Goal: Transaction & Acquisition: Purchase product/service

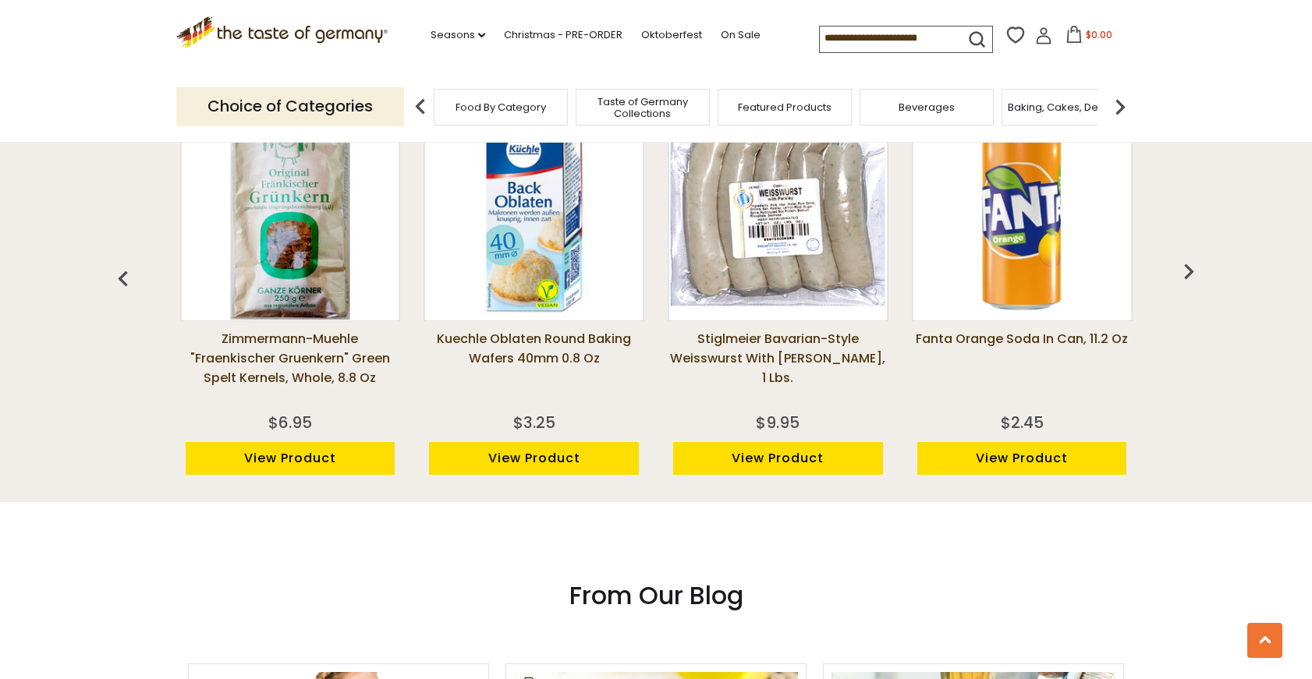
scroll to position [1170, 0]
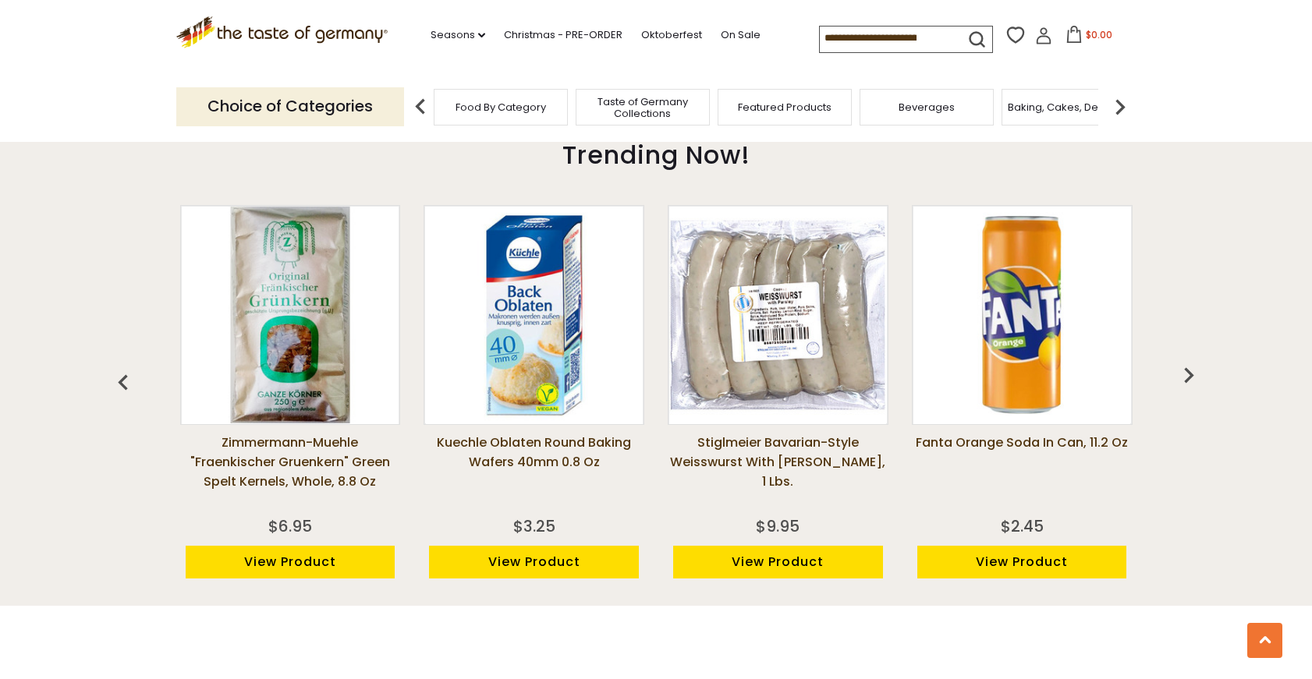
click at [573, 321] on img at bounding box center [534, 315] width 217 height 217
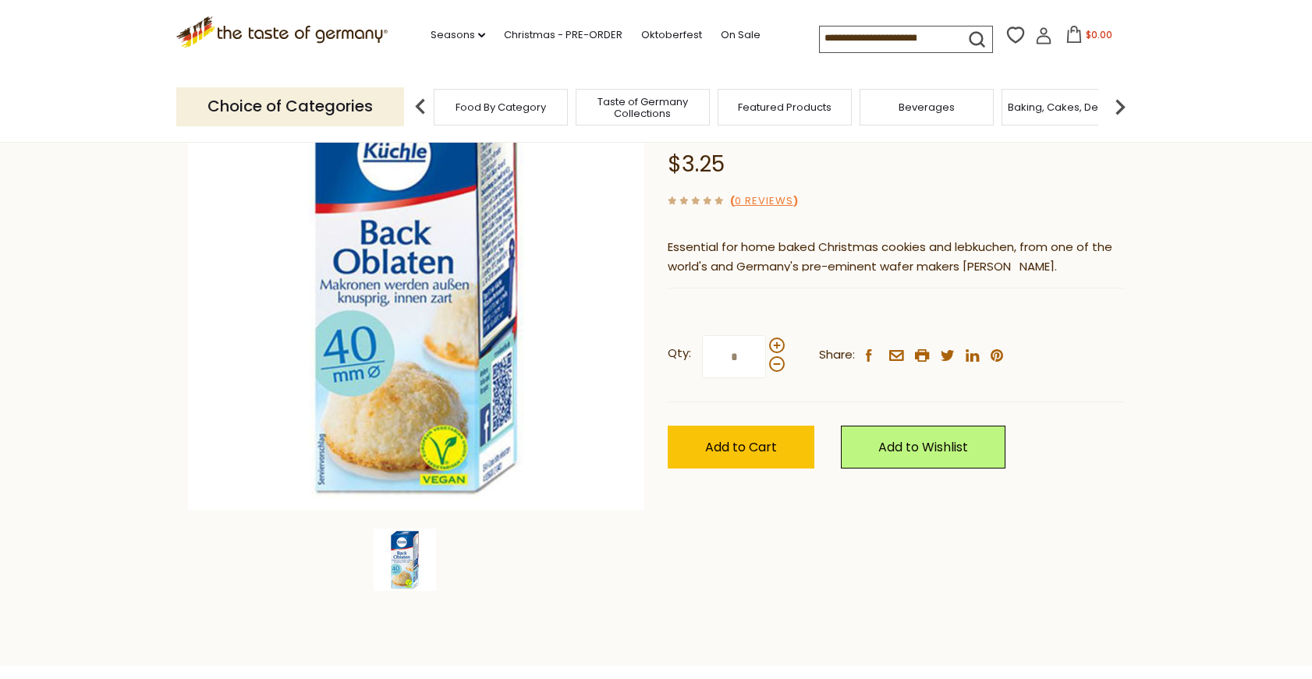
scroll to position [234, 0]
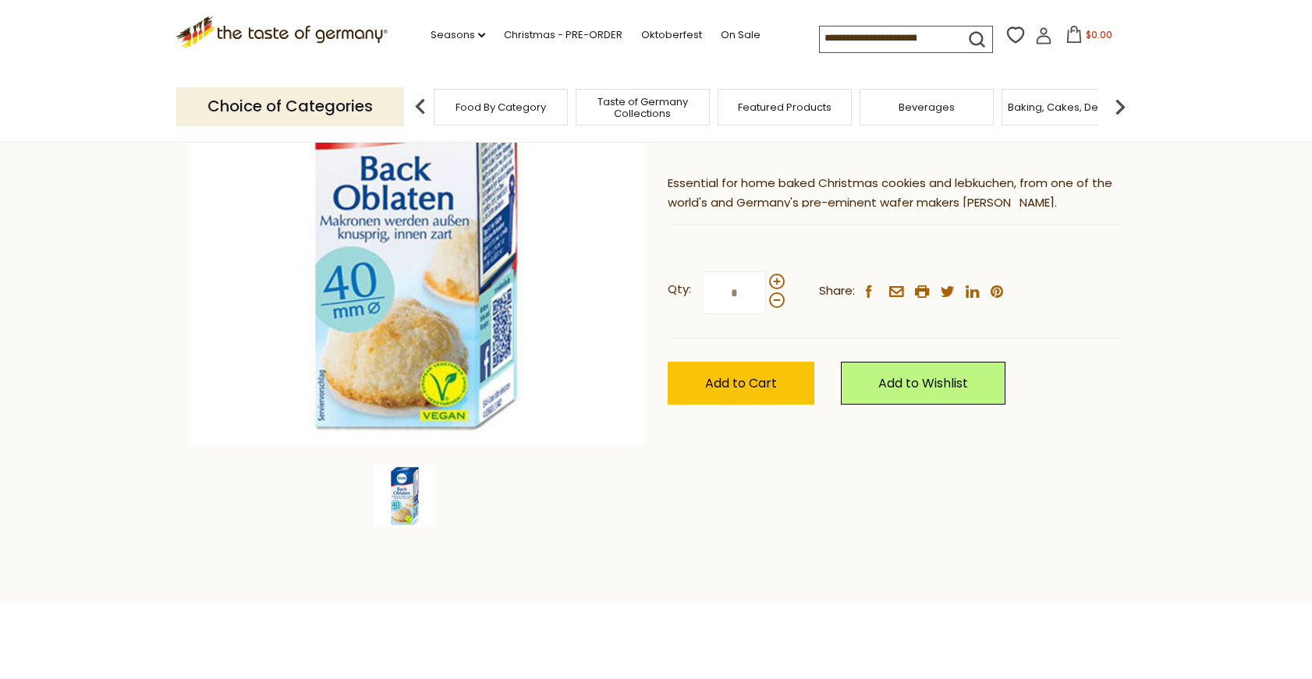
click at [500, 108] on span "Food By Category" at bounding box center [501, 107] width 90 height 12
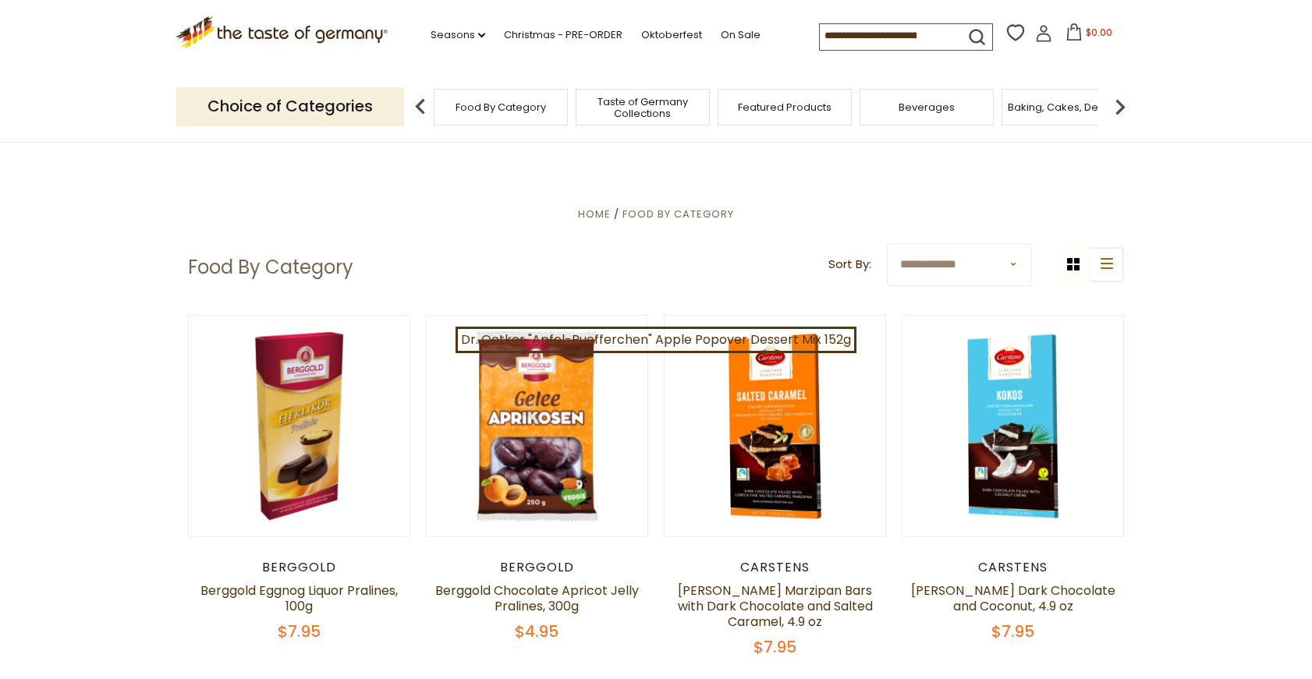
click at [983, 262] on select "**********" at bounding box center [959, 264] width 145 height 43
click at [1074, 105] on span "Baking, Cakes, Desserts" at bounding box center [1060, 107] width 121 height 12
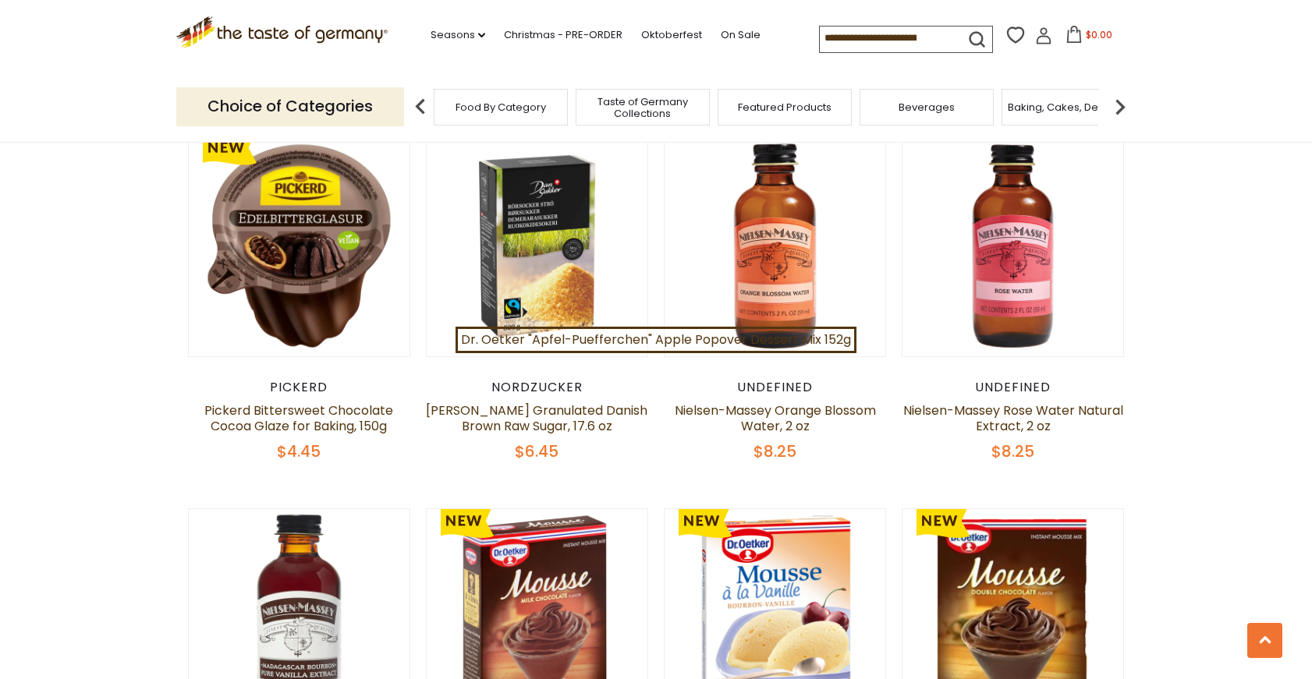
scroll to position [858, 0]
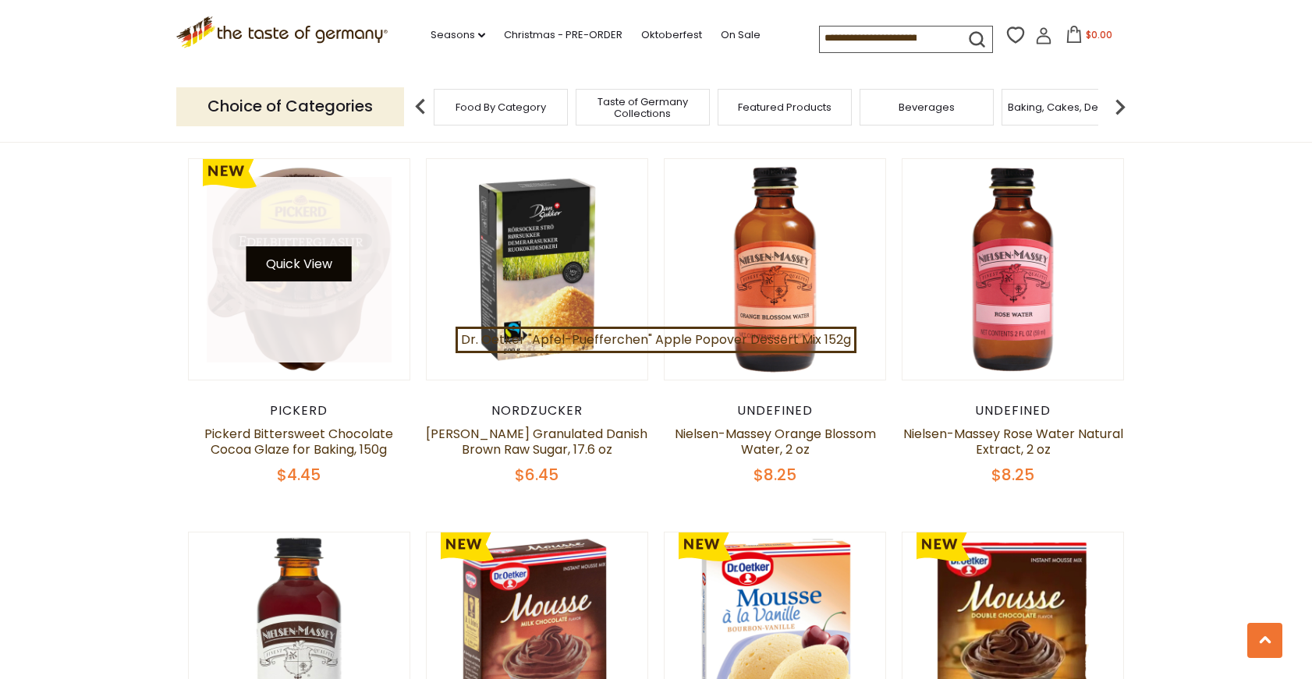
click at [335, 260] on button "Quick View" at bounding box center [298, 263] width 105 height 35
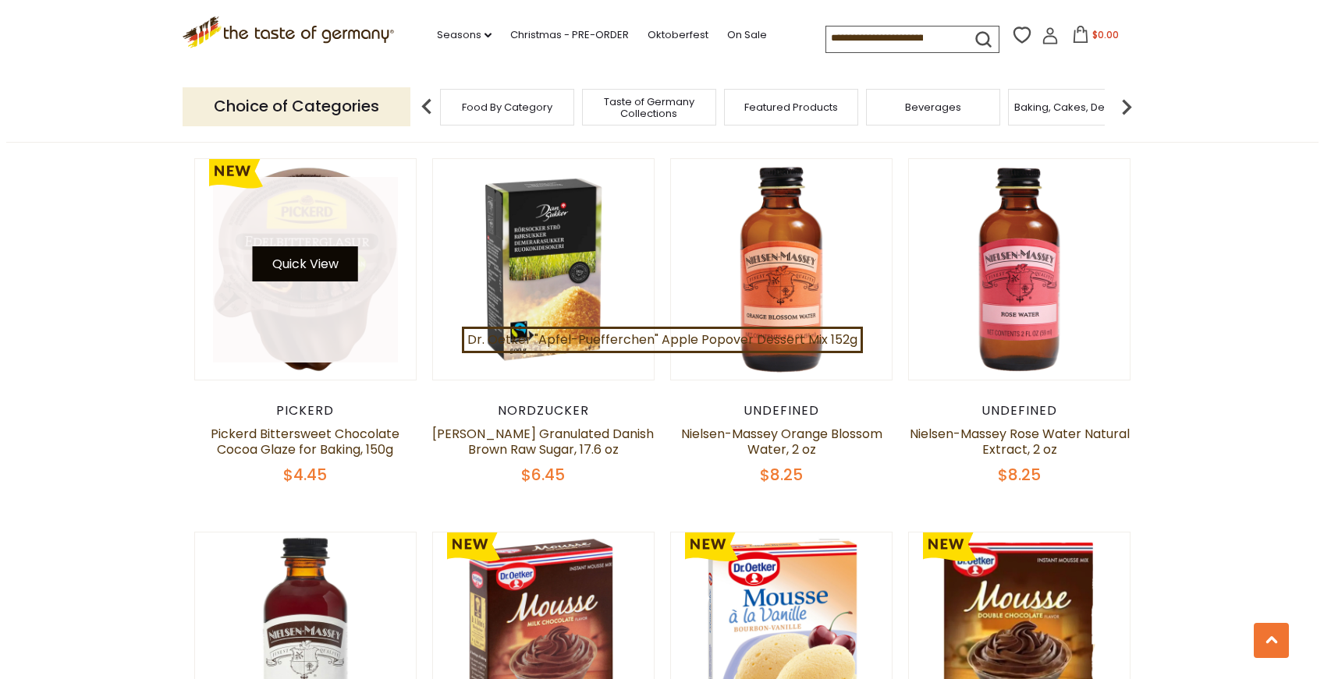
scroll to position [860, 0]
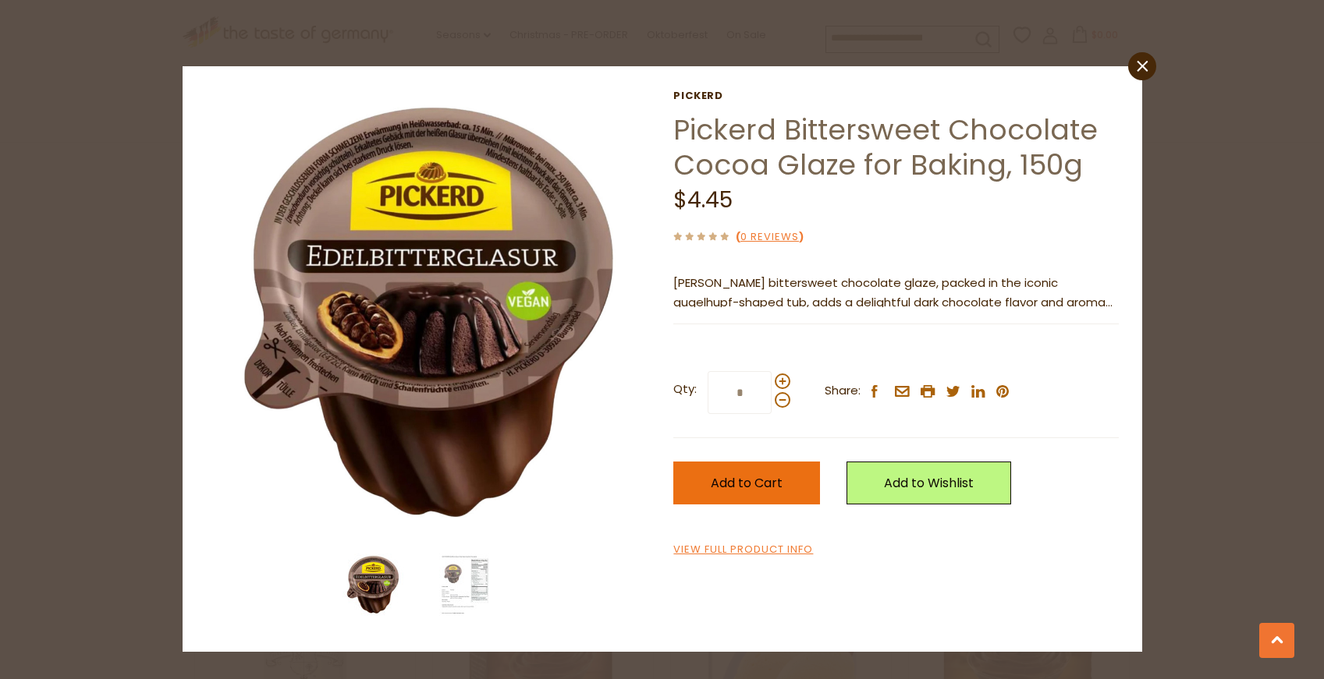
click at [761, 475] on span "Add to Cart" at bounding box center [747, 483] width 72 height 18
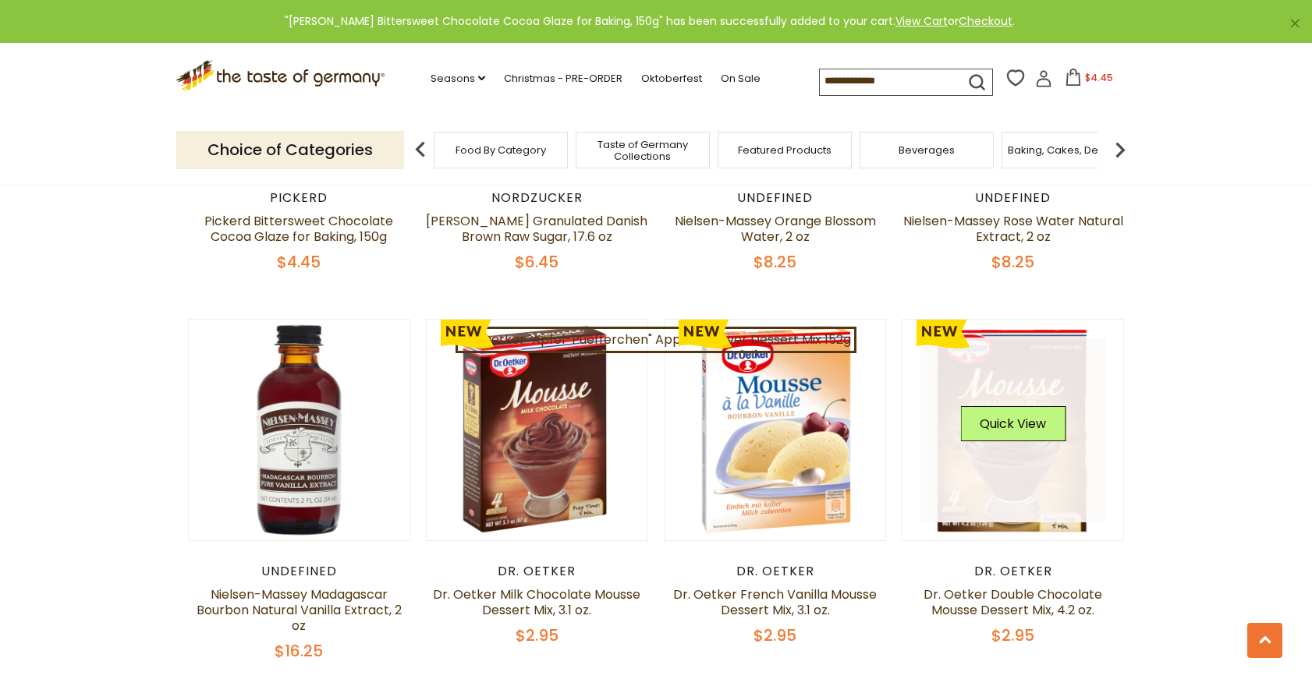
scroll to position [1092, 0]
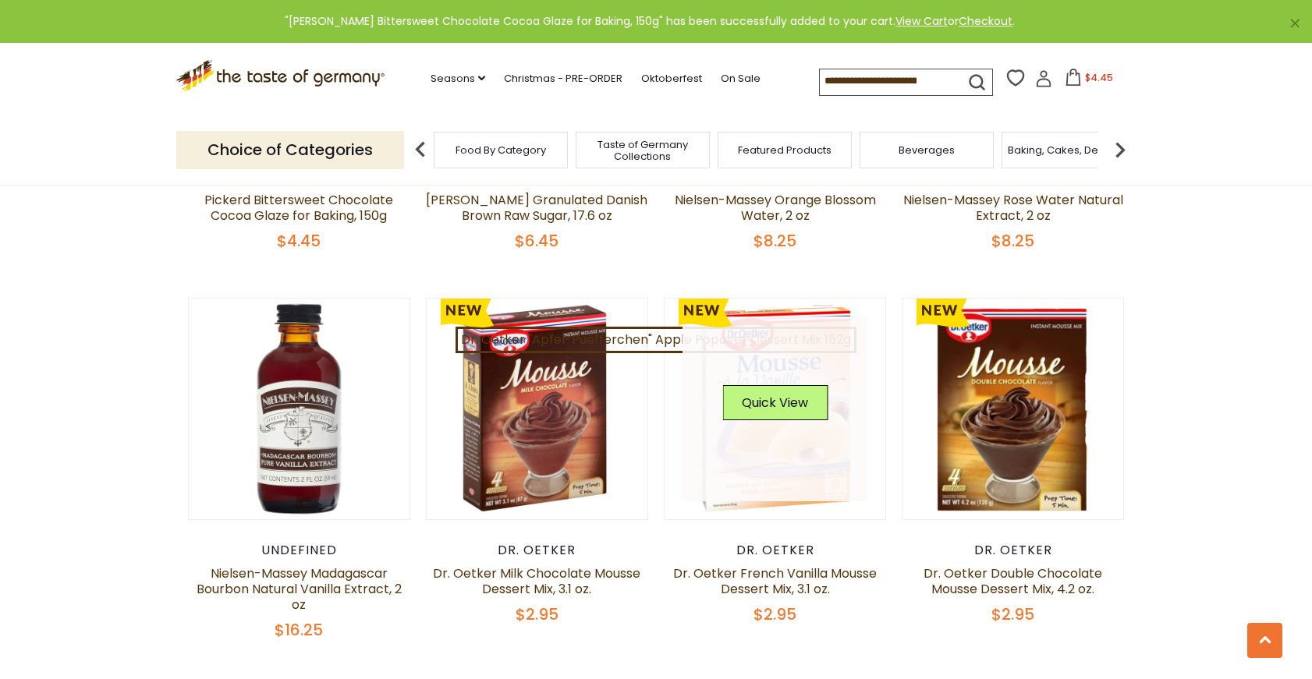
click at [795, 372] on link at bounding box center [776, 410] width 186 height 186
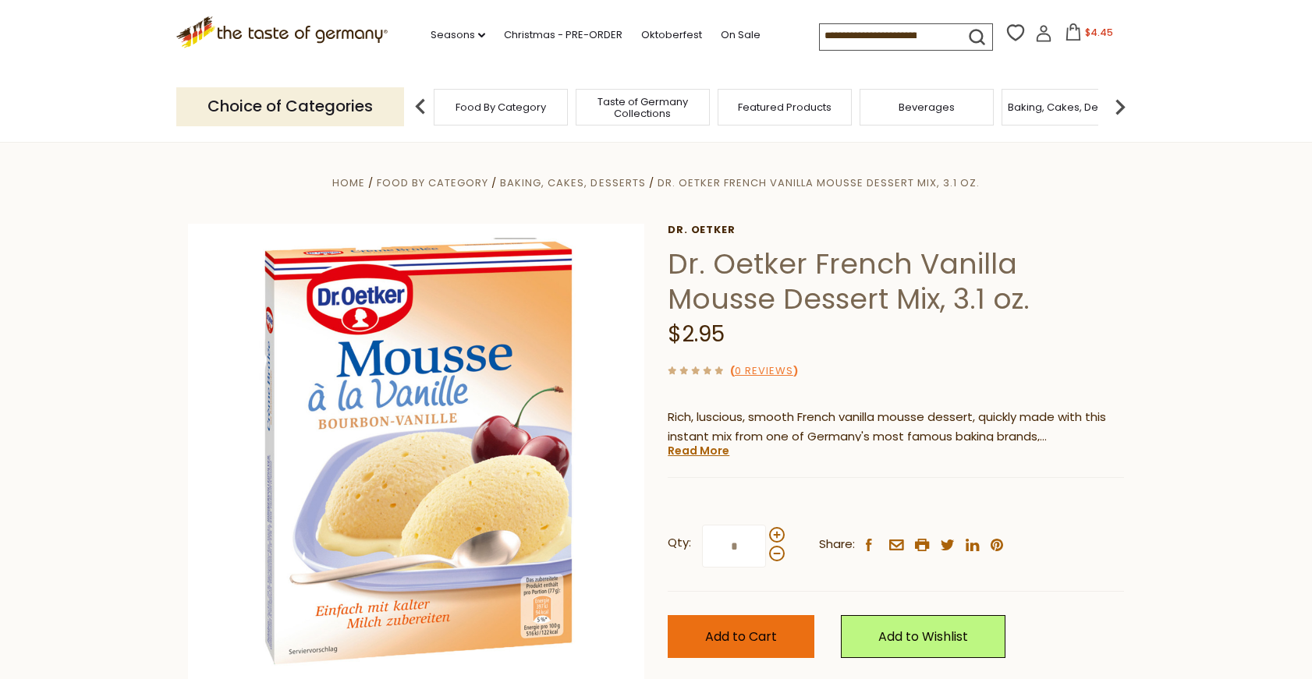
click at [781, 636] on button "Add to Cart" at bounding box center [741, 636] width 147 height 43
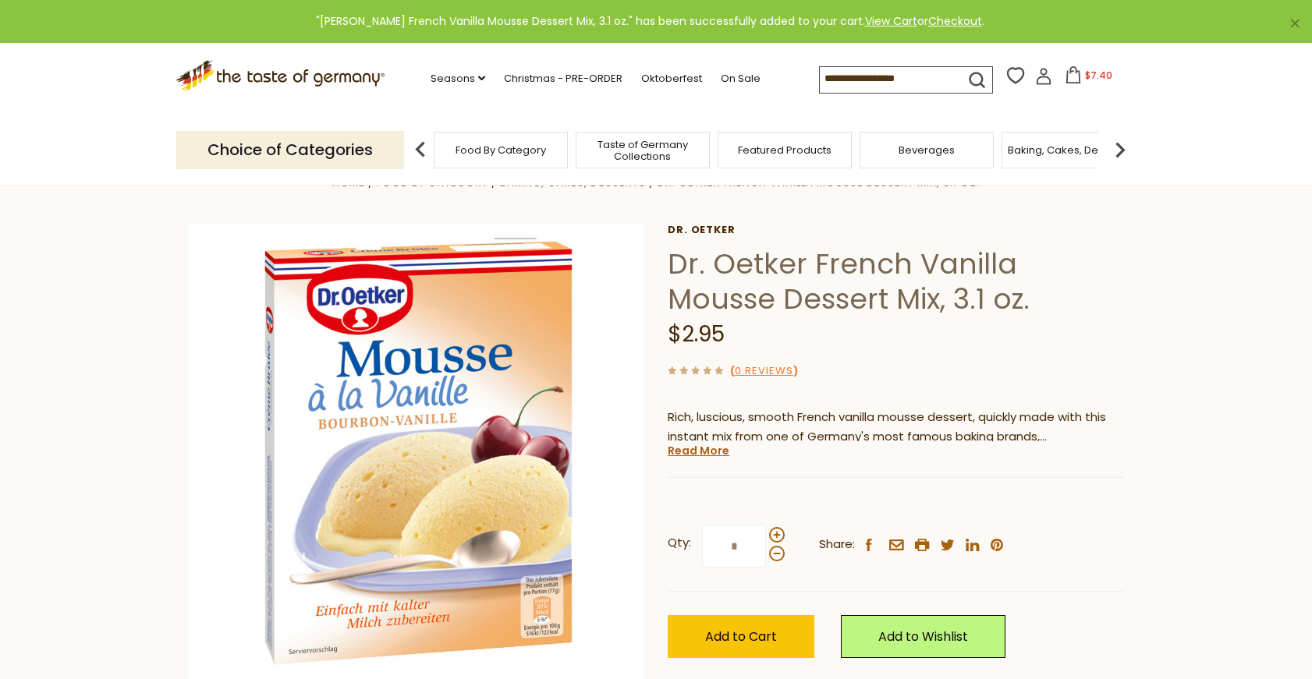
click at [1063, 148] on span "Baking, Cakes, Desserts" at bounding box center [1068, 150] width 121 height 12
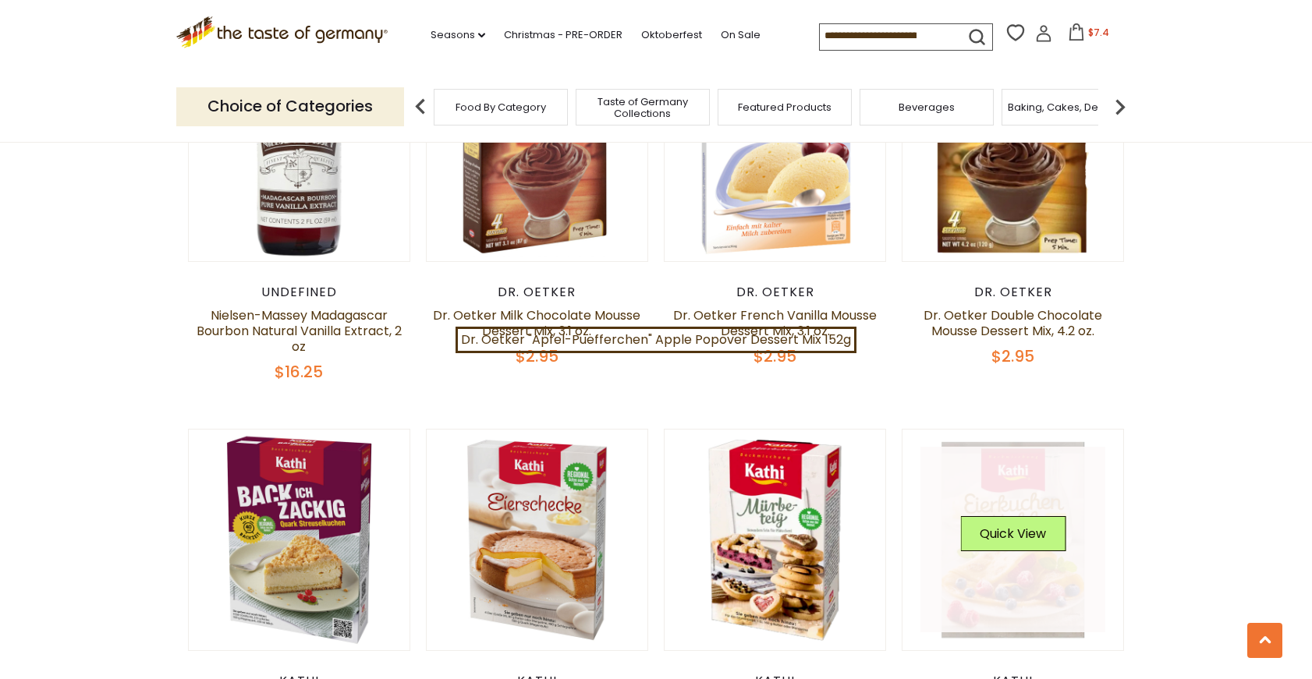
scroll to position [1560, 0]
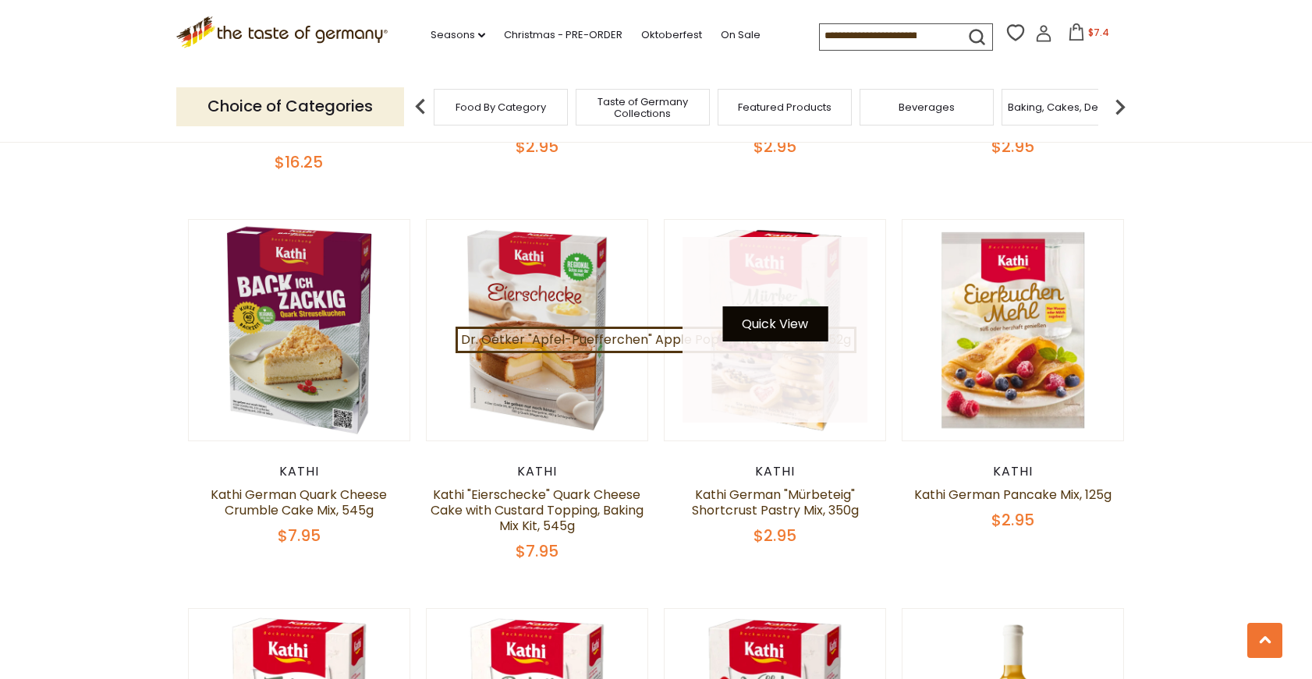
click at [784, 326] on button "Quick View" at bounding box center [774, 324] width 105 height 35
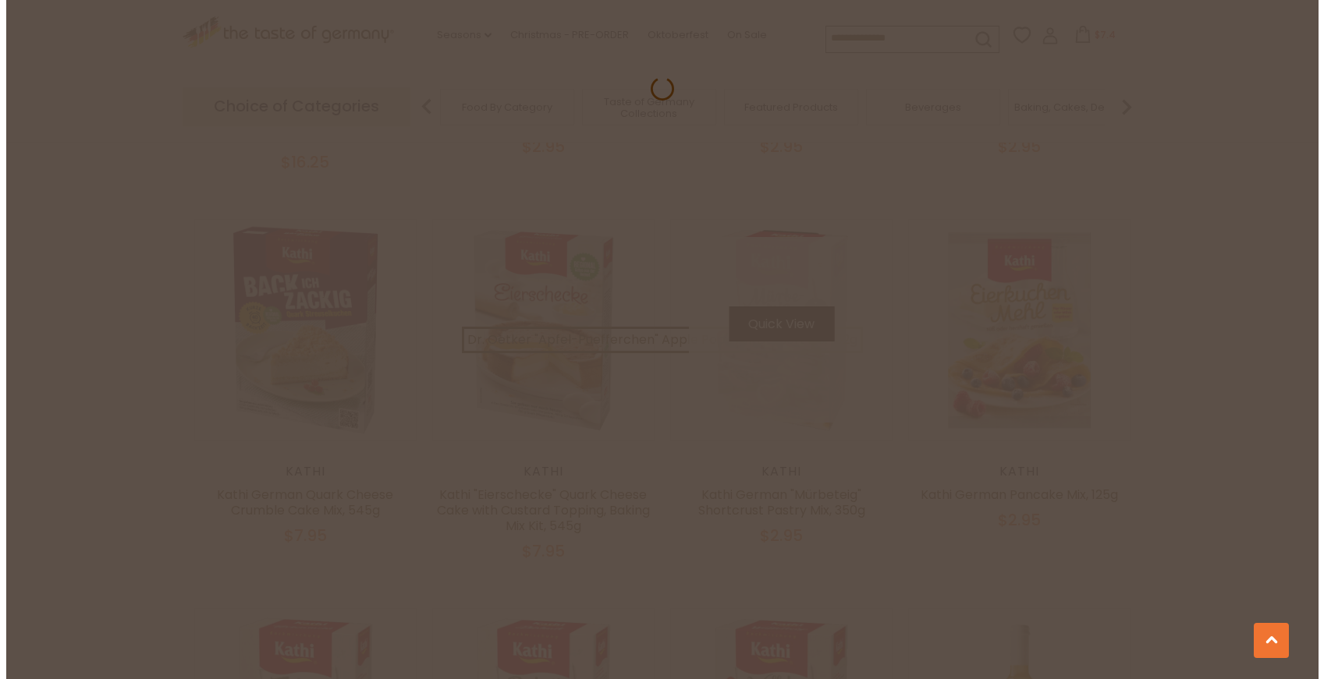
scroll to position [1563, 0]
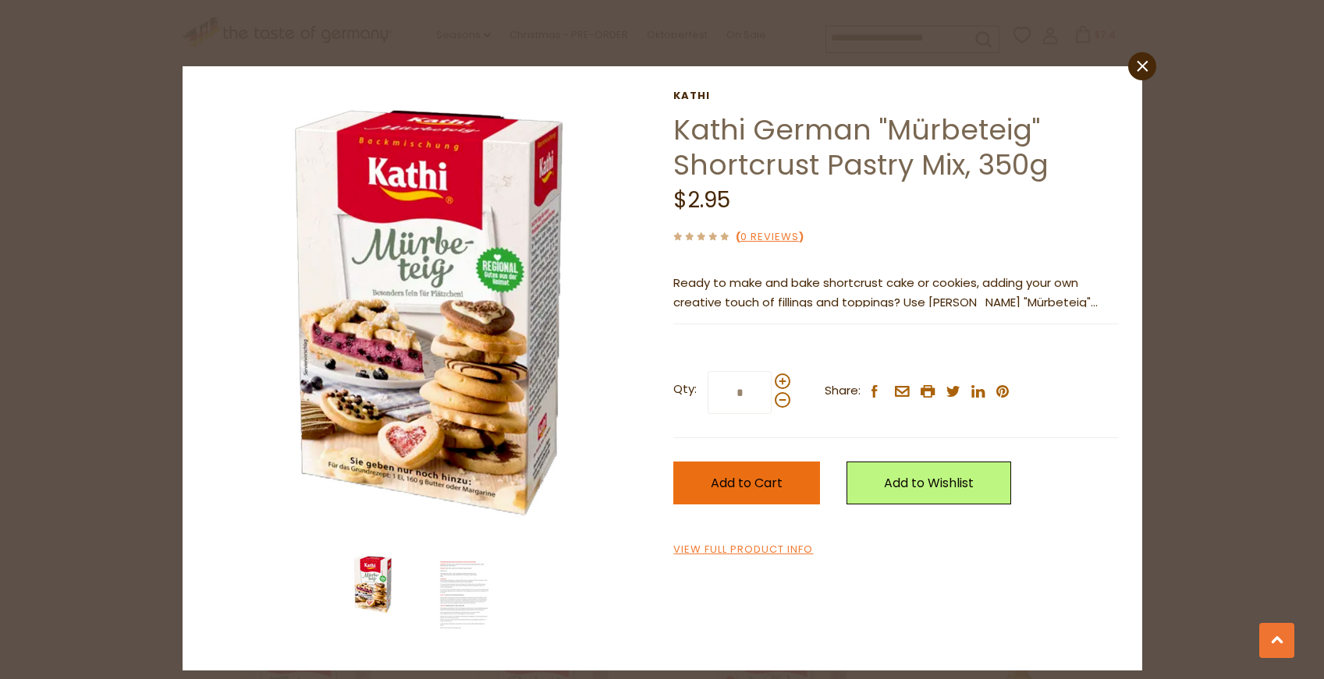
click at [814, 484] on button "Add to Cart" at bounding box center [746, 483] width 147 height 43
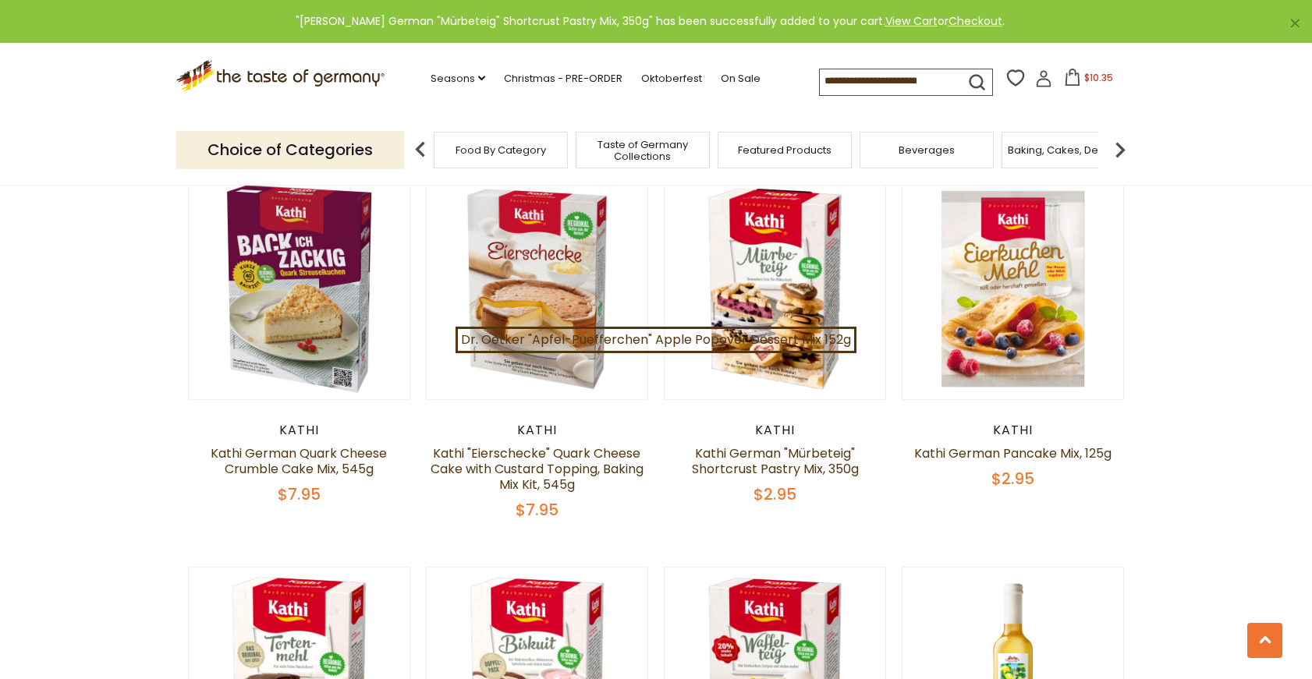
scroll to position [1560, 0]
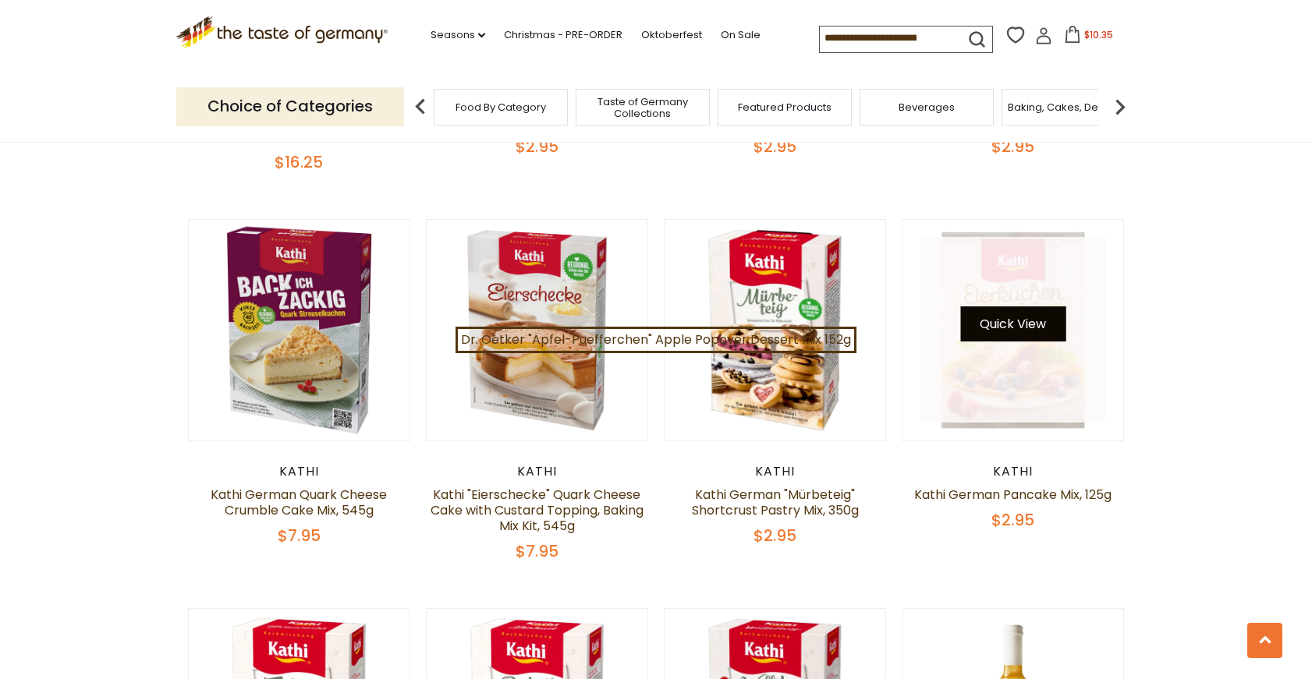
click at [1036, 328] on button "Quick View" at bounding box center [1012, 324] width 105 height 35
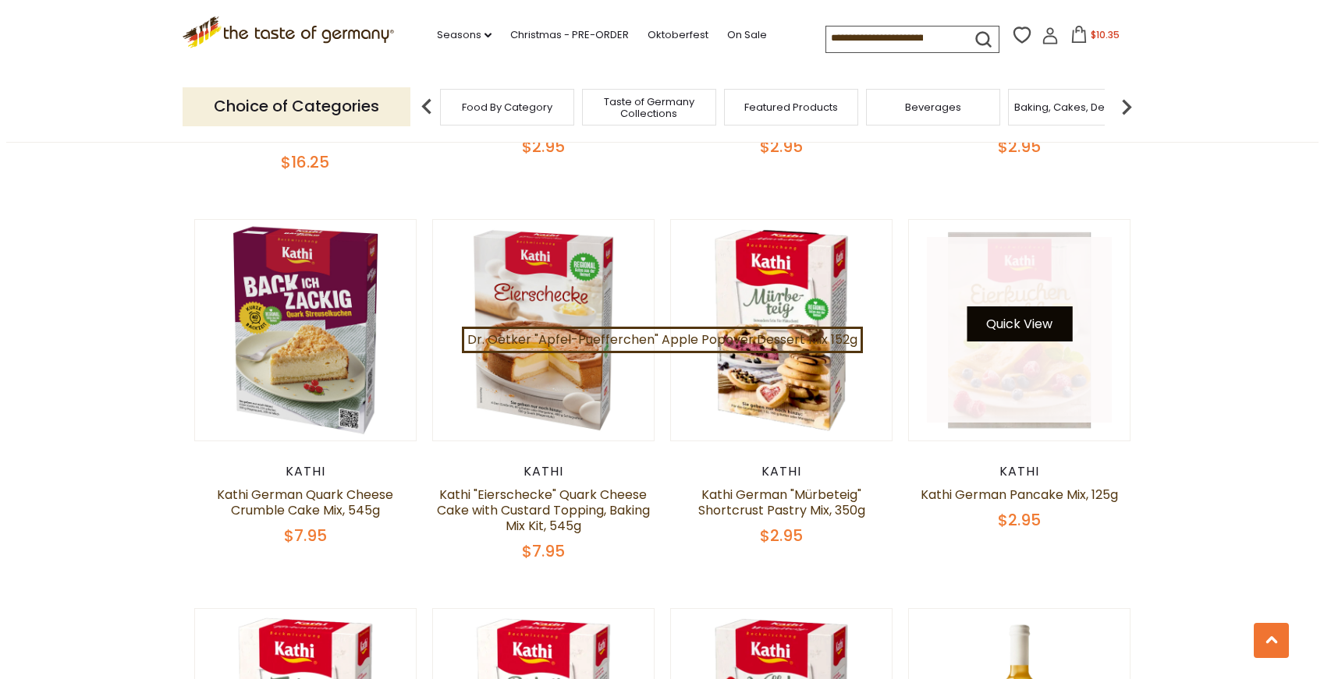
scroll to position [1563, 0]
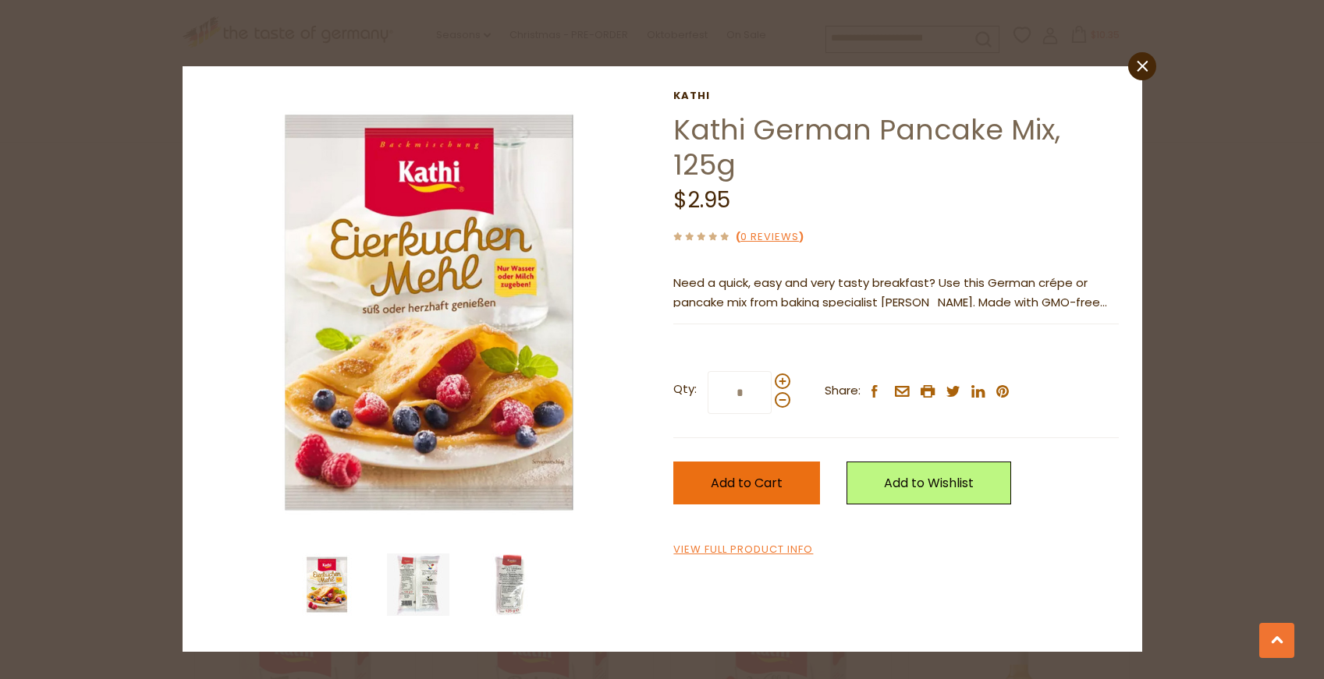
click at [804, 483] on button "Add to Cart" at bounding box center [746, 483] width 147 height 43
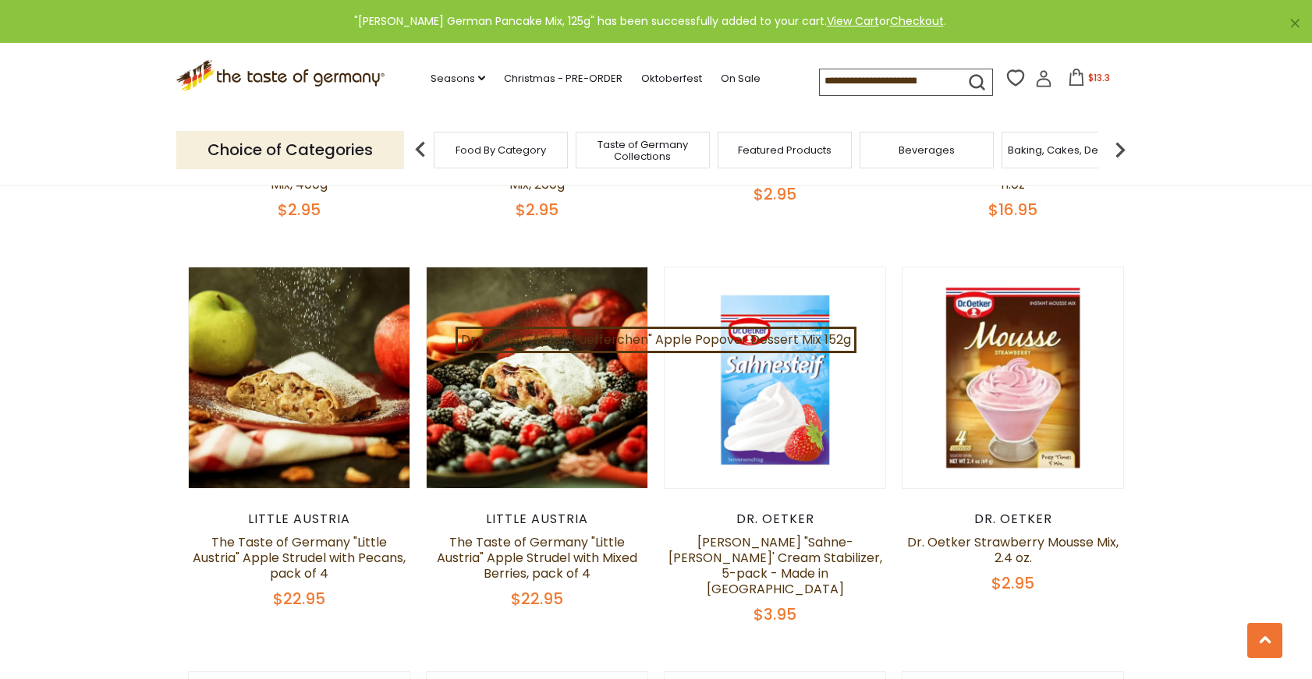
scroll to position [2340, 0]
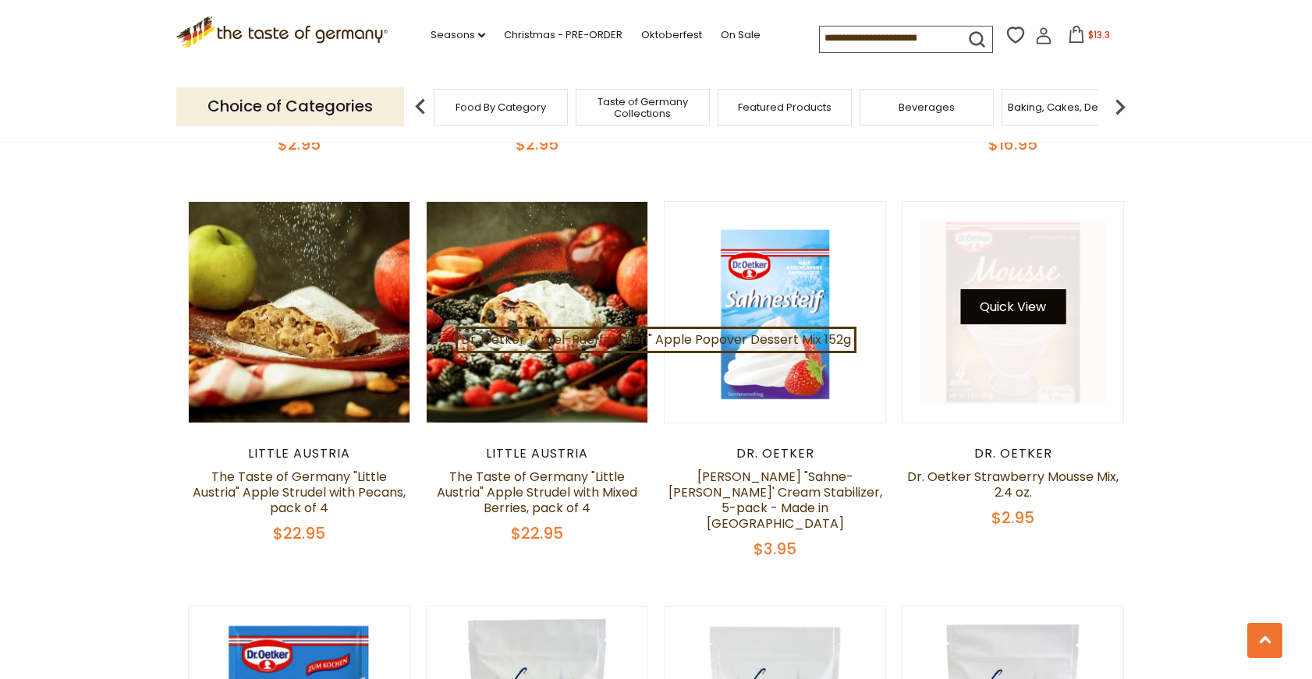
click at [1020, 317] on button "Quick View" at bounding box center [1012, 306] width 105 height 35
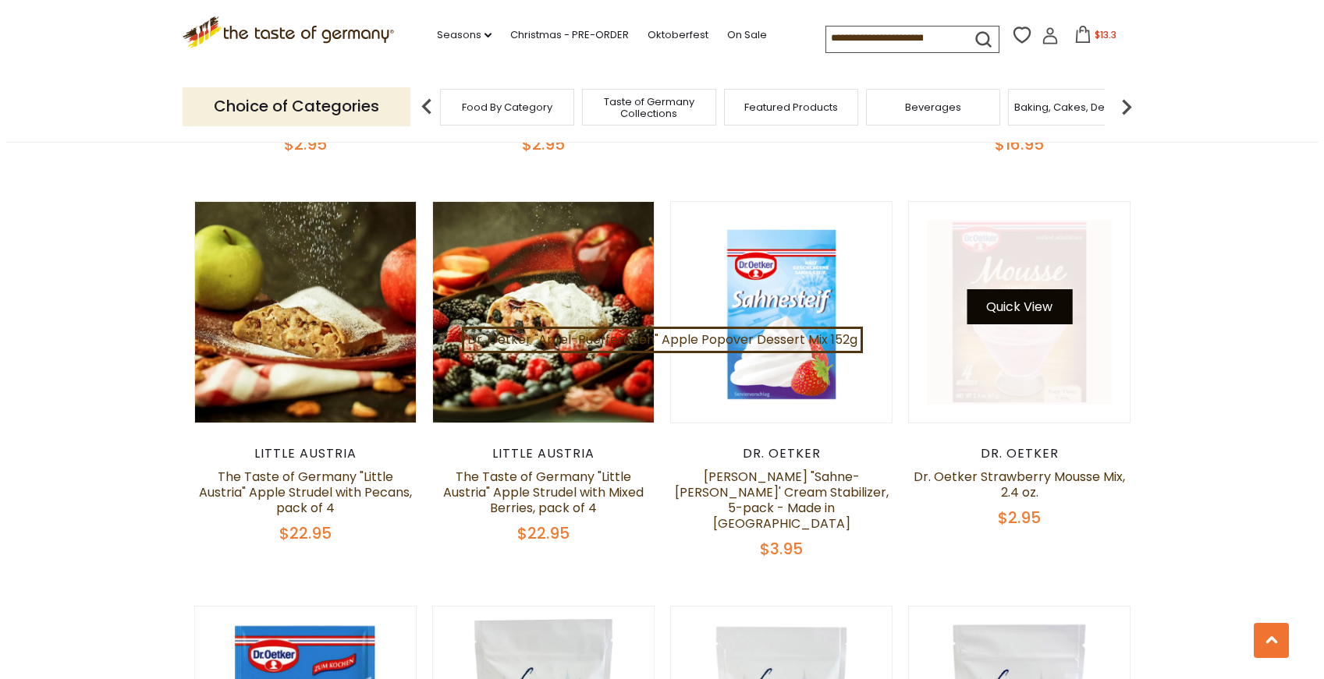
scroll to position [2342, 0]
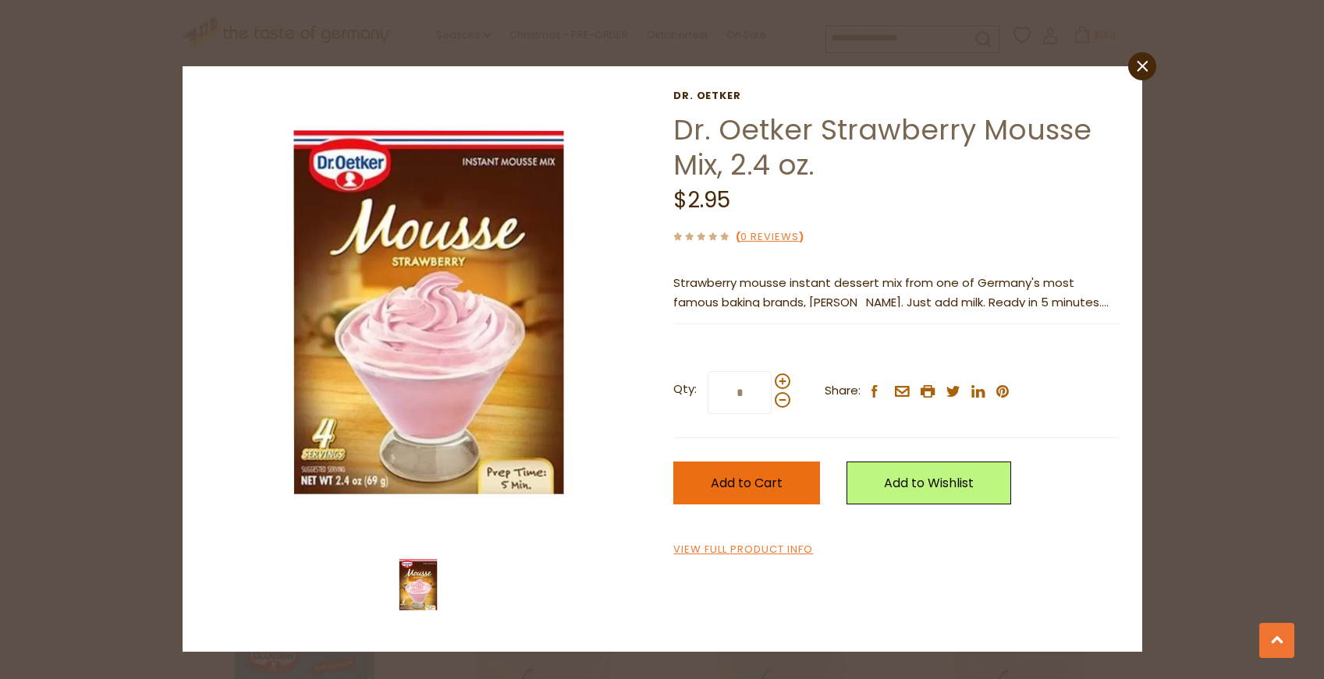
click at [804, 481] on button "Add to Cart" at bounding box center [746, 483] width 147 height 43
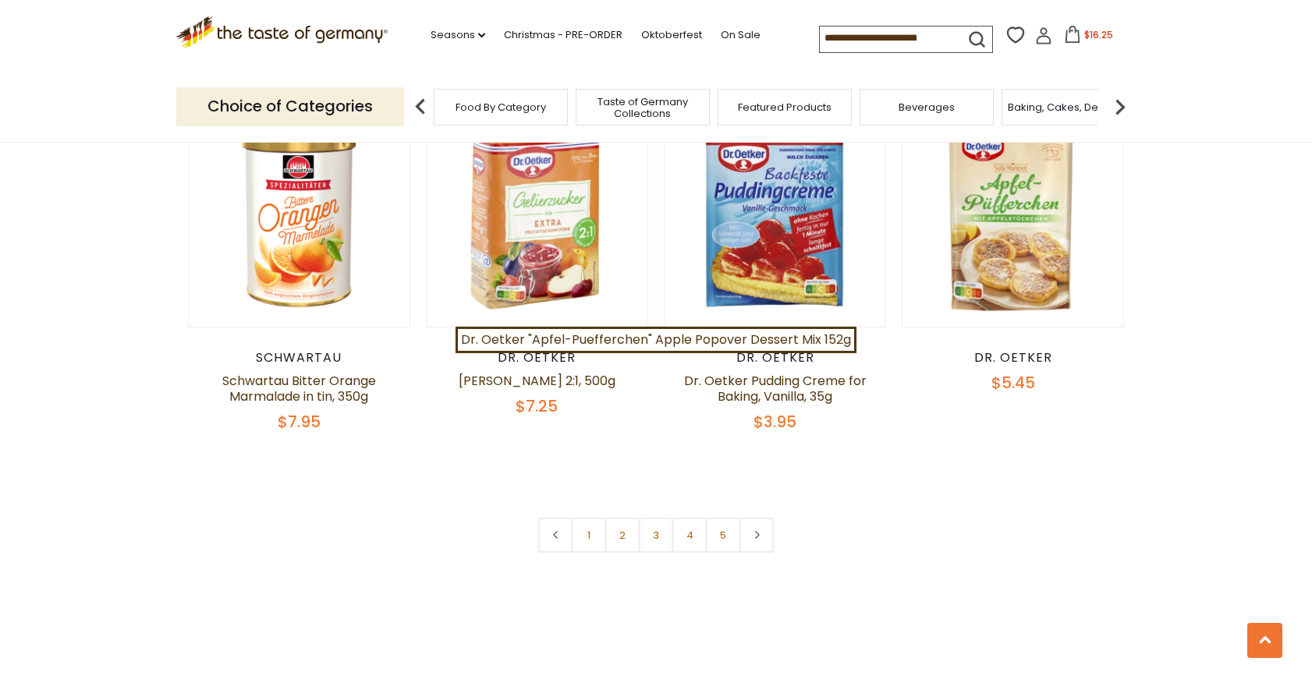
scroll to position [3588, 0]
click at [621, 524] on link "2" at bounding box center [622, 534] width 35 height 35
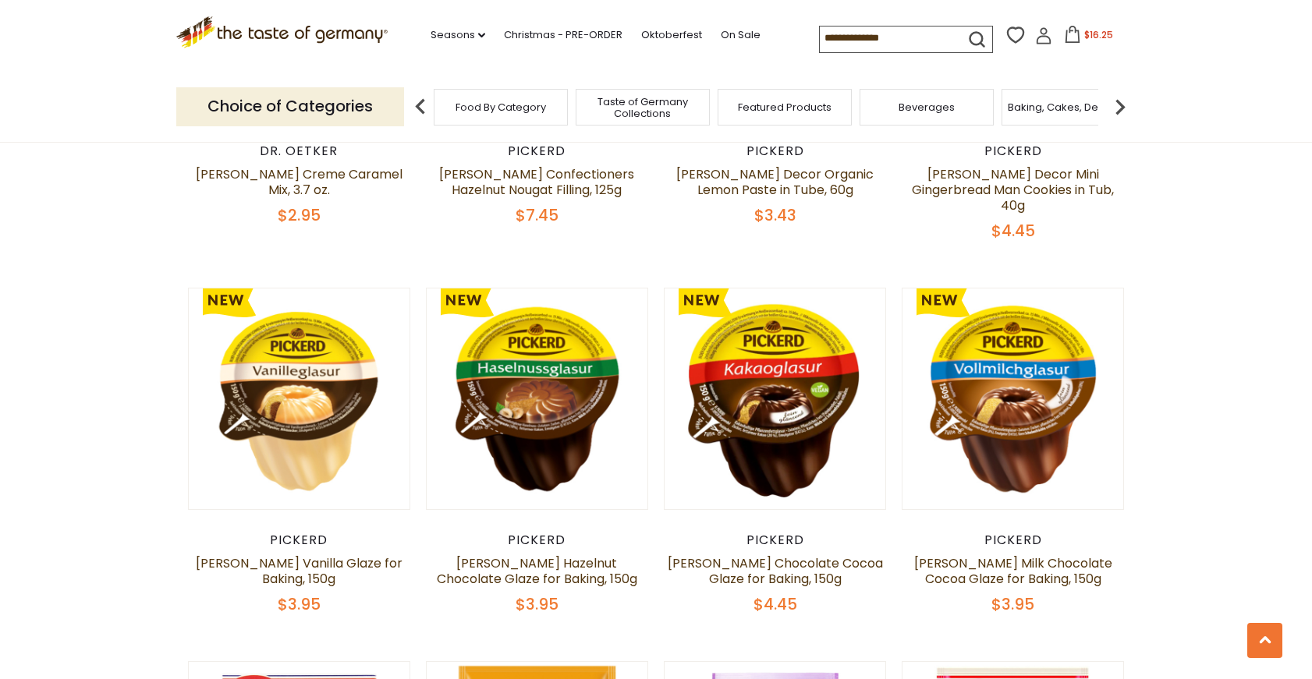
scroll to position [1585, 0]
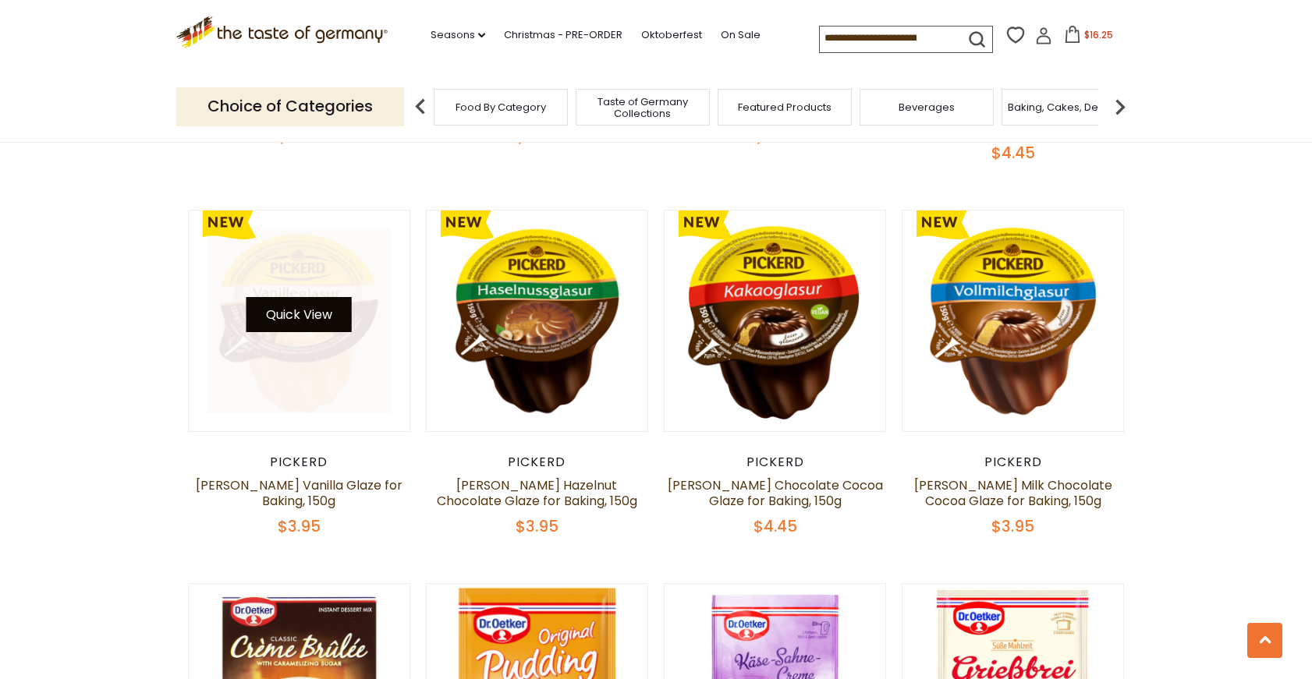
click at [334, 297] on button "Quick View" at bounding box center [298, 314] width 105 height 35
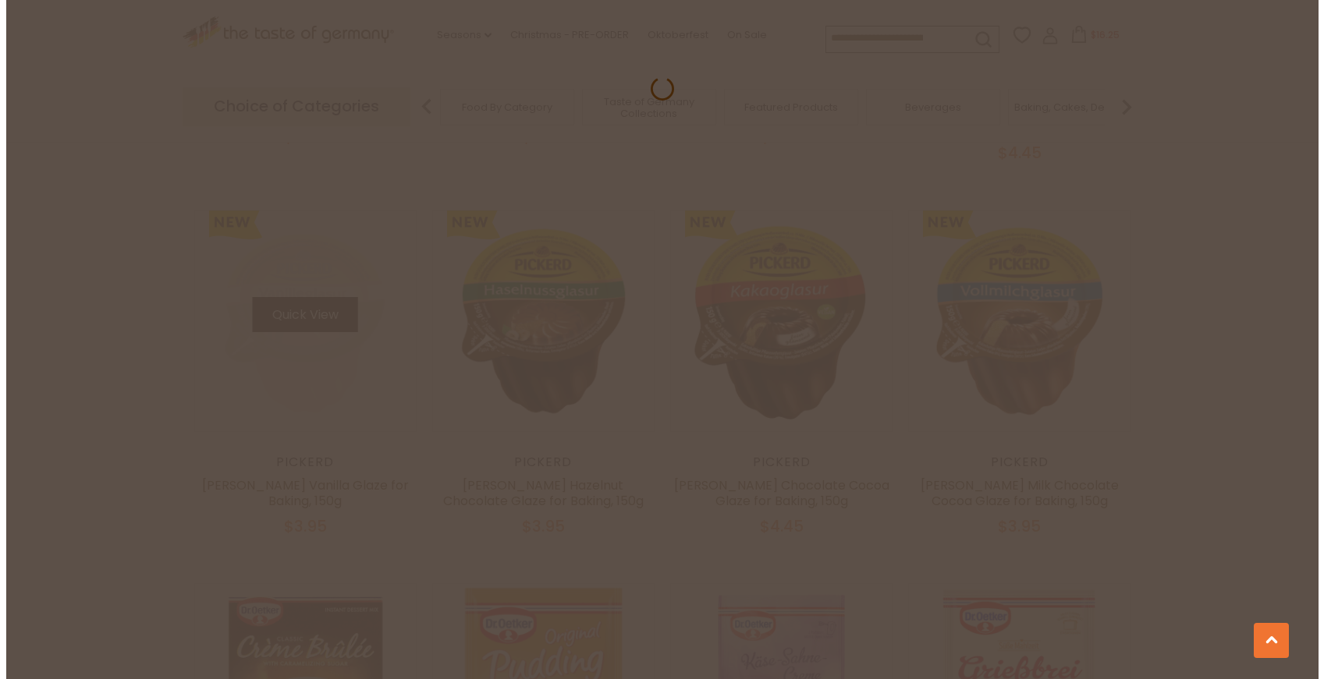
scroll to position [1588, 0]
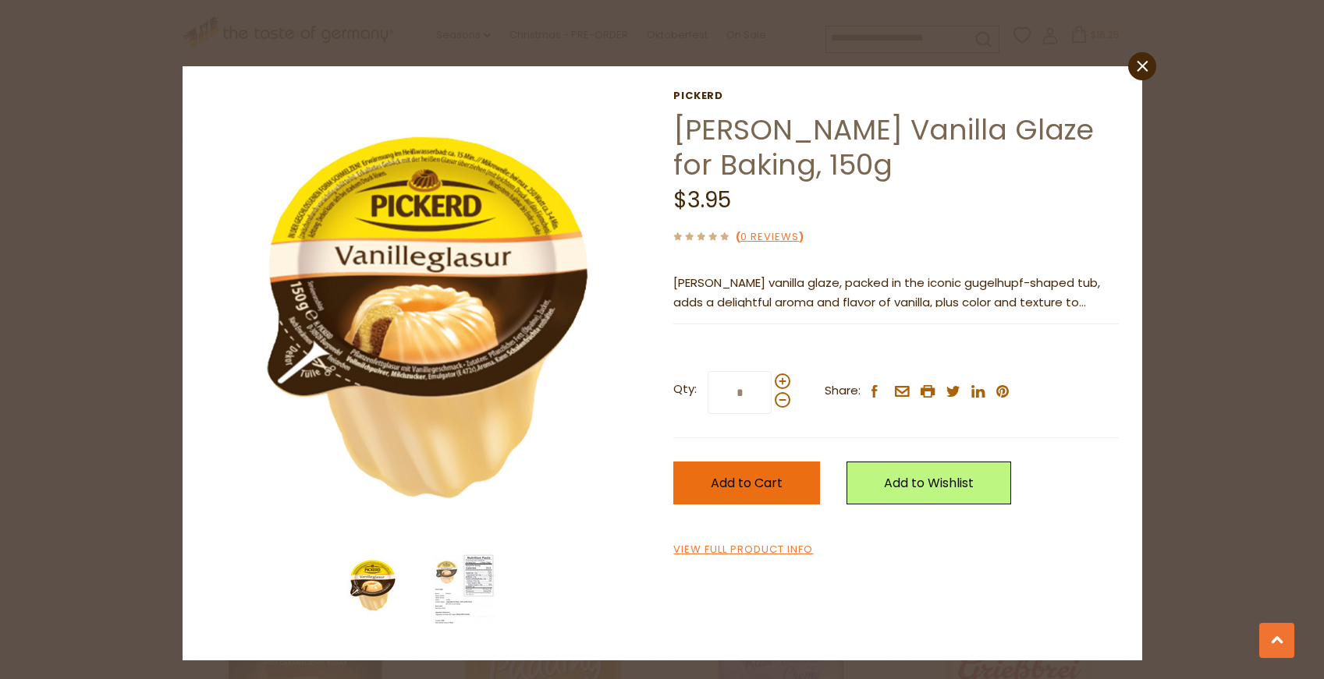
click at [813, 477] on button "Add to Cart" at bounding box center [746, 483] width 147 height 43
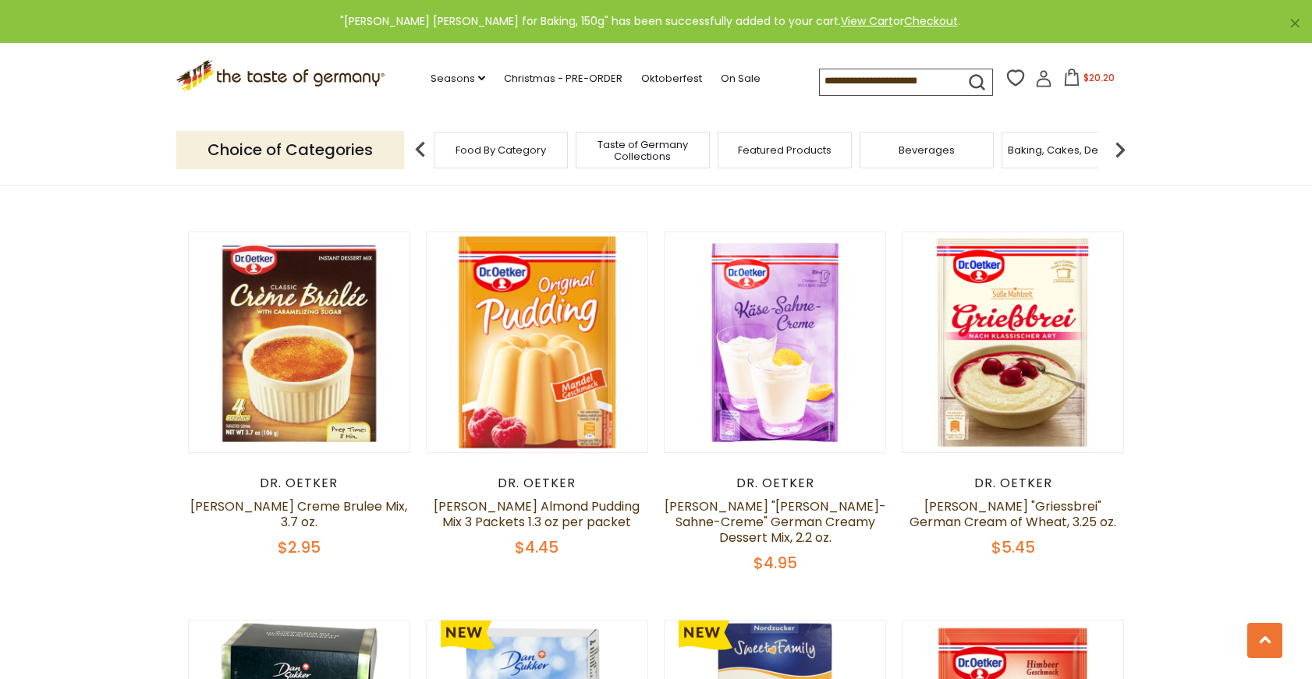
scroll to position [1975, 0]
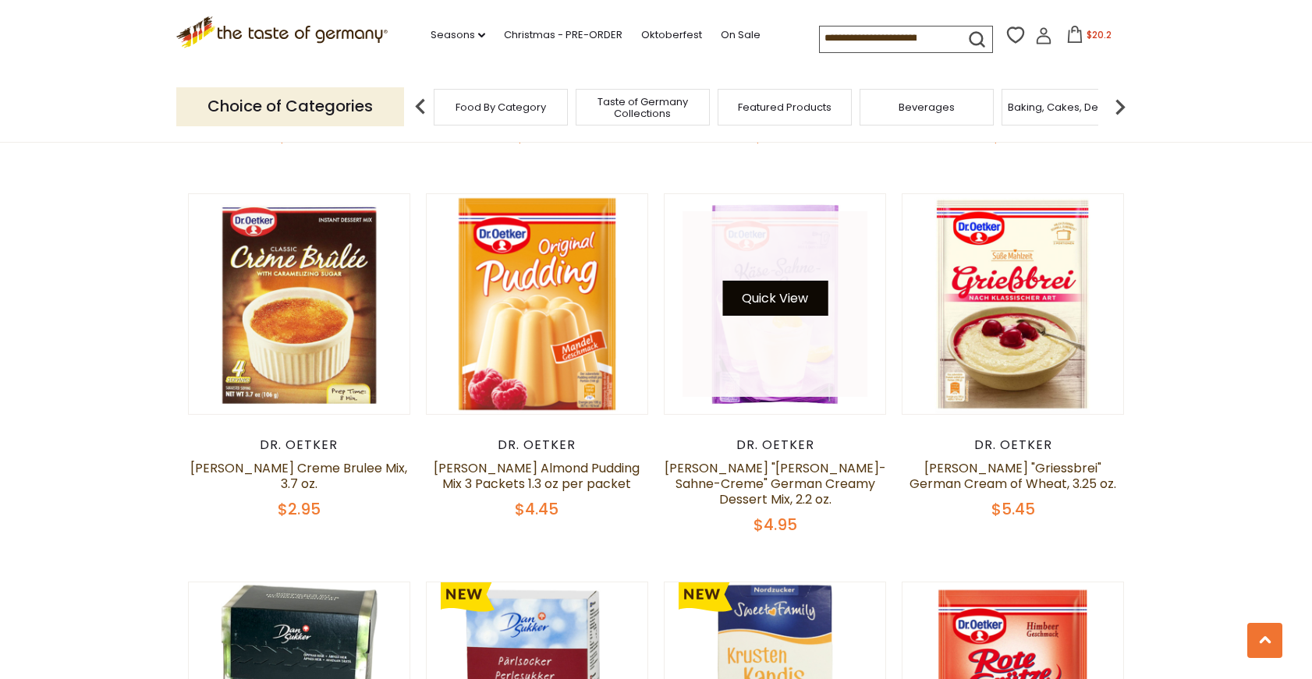
click at [781, 281] on button "Quick View" at bounding box center [774, 298] width 105 height 35
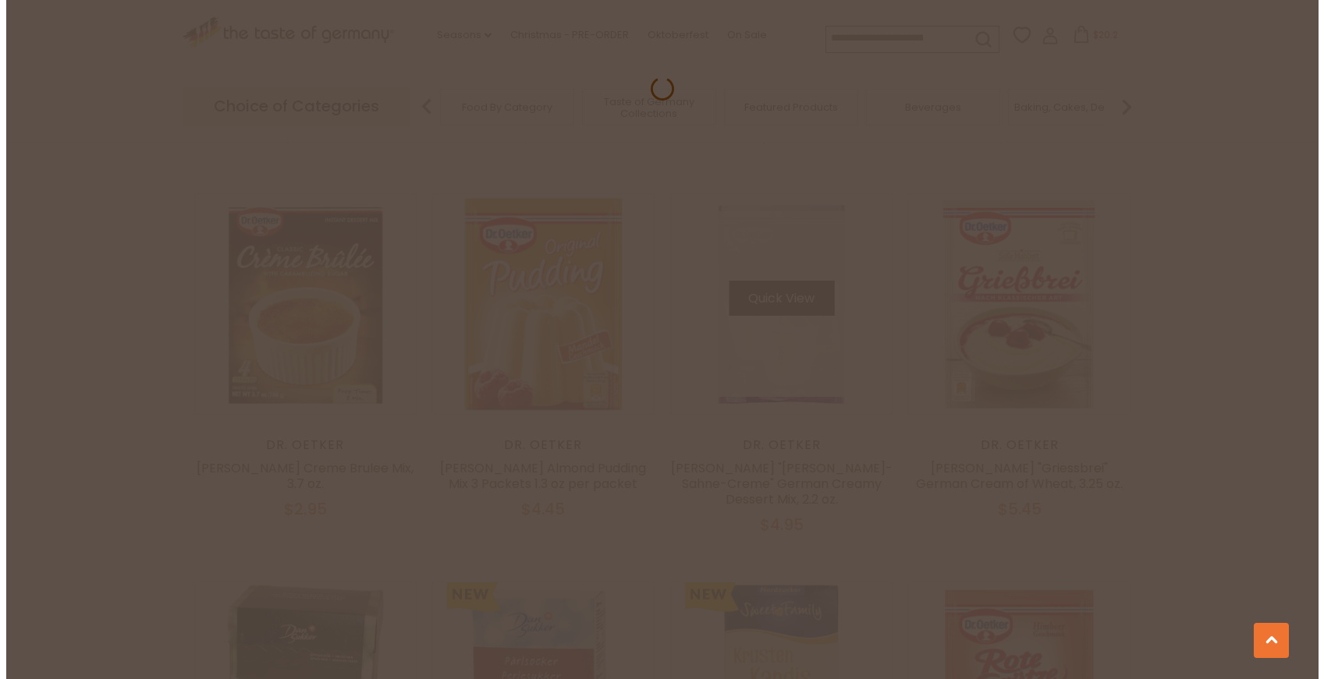
scroll to position [1978, 0]
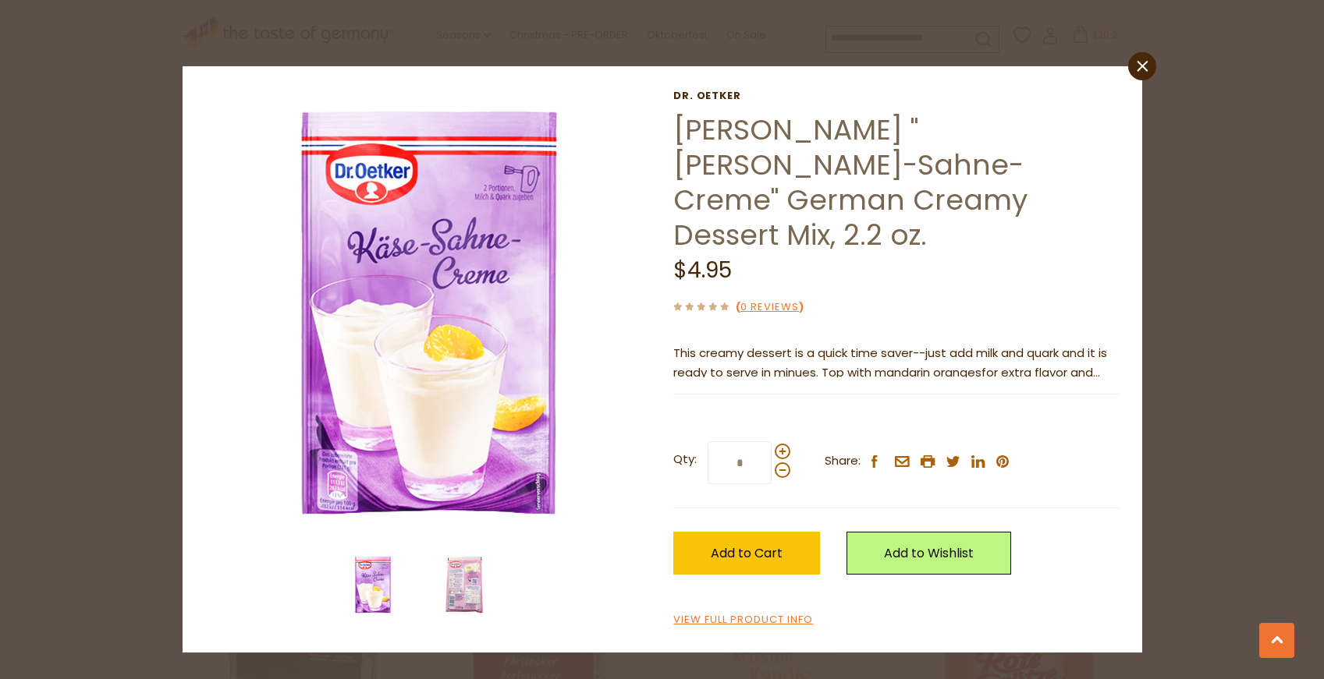
click at [459, 593] on img at bounding box center [464, 585] width 62 height 62
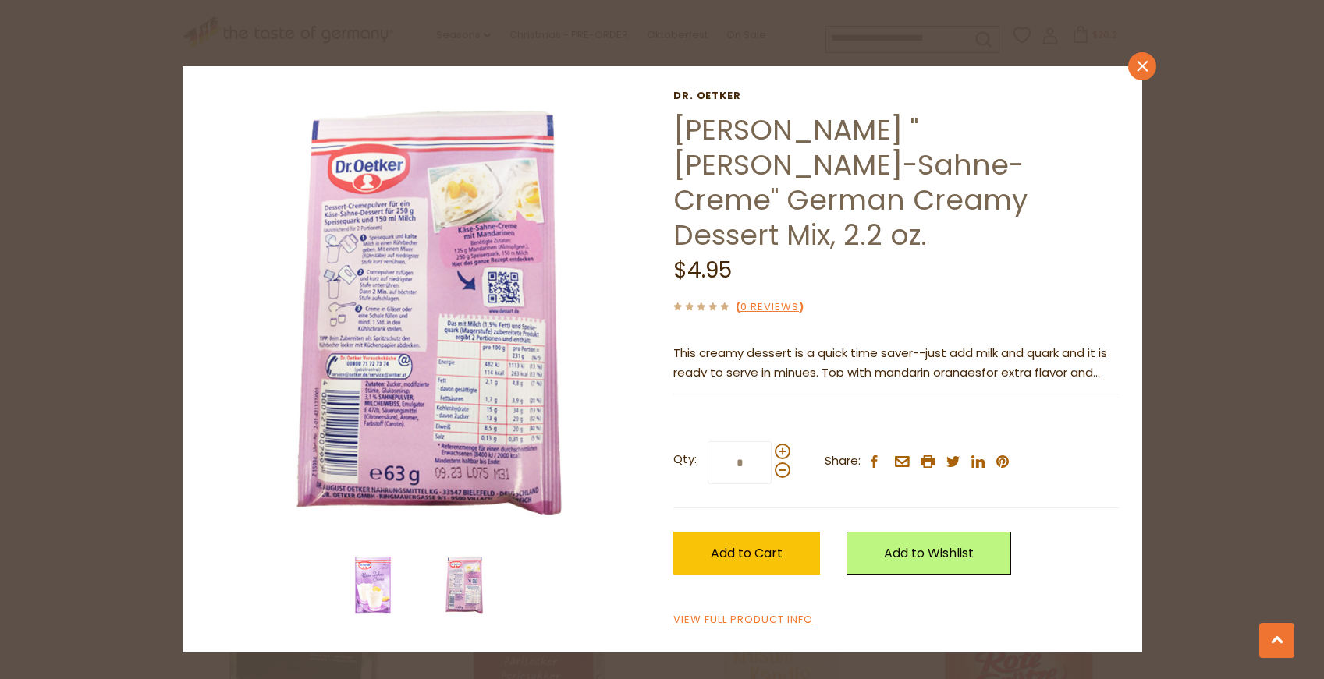
click at [1146, 62] on icon at bounding box center [1142, 66] width 11 height 11
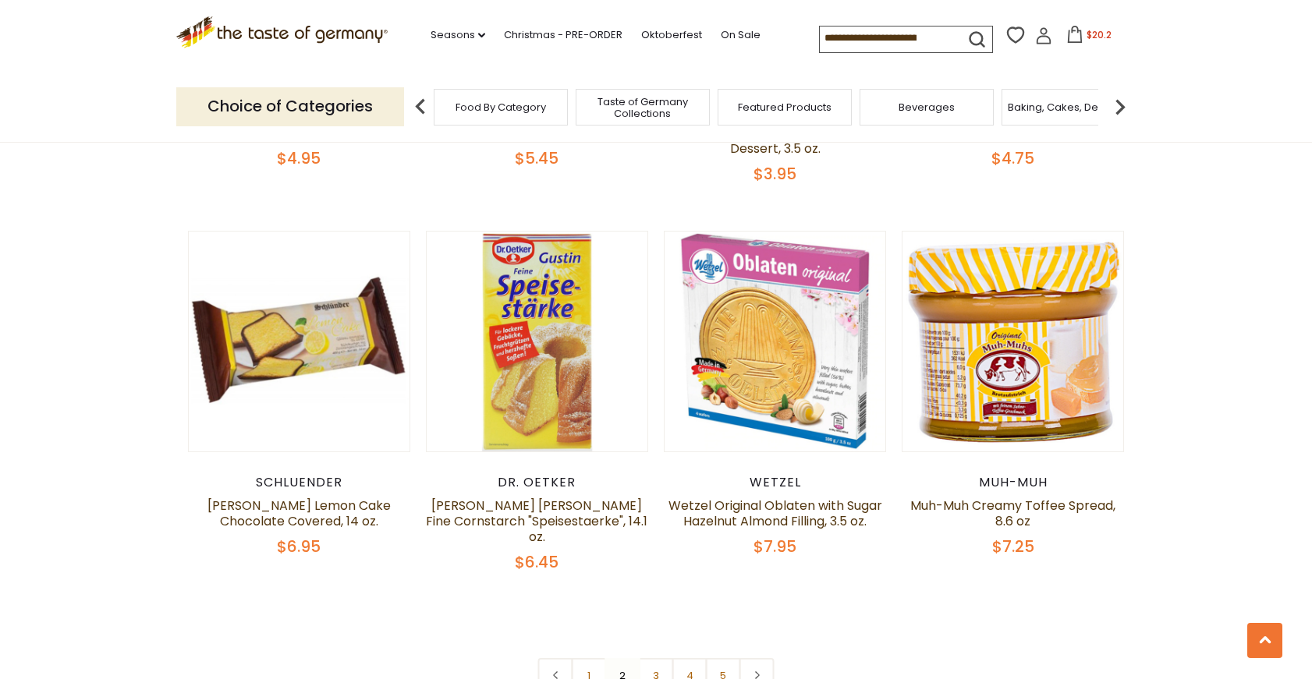
scroll to position [3535, 0]
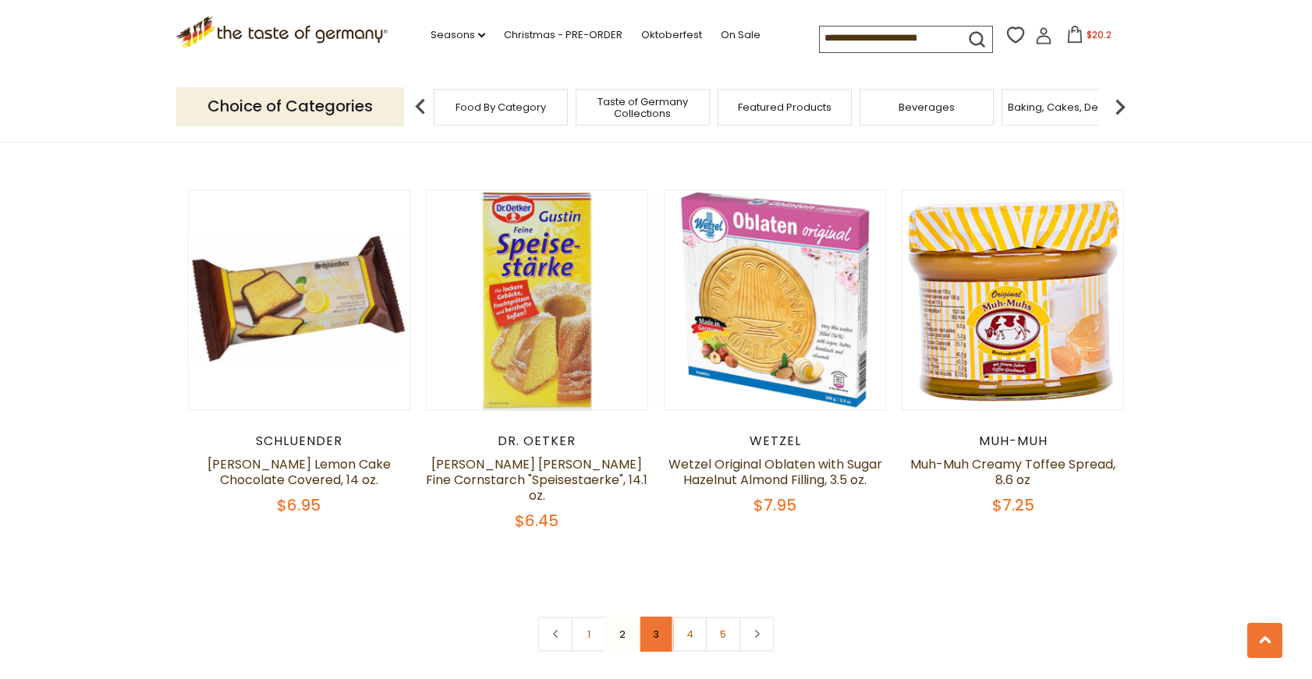
click at [658, 617] on link "3" at bounding box center [656, 634] width 35 height 35
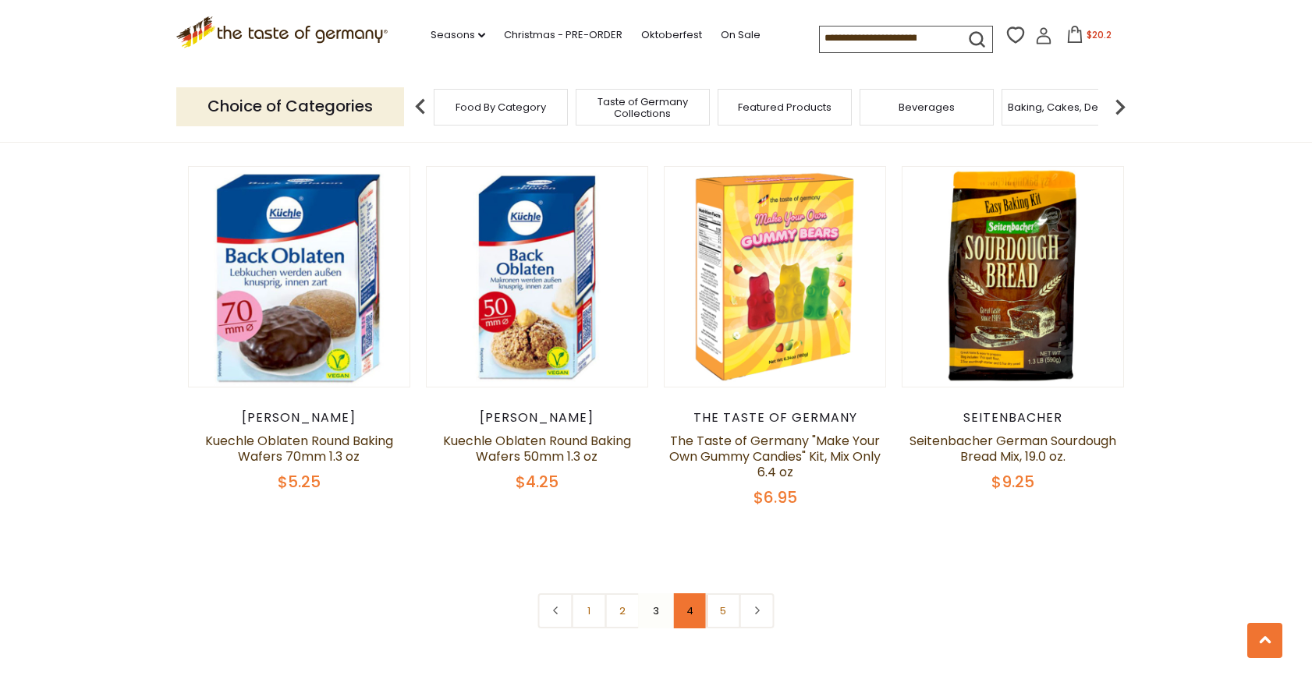
click at [685, 615] on link "4" at bounding box center [689, 611] width 35 height 35
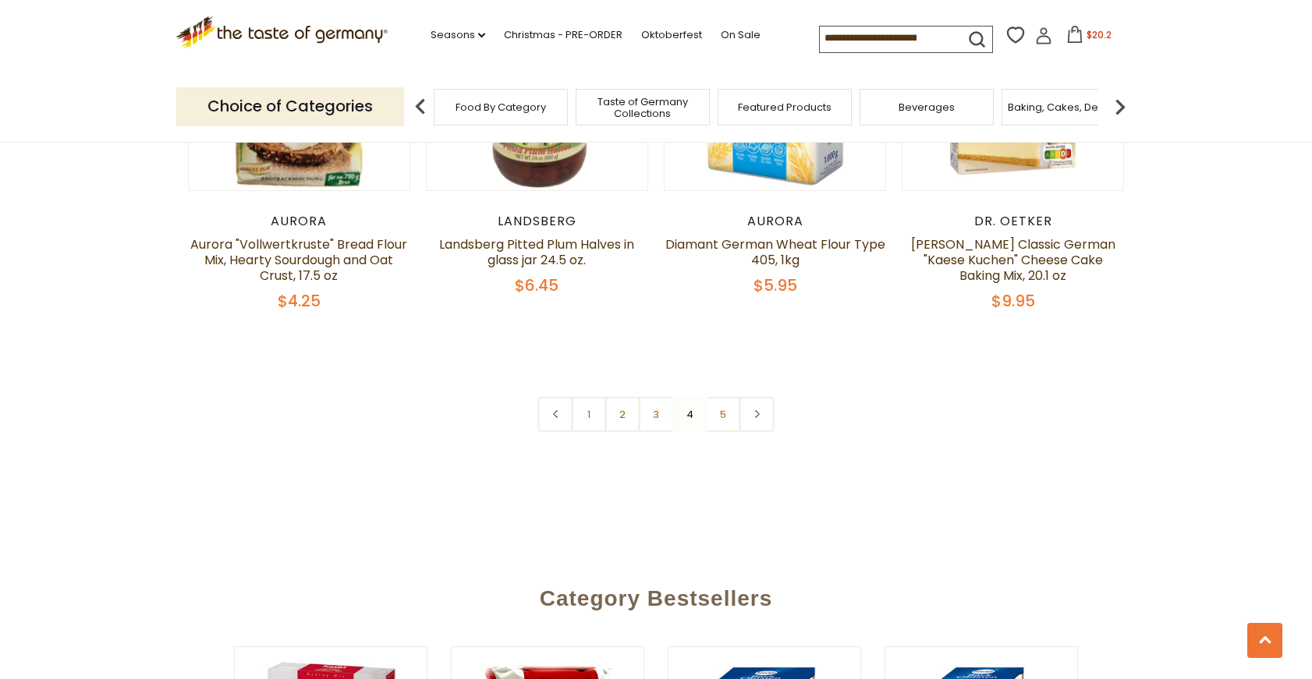
scroll to position [3769, 0]
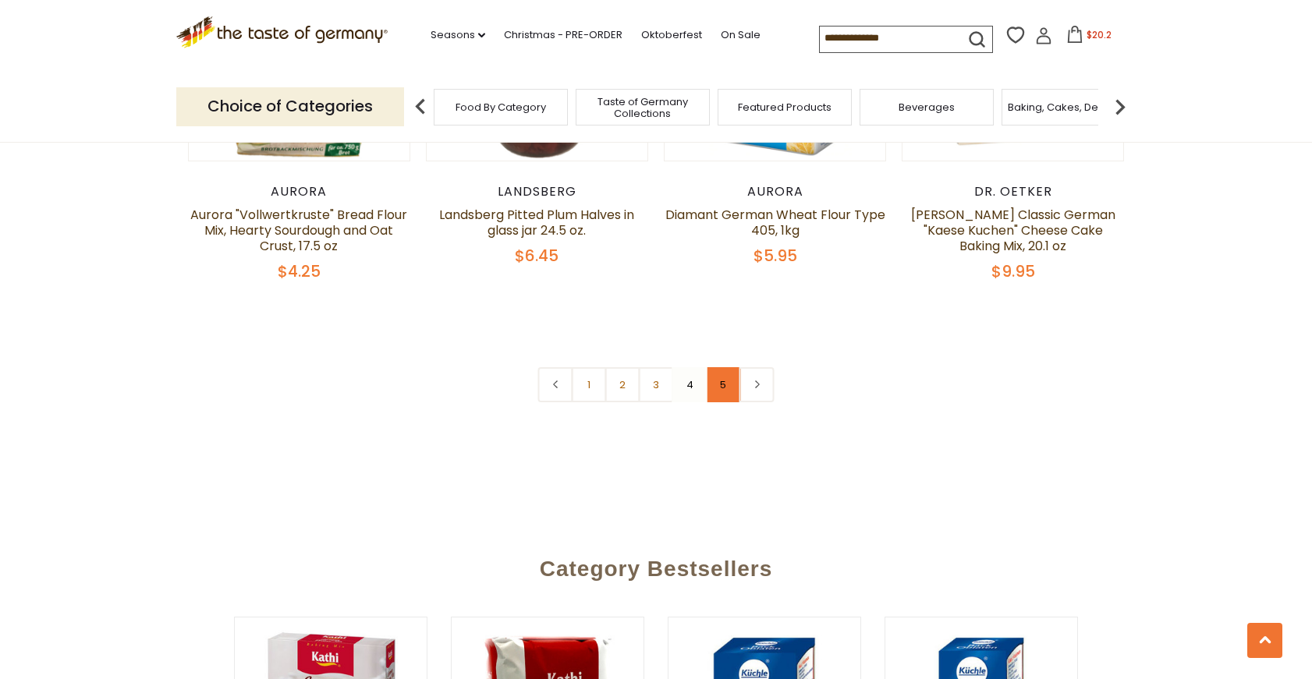
click at [726, 367] on link "5" at bounding box center [723, 384] width 35 height 35
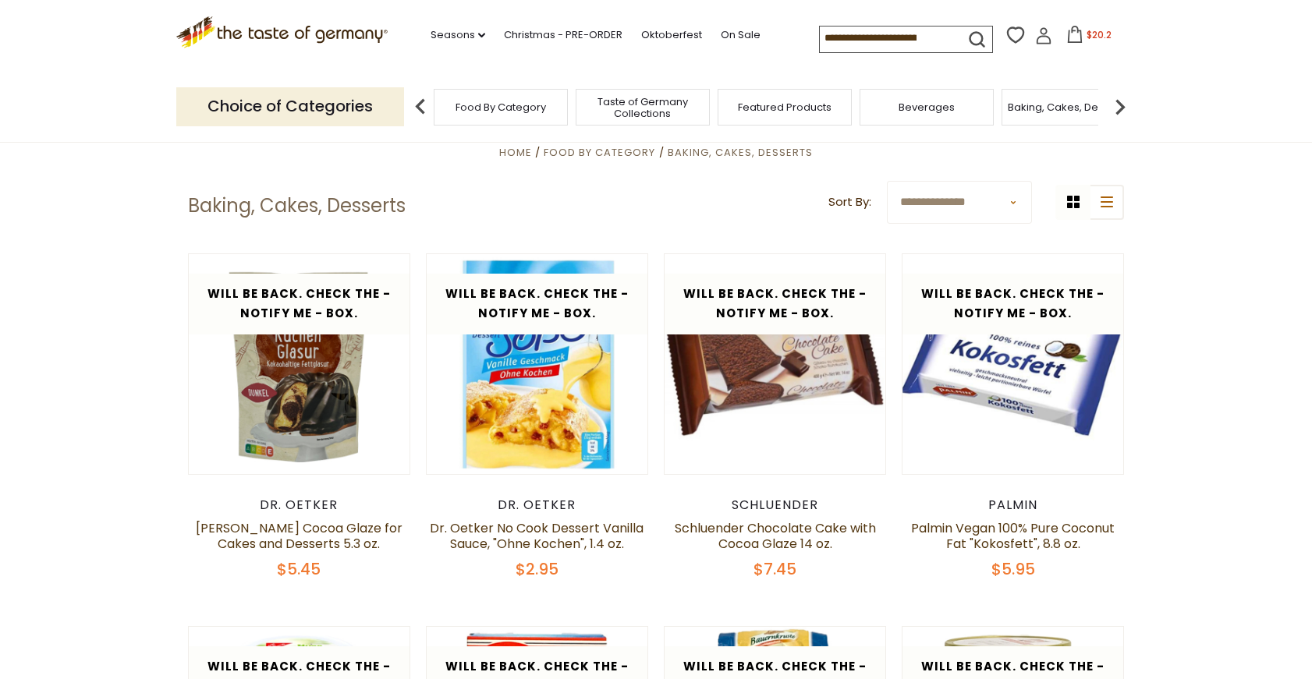
scroll to position [780, 0]
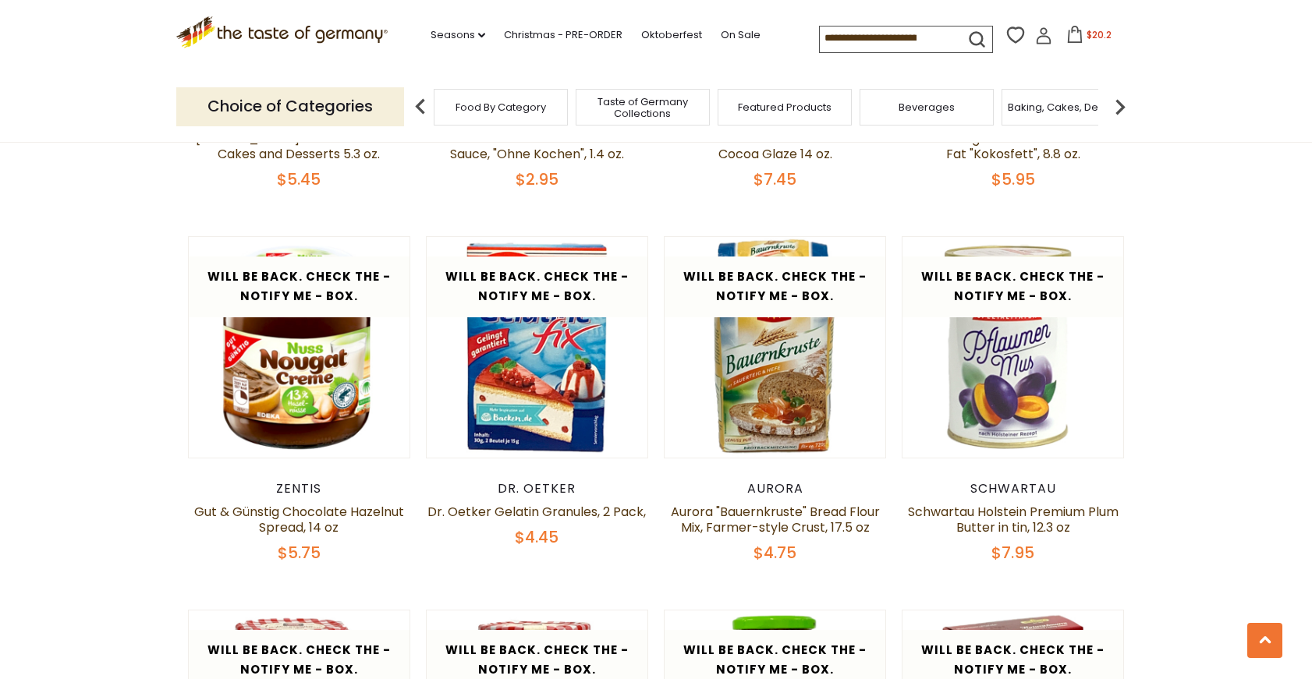
click at [1122, 105] on img at bounding box center [1120, 106] width 31 height 31
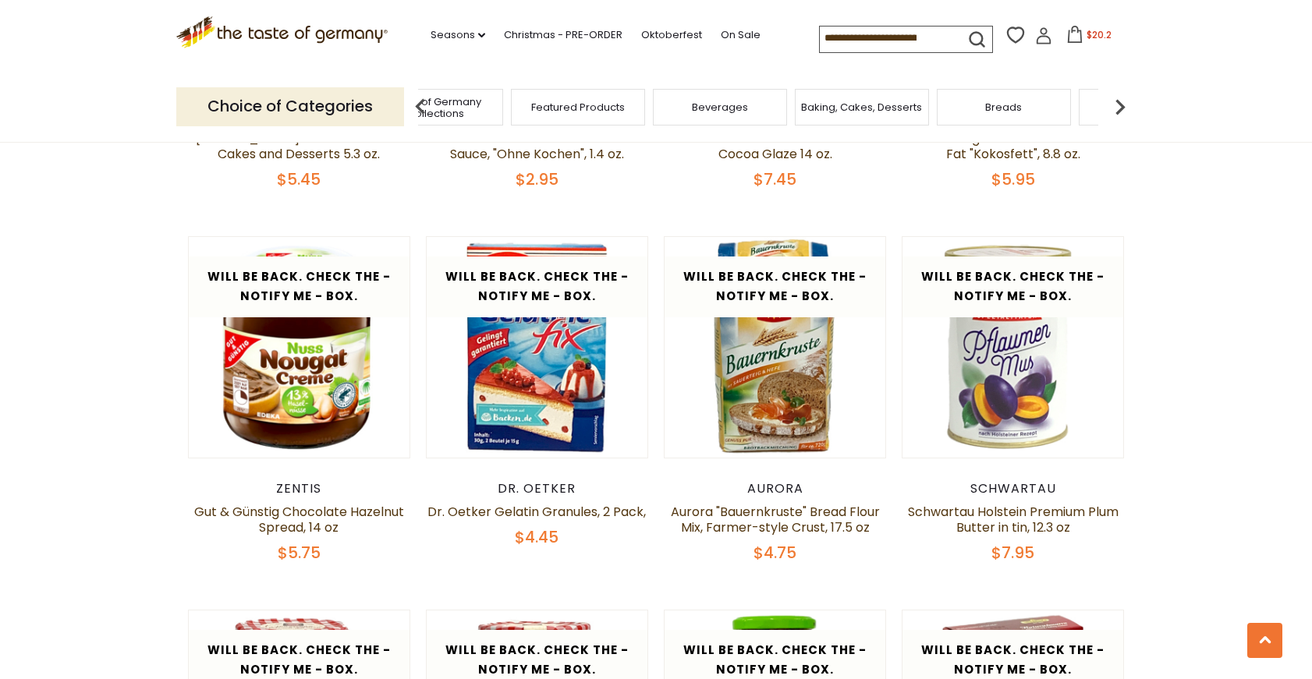
click at [1122, 105] on img at bounding box center [1120, 106] width 31 height 31
click at [619, 110] on div "Breads" at bounding box center [590, 107] width 134 height 37
click at [592, 109] on span "Breads" at bounding box center [601, 107] width 37 height 12
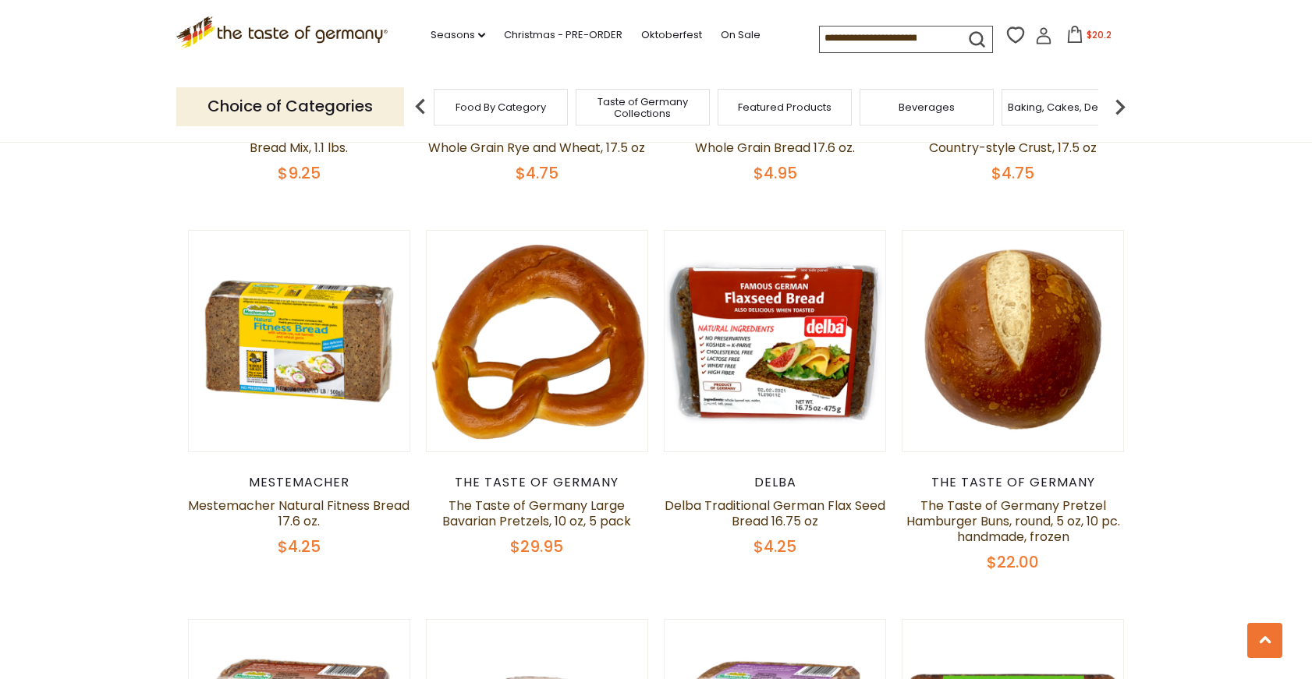
scroll to position [1560, 0]
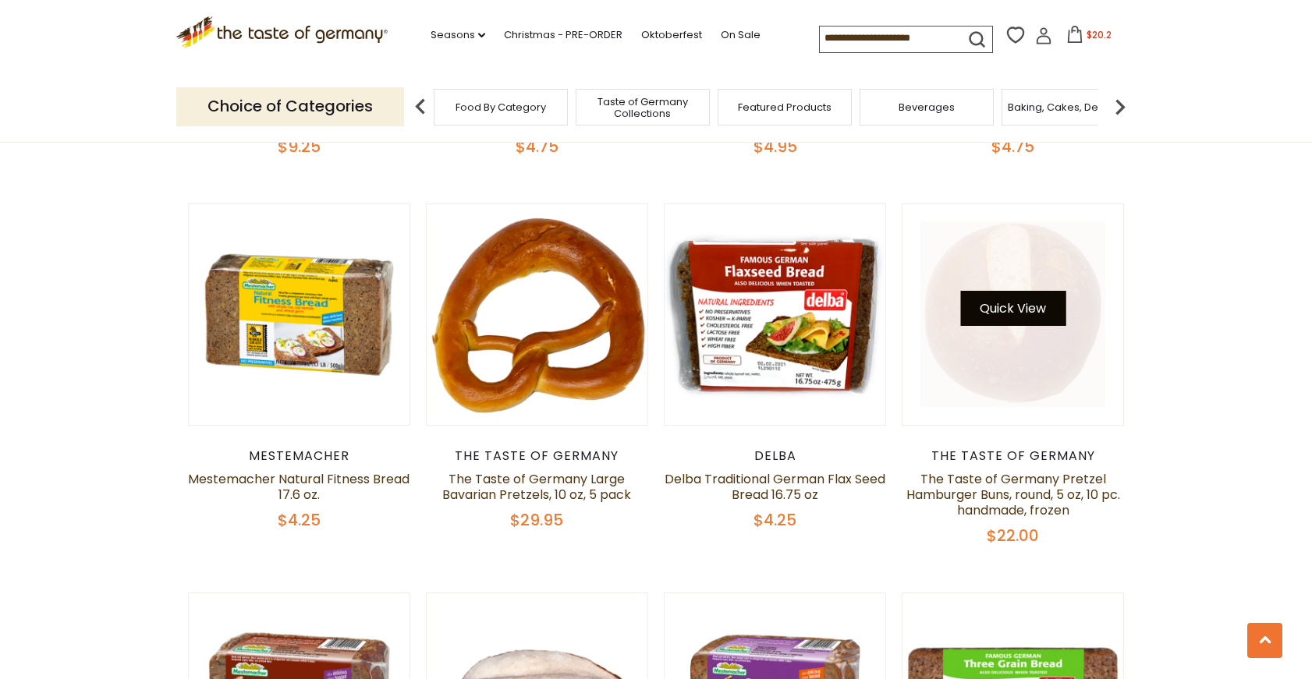
click at [1039, 305] on button "Quick View" at bounding box center [1012, 308] width 105 height 35
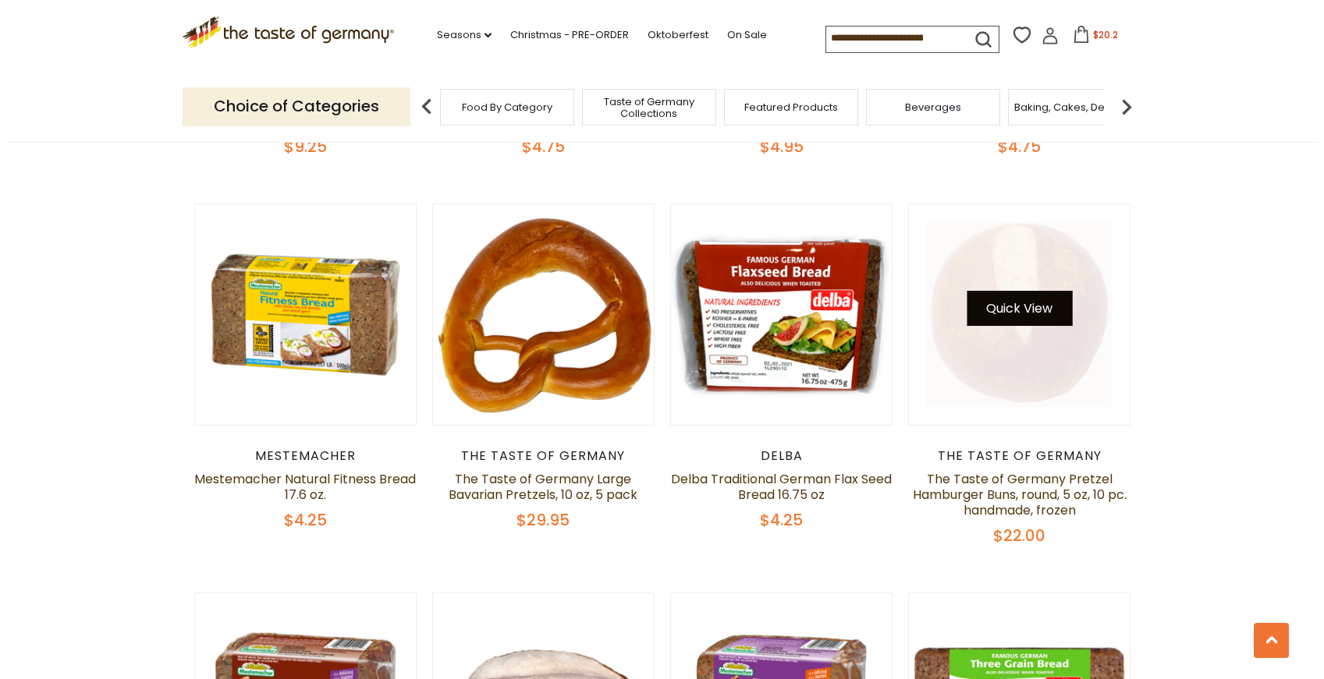
scroll to position [1563, 0]
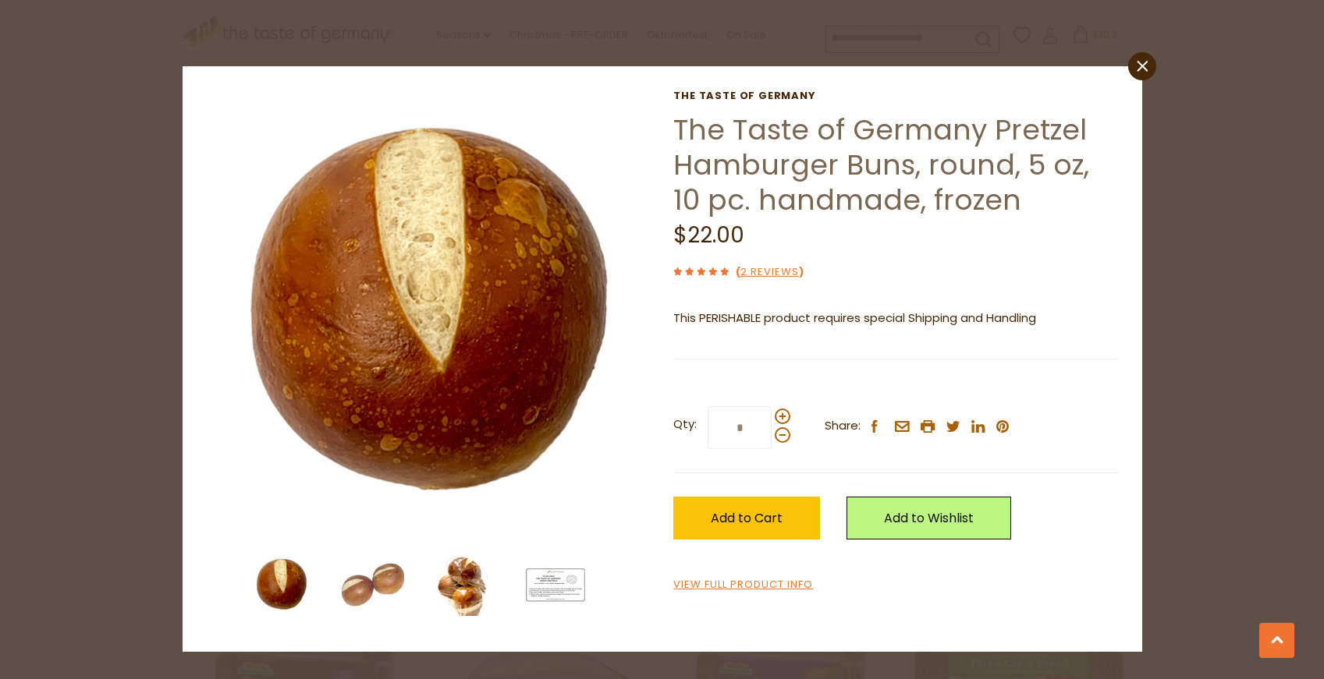
click at [459, 569] on img at bounding box center [464, 585] width 62 height 62
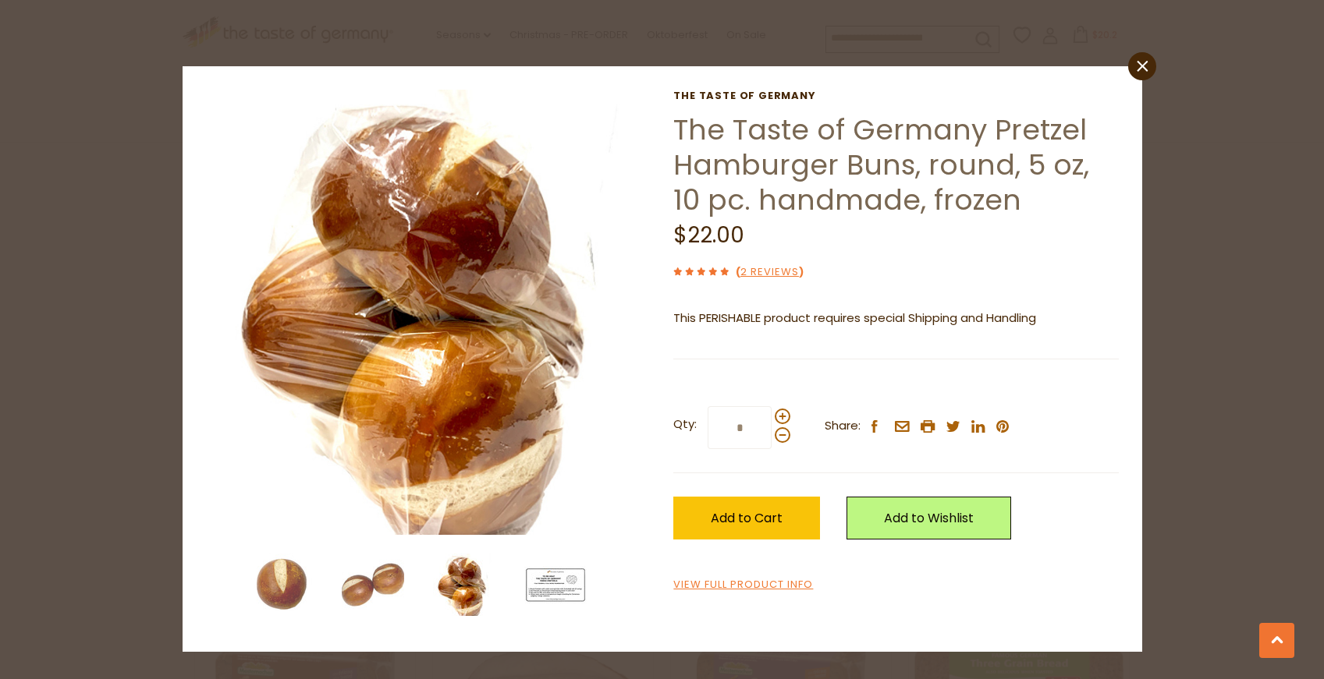
click at [542, 584] on img at bounding box center [555, 585] width 62 height 62
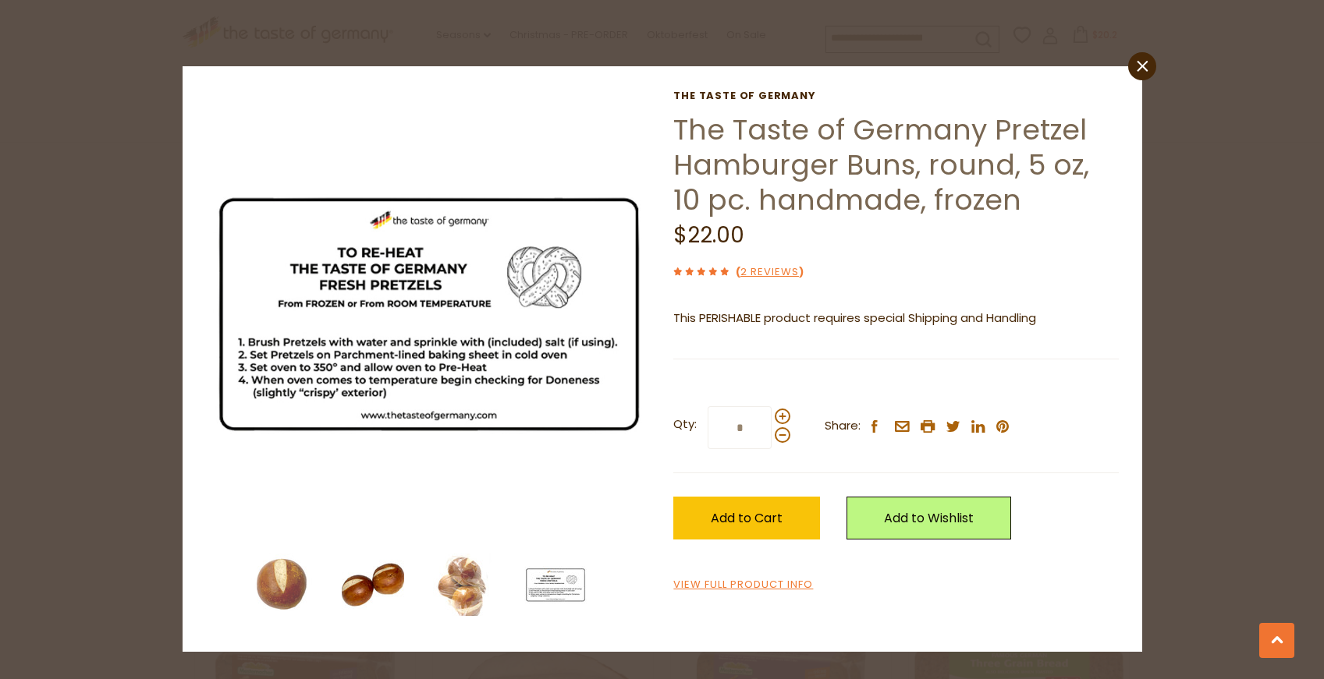
click at [351, 587] on img at bounding box center [373, 585] width 62 height 62
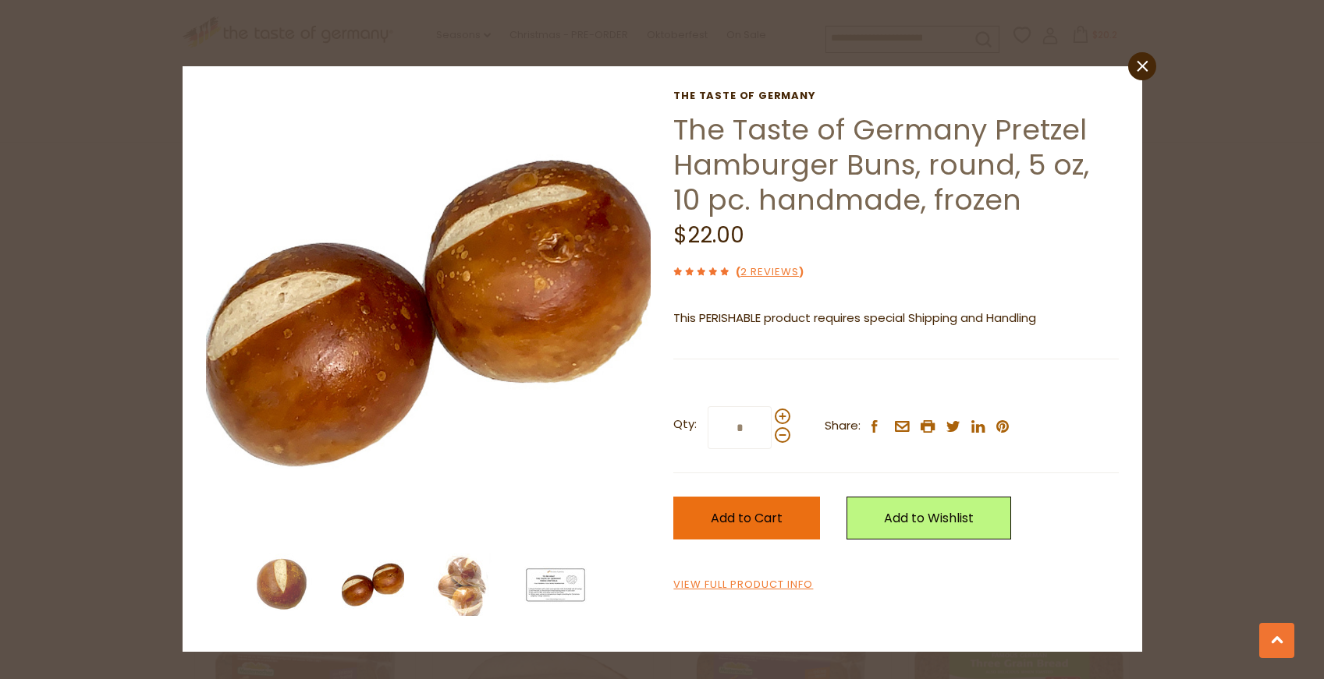
click at [771, 505] on button "Add to Cart" at bounding box center [746, 518] width 147 height 43
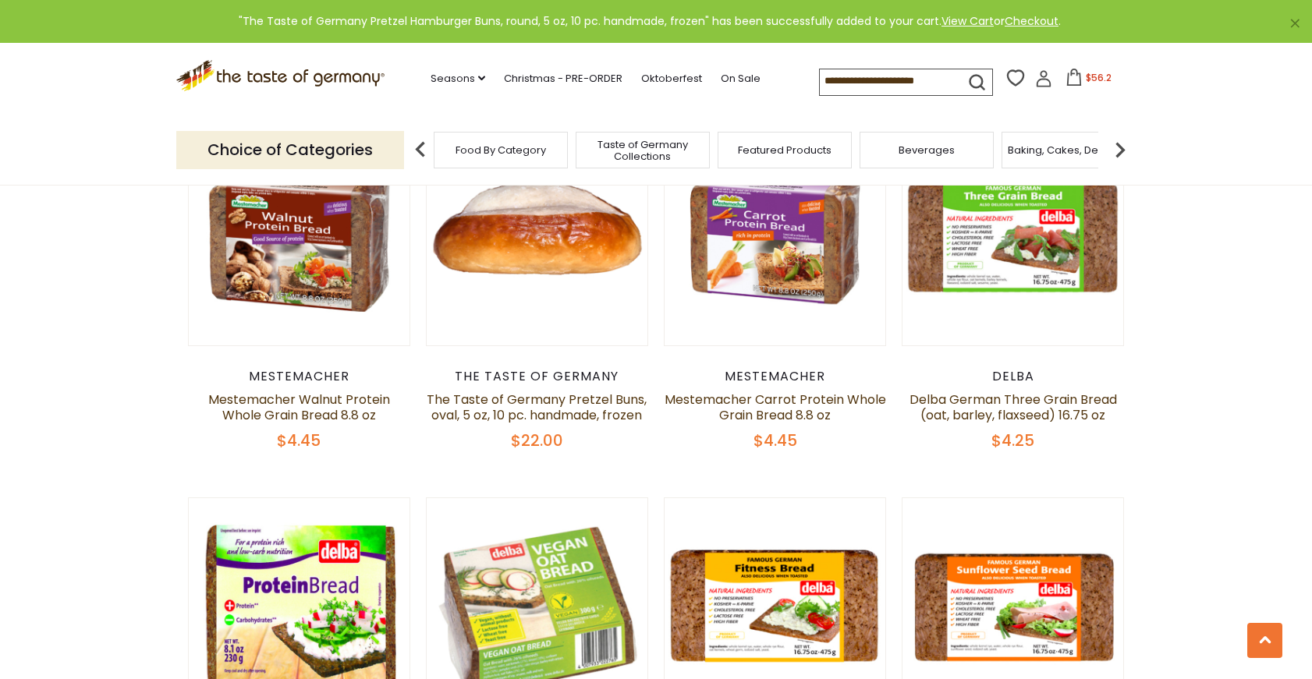
scroll to position [1950, 0]
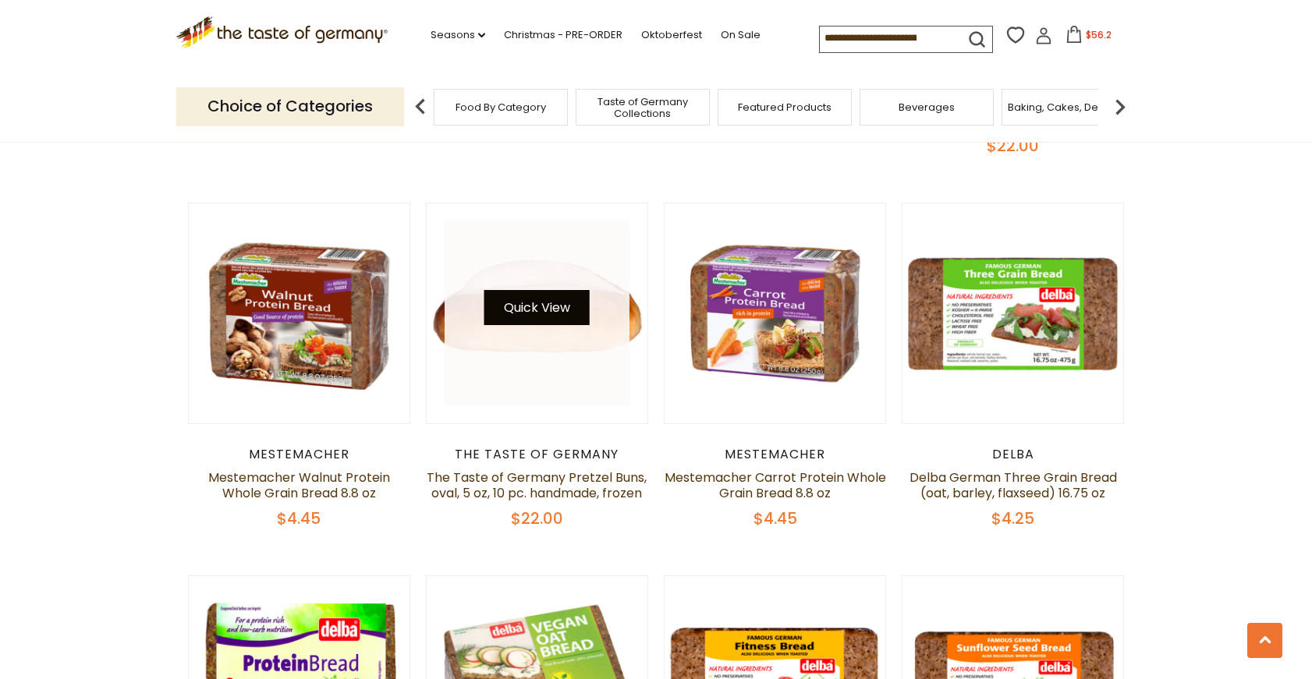
click at [555, 302] on button "Quick View" at bounding box center [536, 307] width 105 height 35
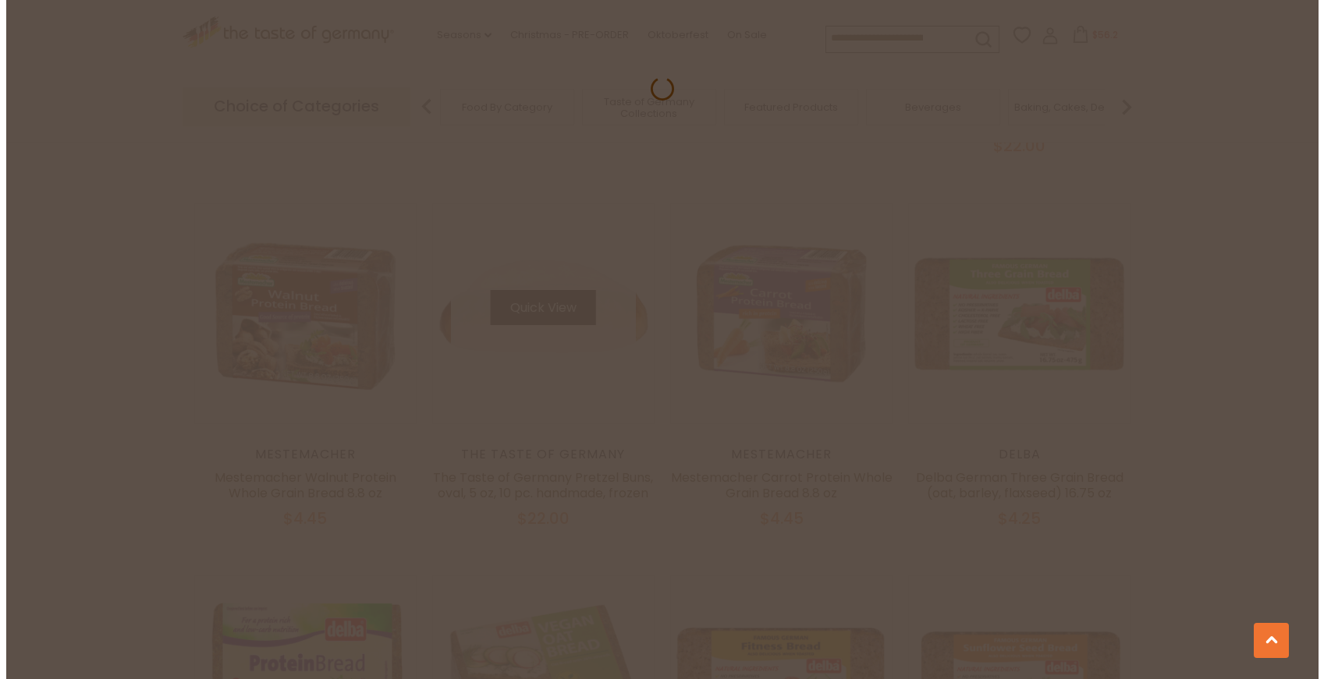
scroll to position [1953, 0]
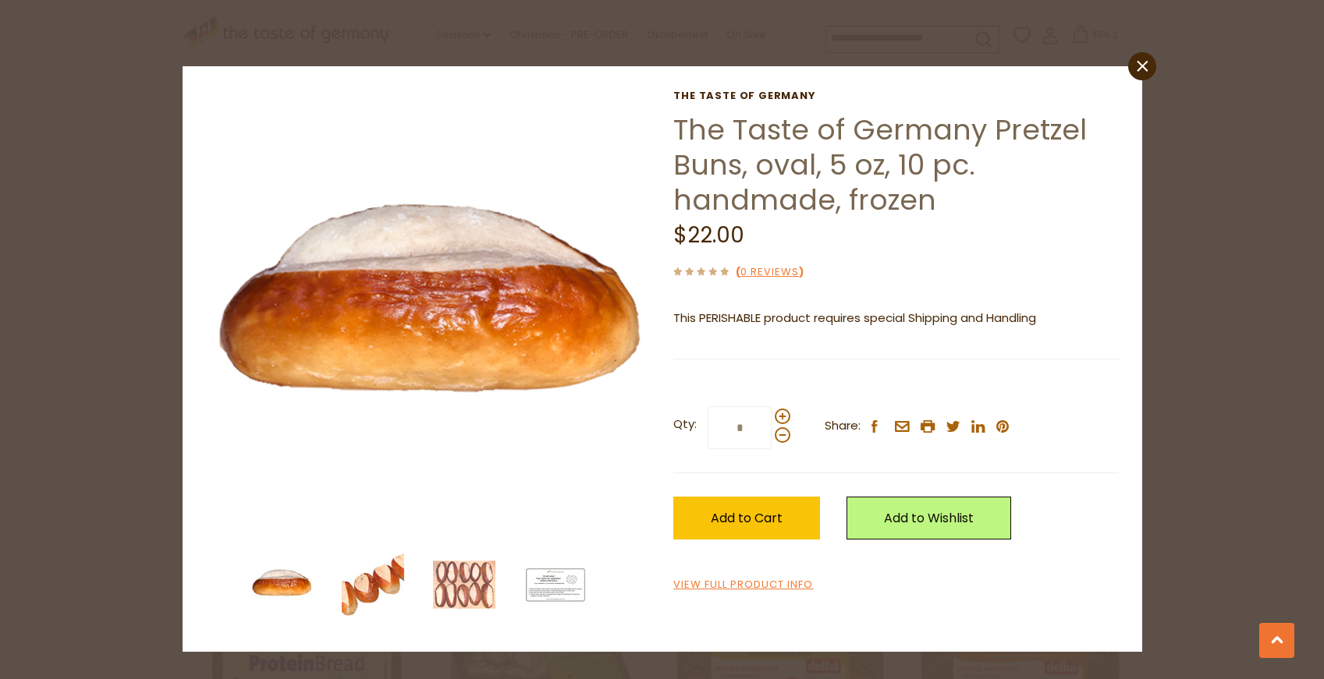
click at [365, 593] on img at bounding box center [373, 585] width 62 height 62
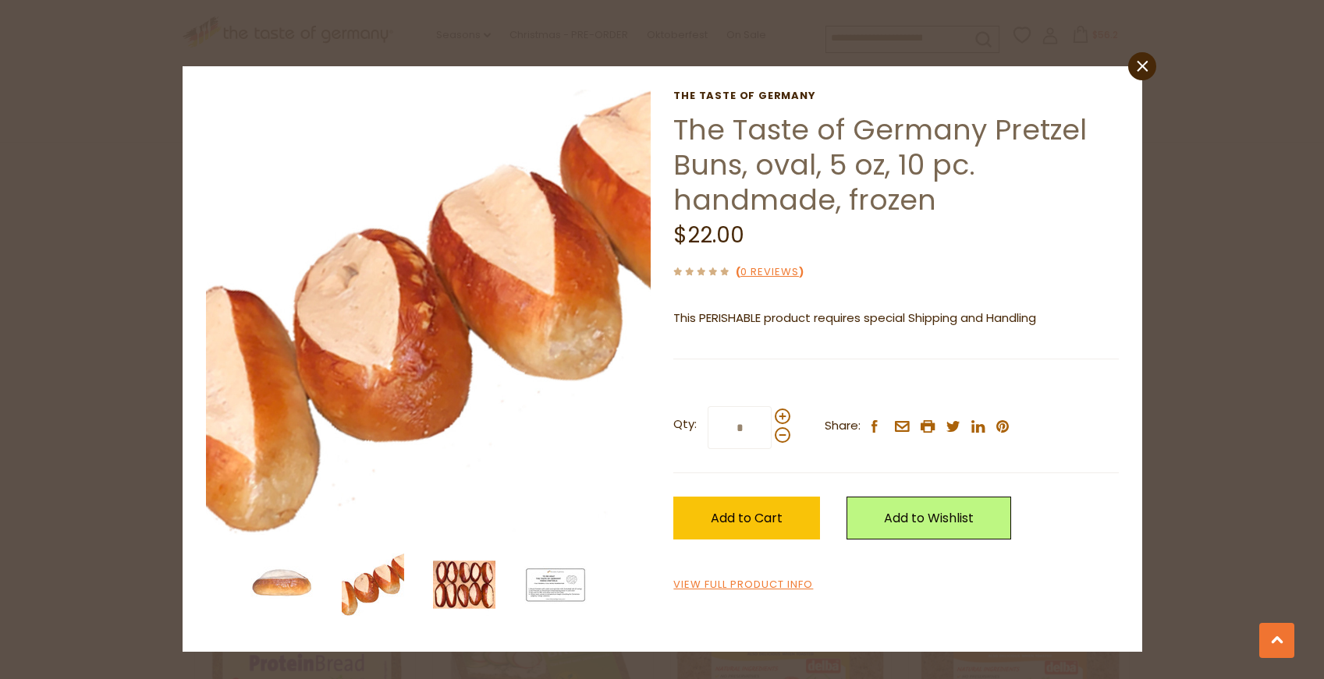
click at [491, 587] on img at bounding box center [464, 585] width 62 height 62
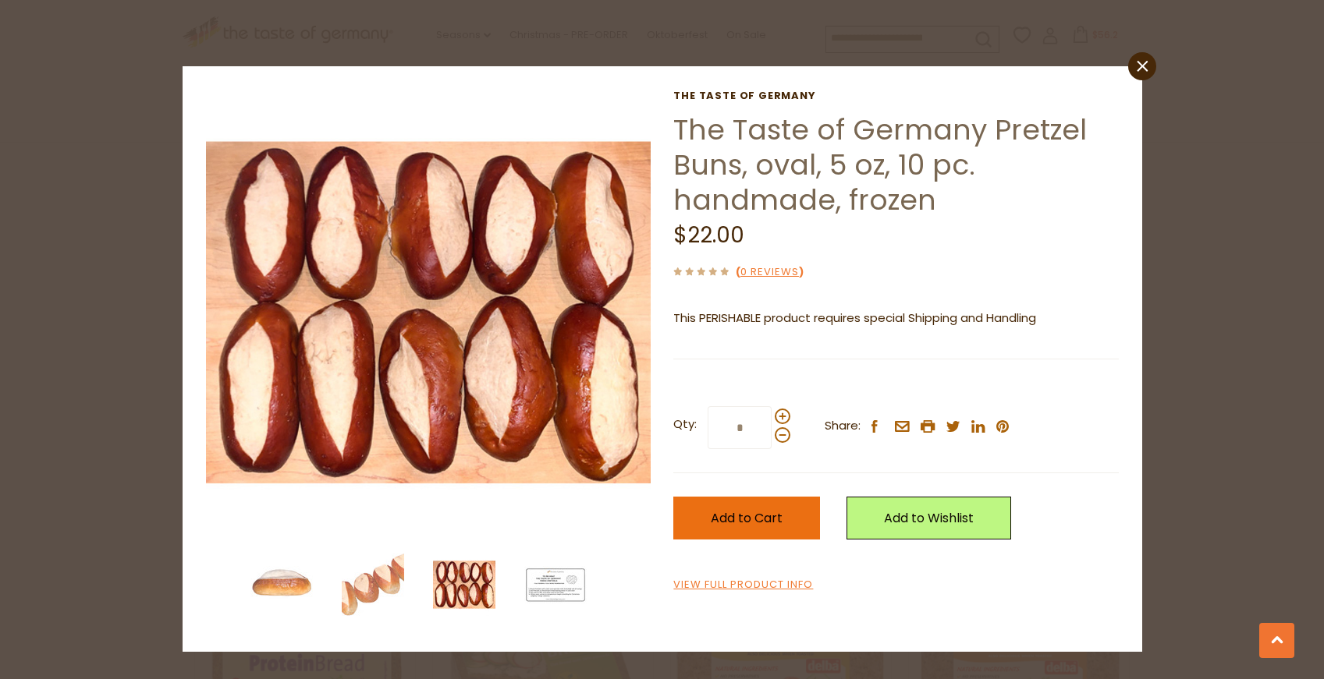
click at [778, 522] on span "Add to Cart" at bounding box center [747, 518] width 72 height 18
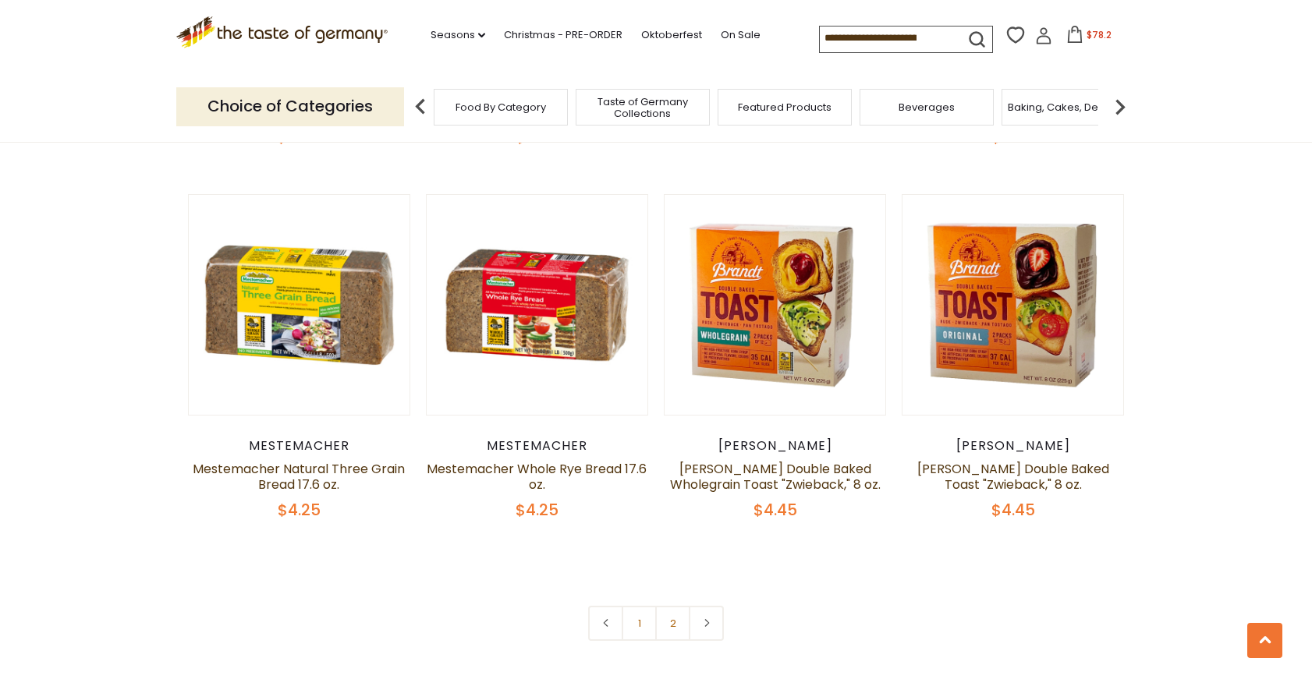
scroll to position [3432, 0]
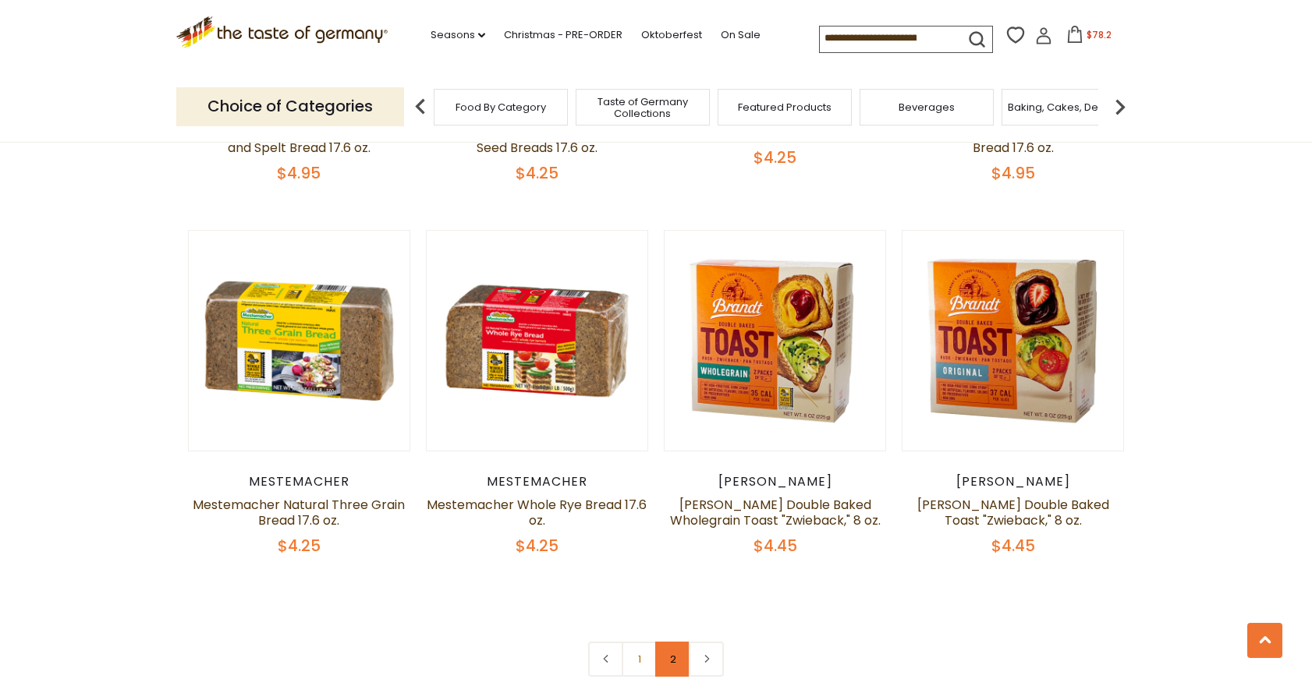
click at [671, 654] on link "2" at bounding box center [672, 659] width 35 height 35
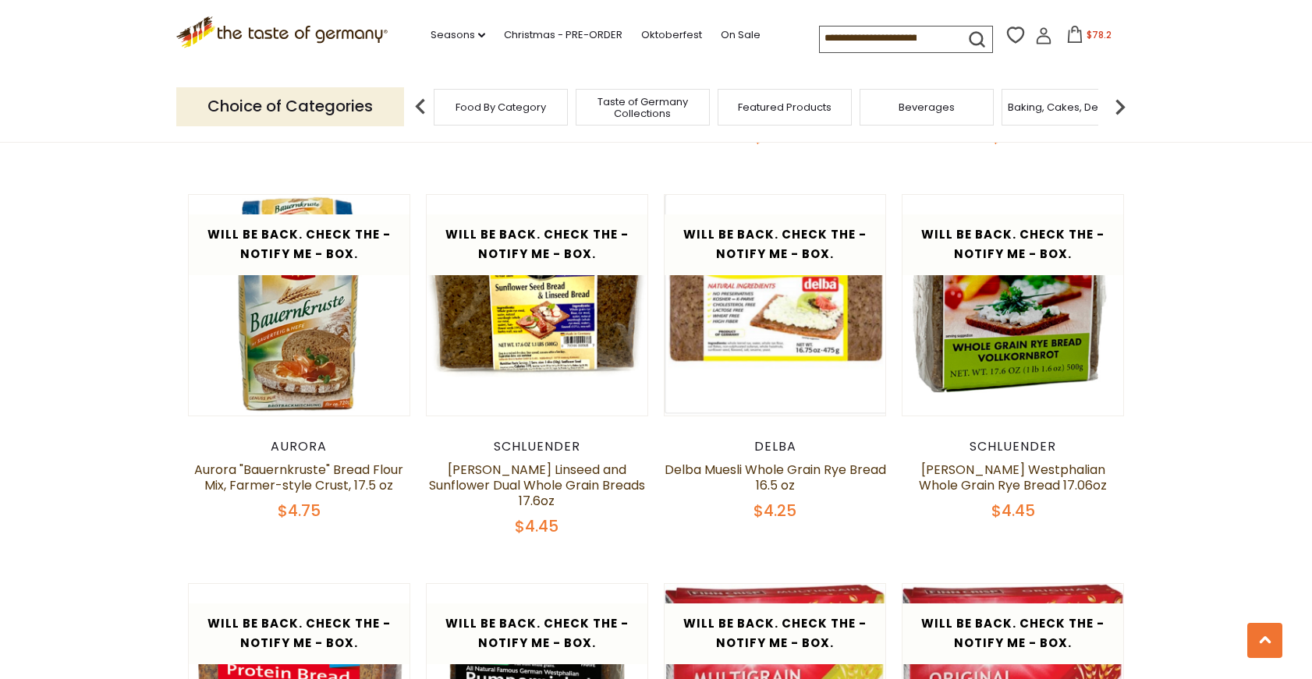
scroll to position [1975, 0]
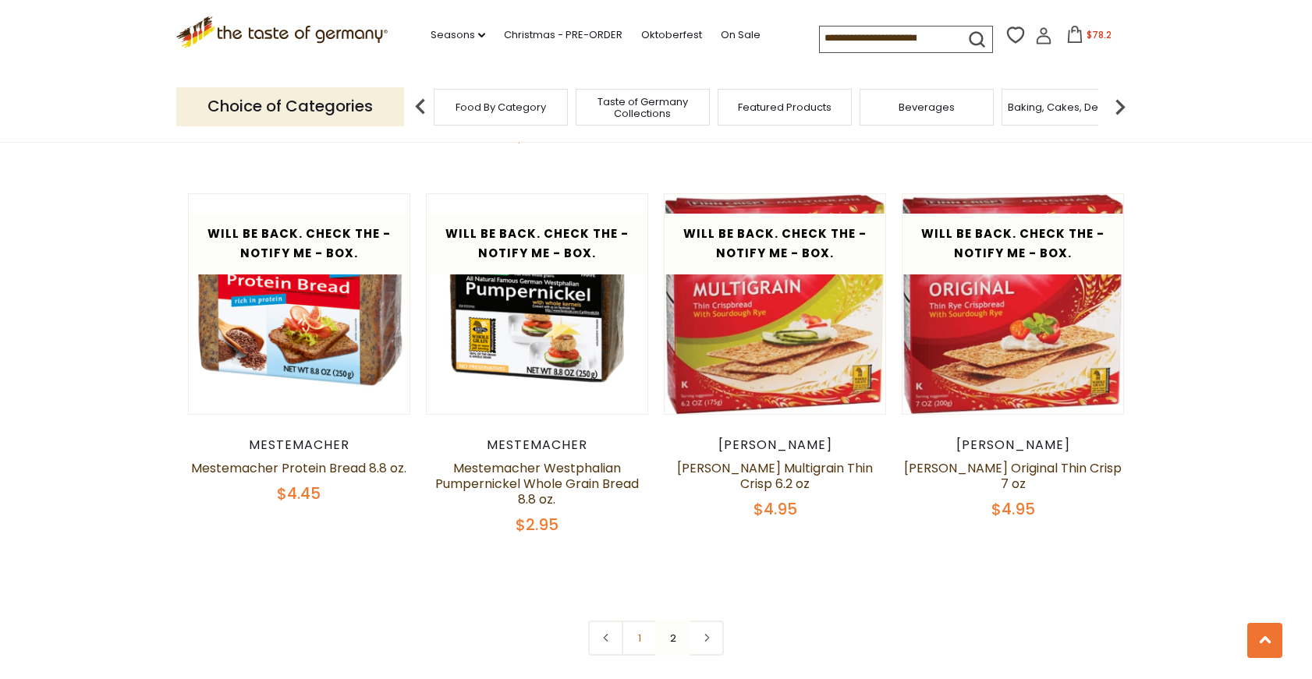
click at [1129, 99] on img at bounding box center [1120, 106] width 31 height 31
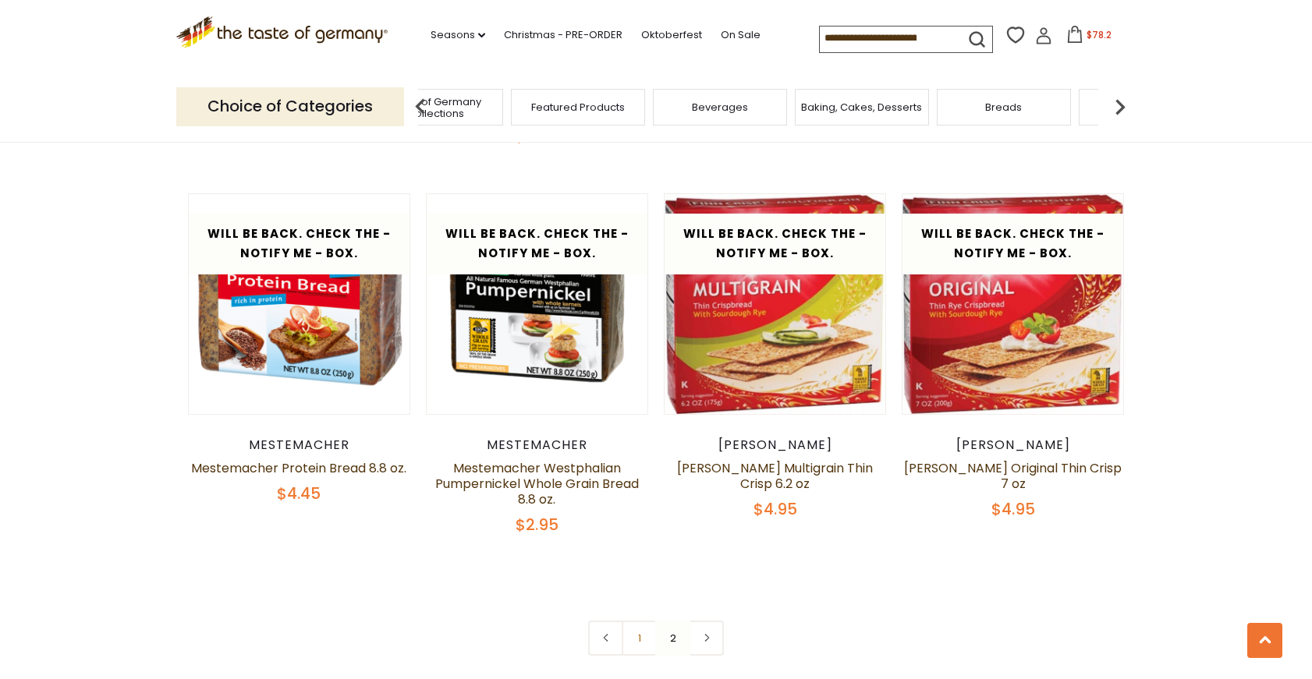
click at [1129, 101] on img at bounding box center [1120, 106] width 31 height 31
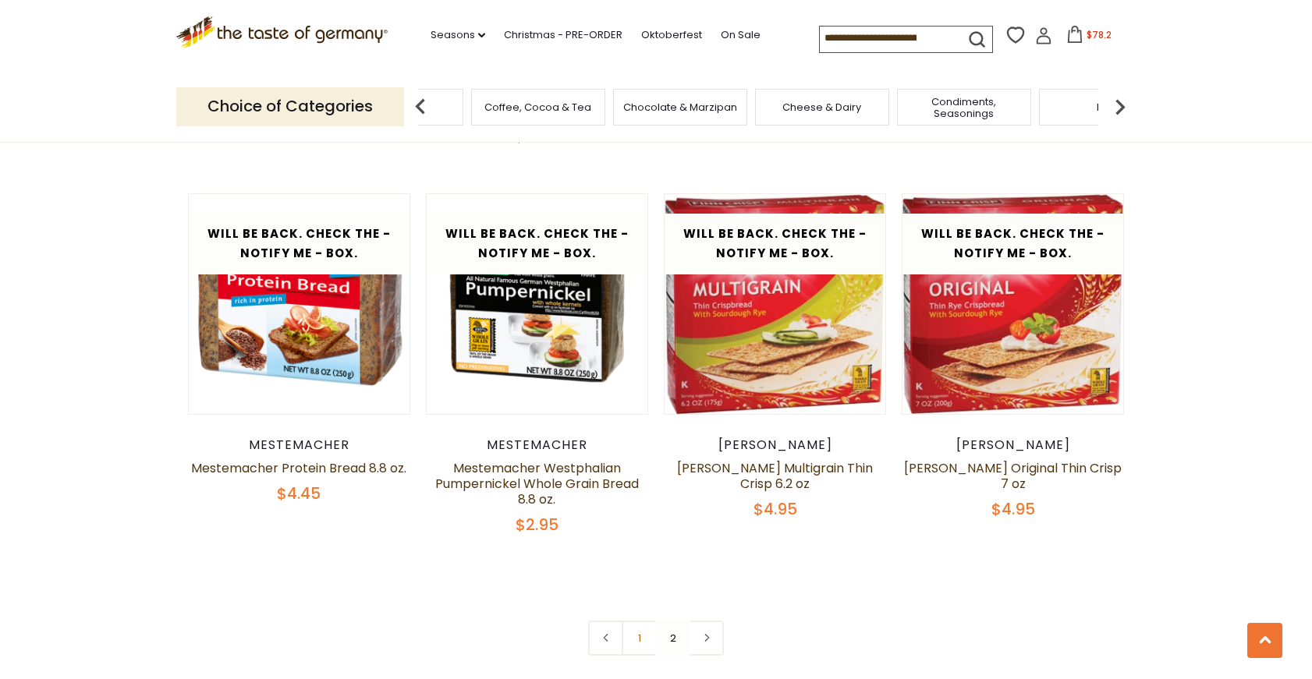
click at [1129, 101] on img at bounding box center [1120, 106] width 31 height 31
click at [778, 106] on span "Condiments, Seasonings" at bounding box center [769, 107] width 125 height 23
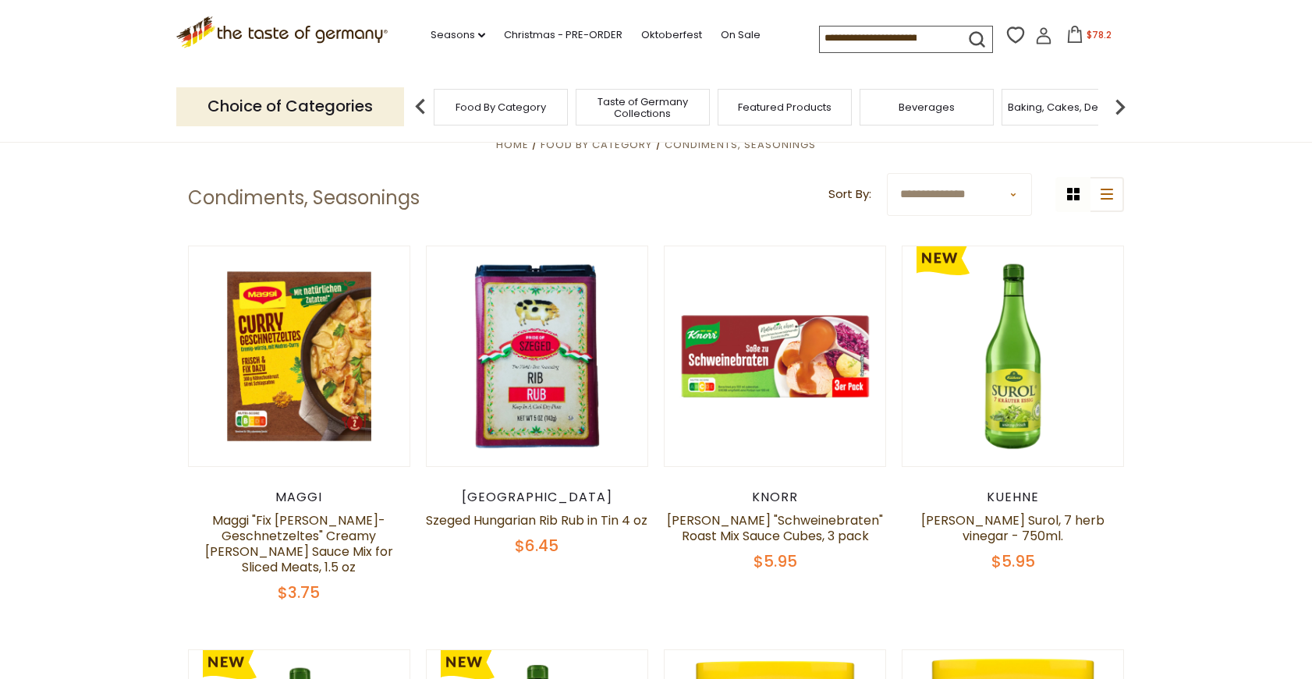
scroll to position [468, 0]
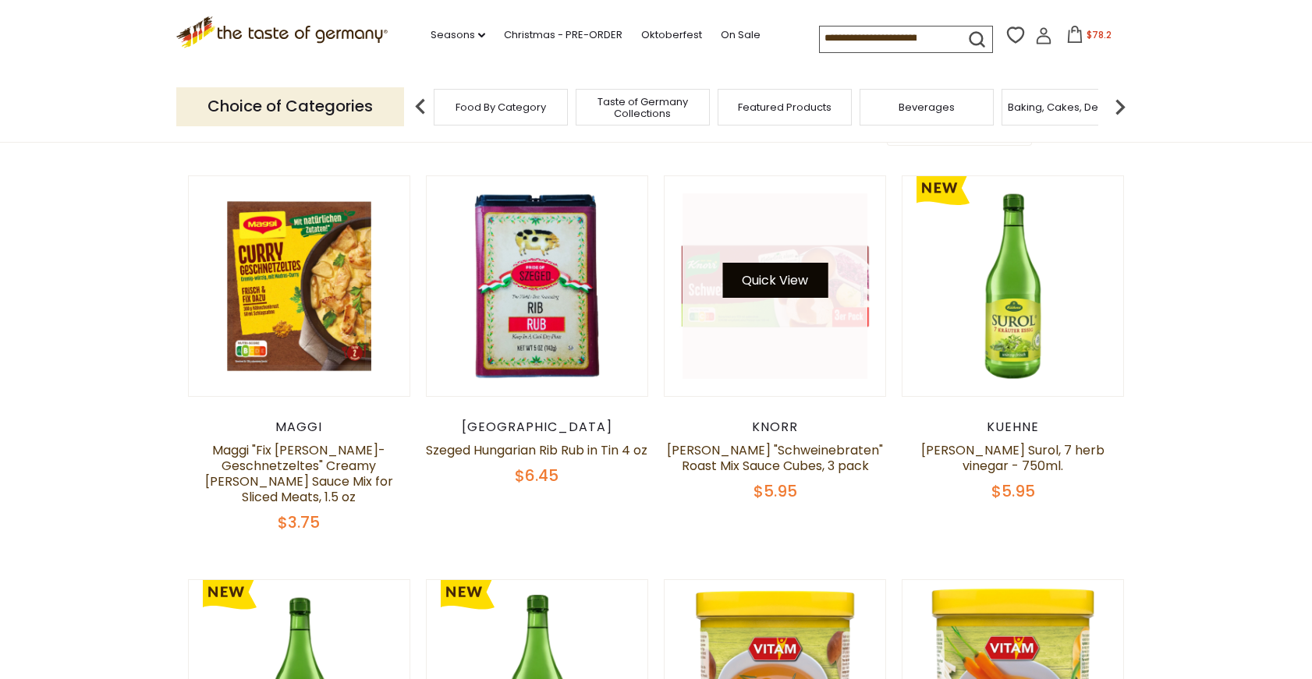
click at [812, 283] on button "Quick View" at bounding box center [774, 280] width 105 height 35
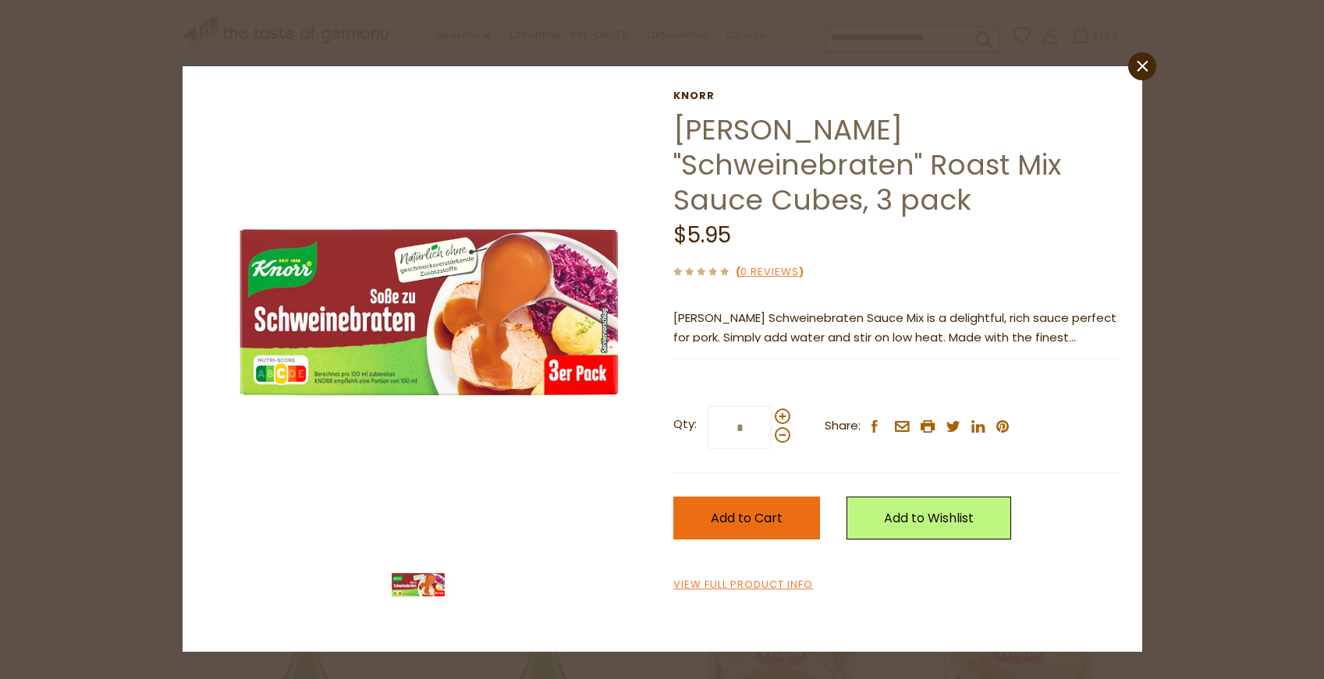
click at [737, 509] on span "Add to Cart" at bounding box center [747, 518] width 72 height 18
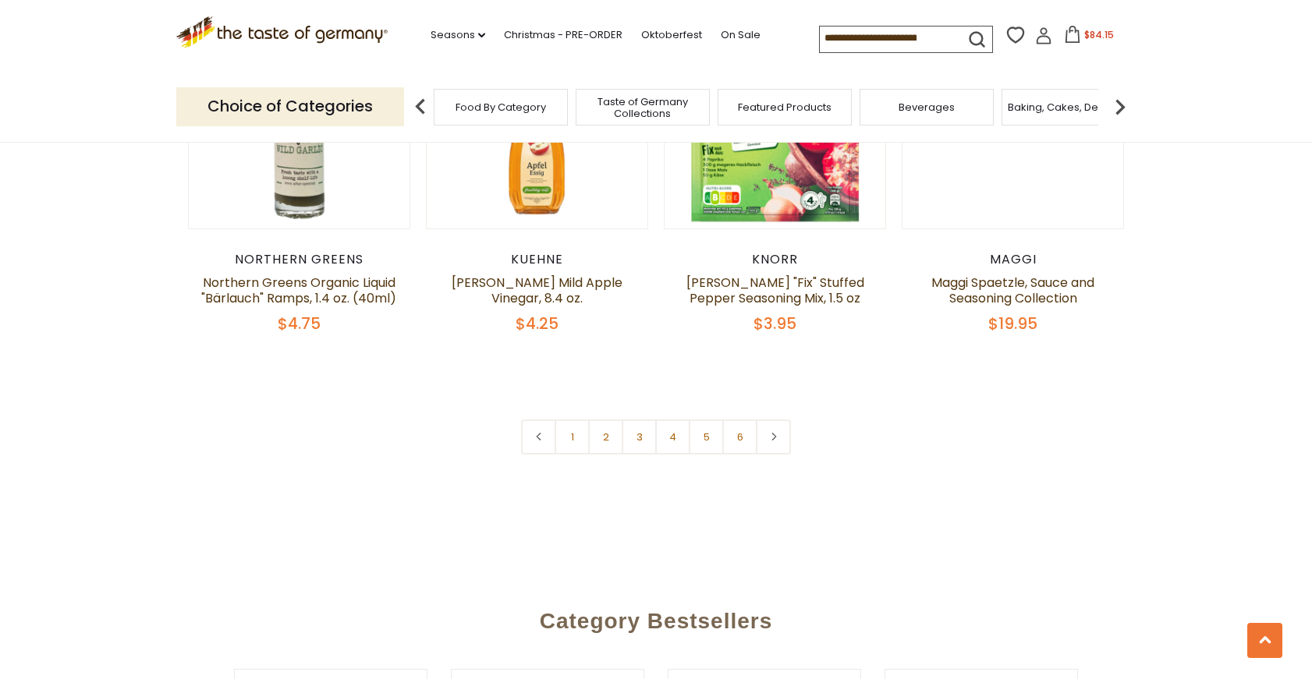
scroll to position [3744, 0]
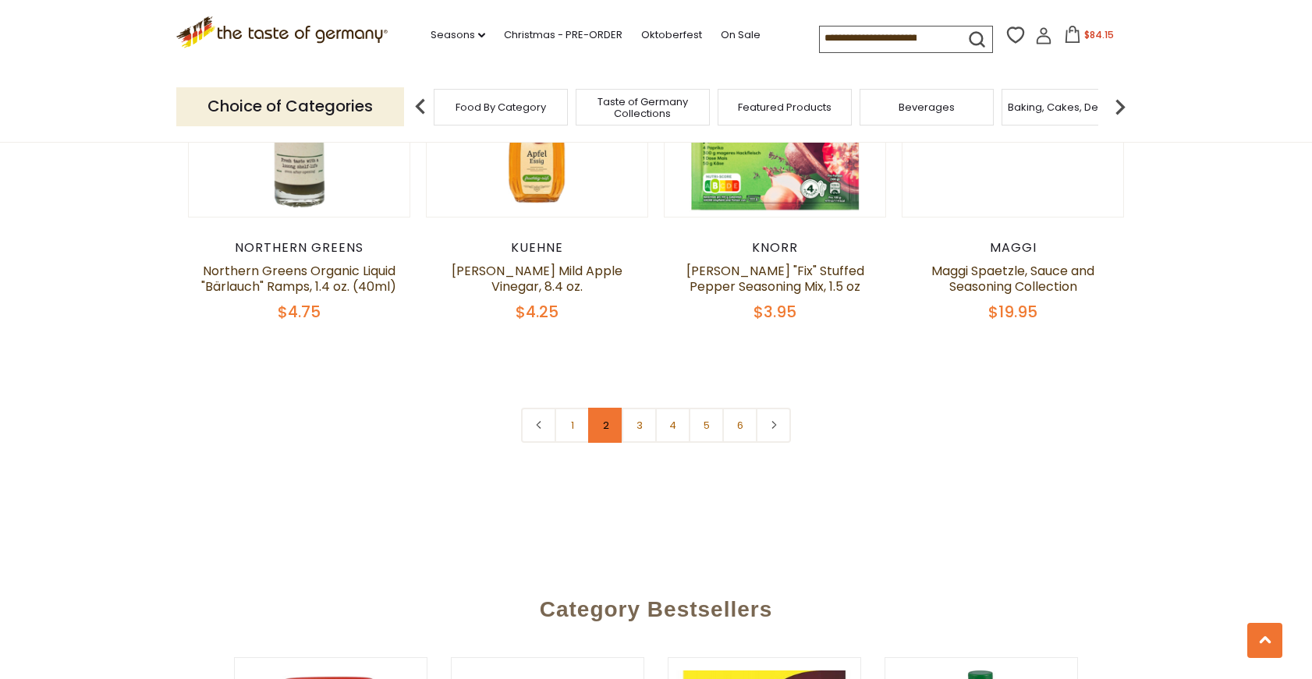
click at [613, 408] on link "2" at bounding box center [605, 425] width 35 height 35
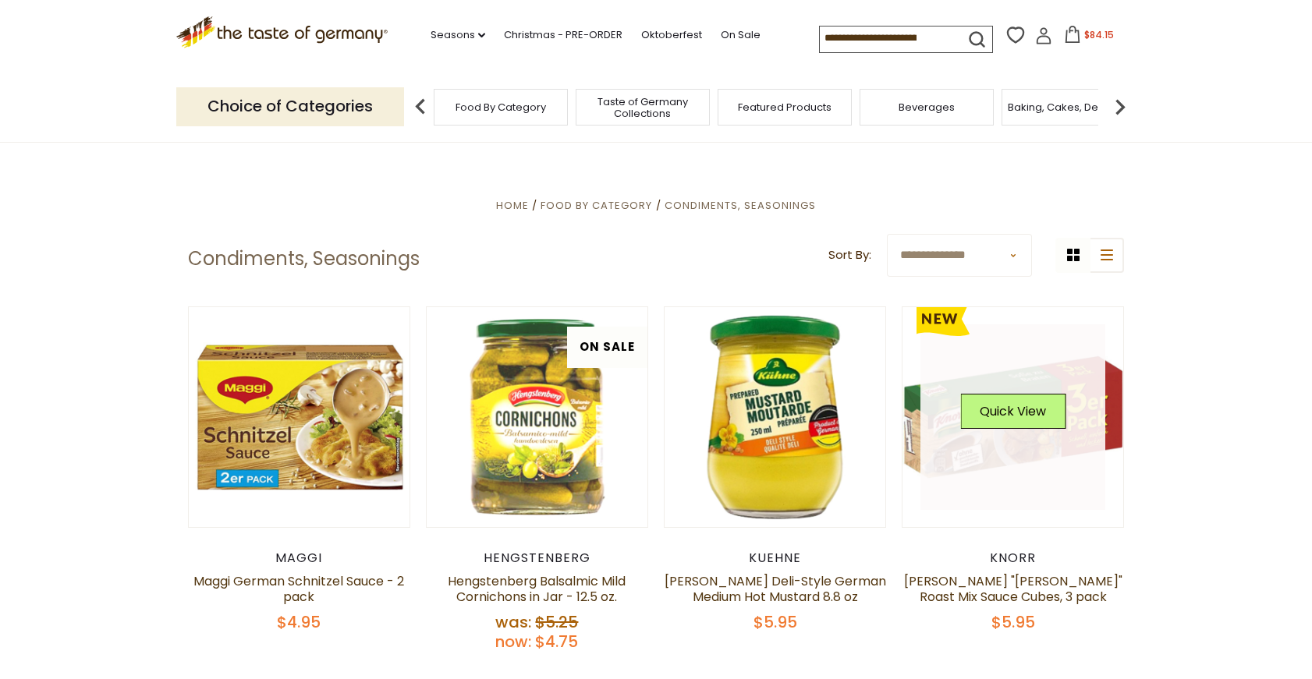
scroll to position [415, 0]
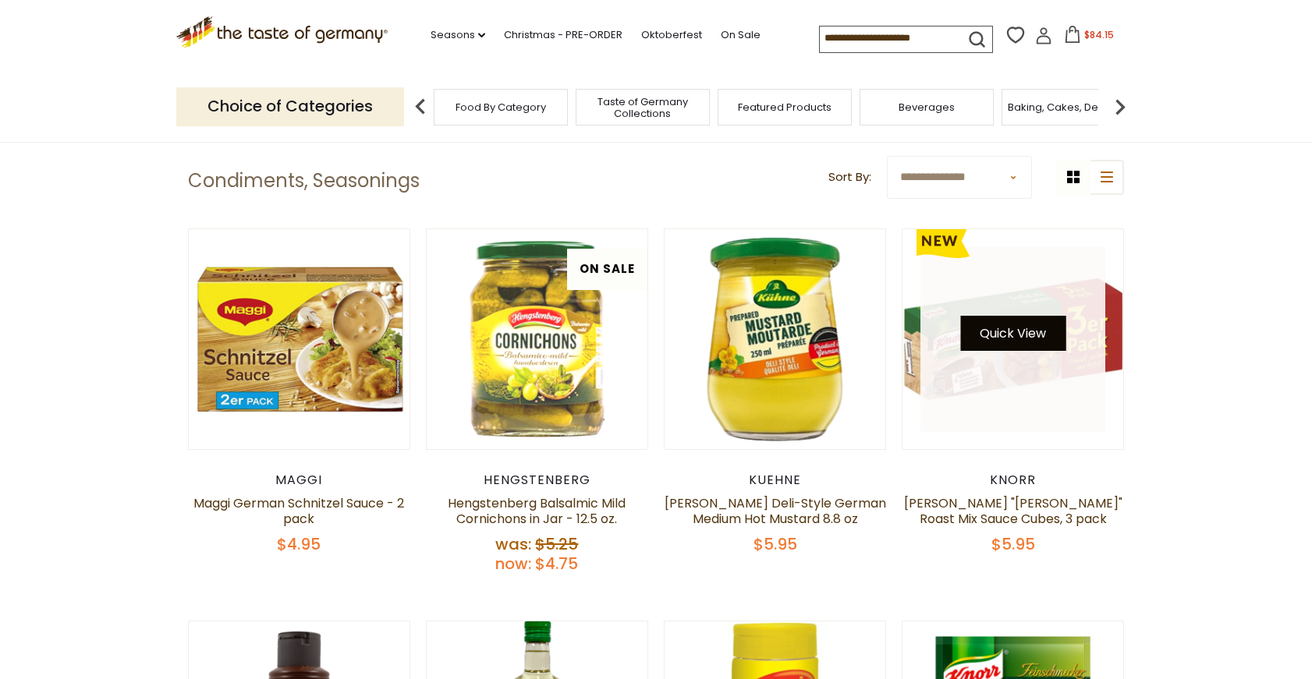
click at [1055, 324] on button "Quick View" at bounding box center [1012, 333] width 105 height 35
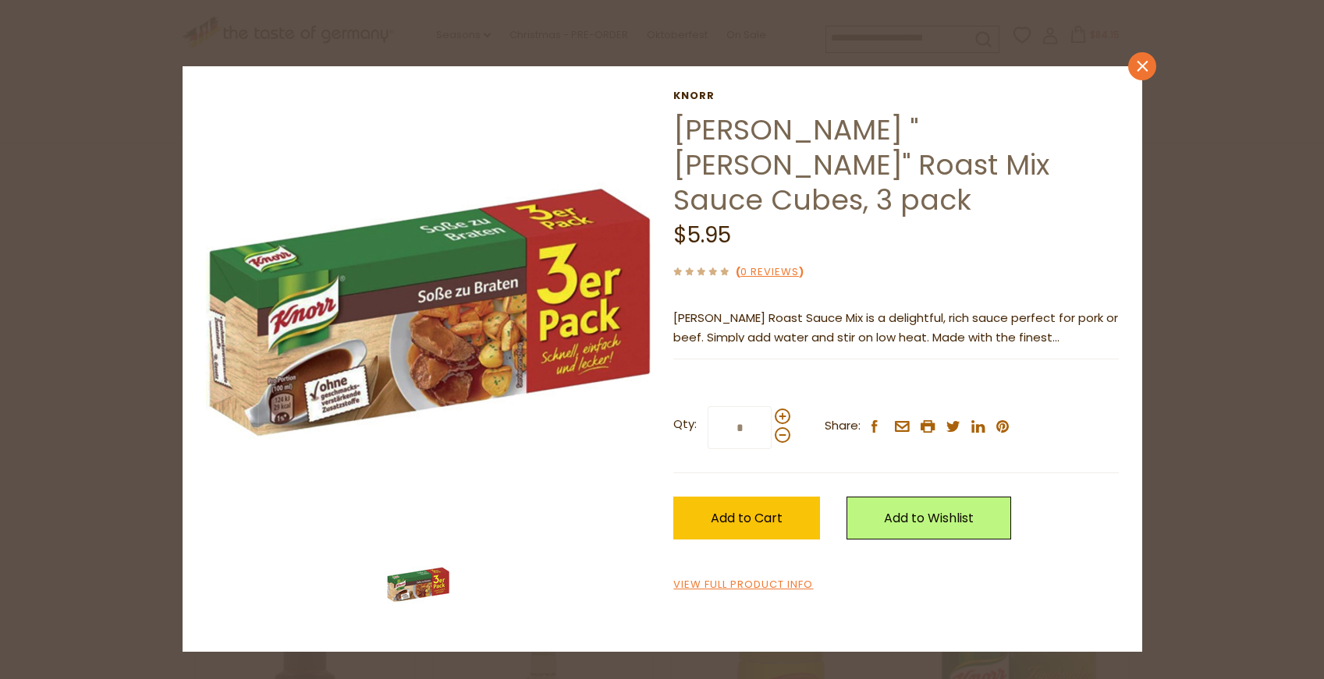
click at [1144, 62] on icon "close" at bounding box center [1142, 66] width 12 height 12
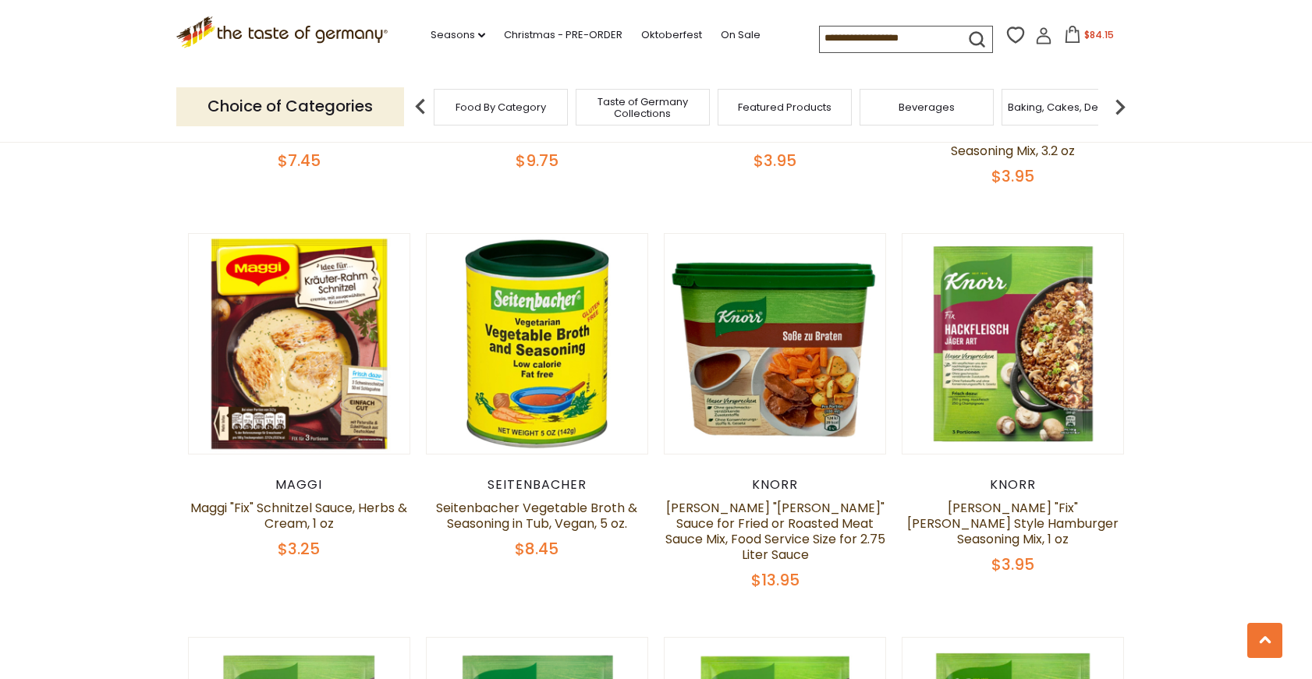
scroll to position [1975, 0]
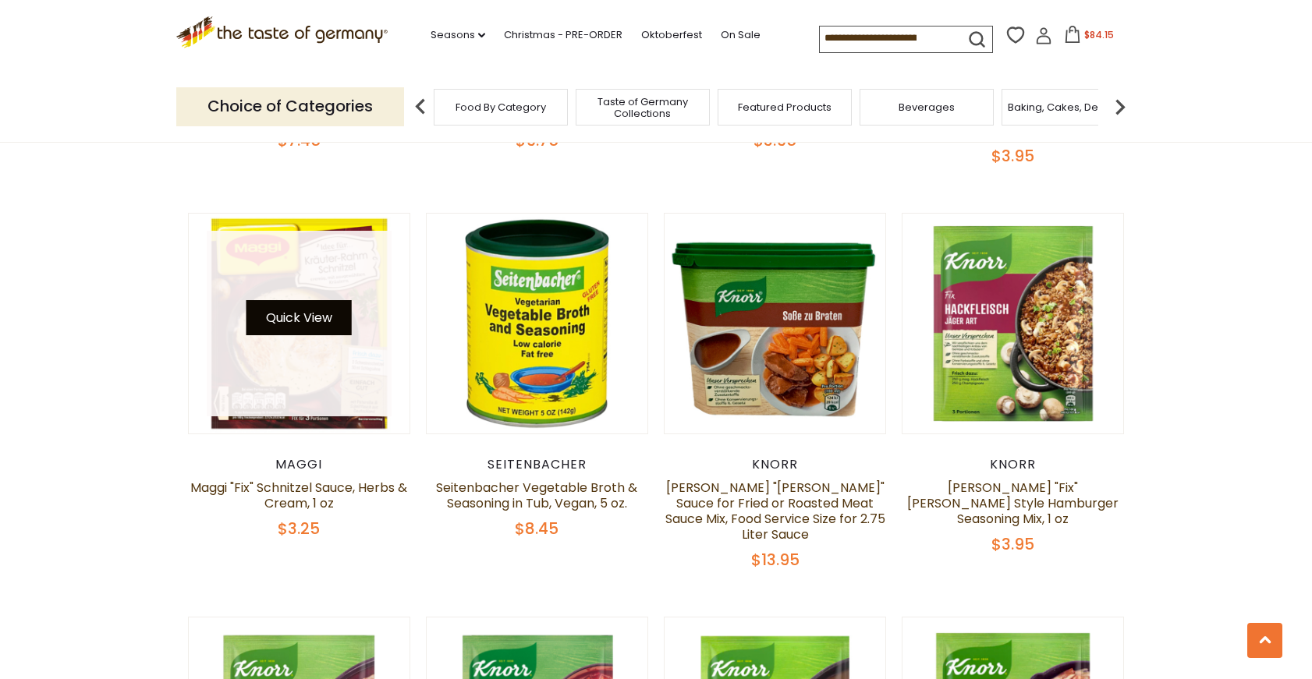
click at [312, 300] on button "Quick View" at bounding box center [298, 317] width 105 height 35
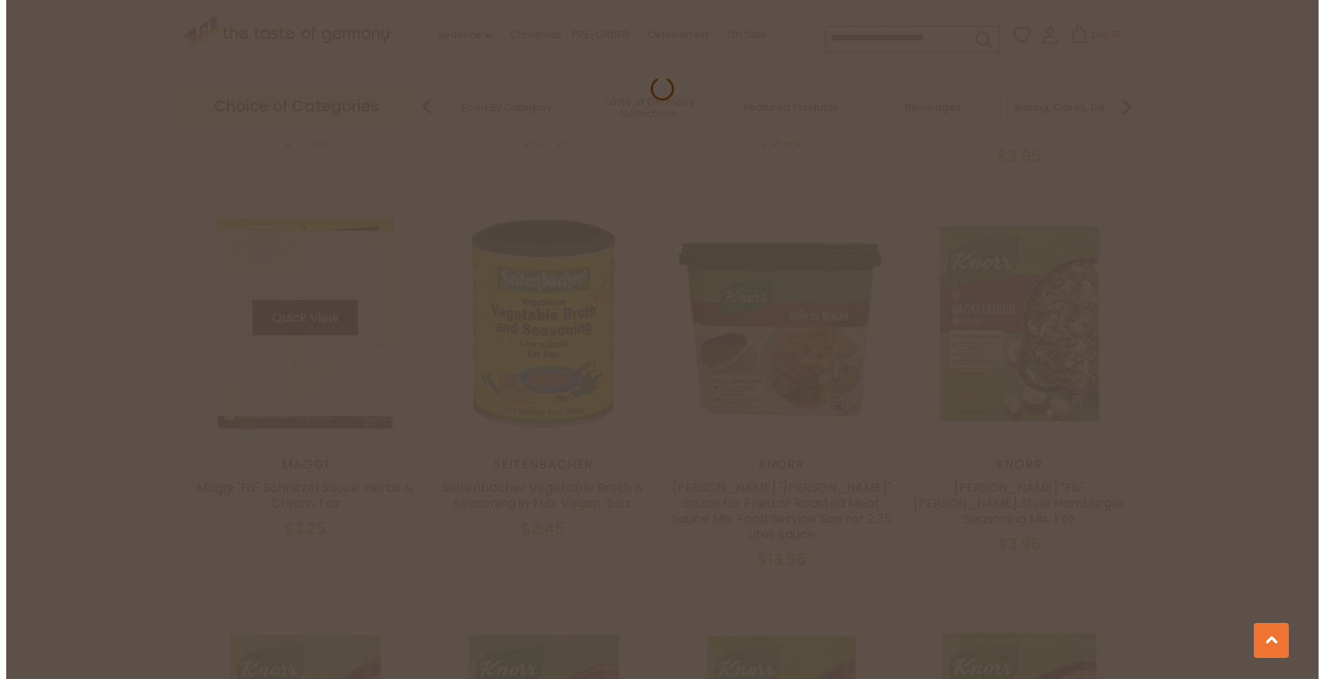
scroll to position [1978, 0]
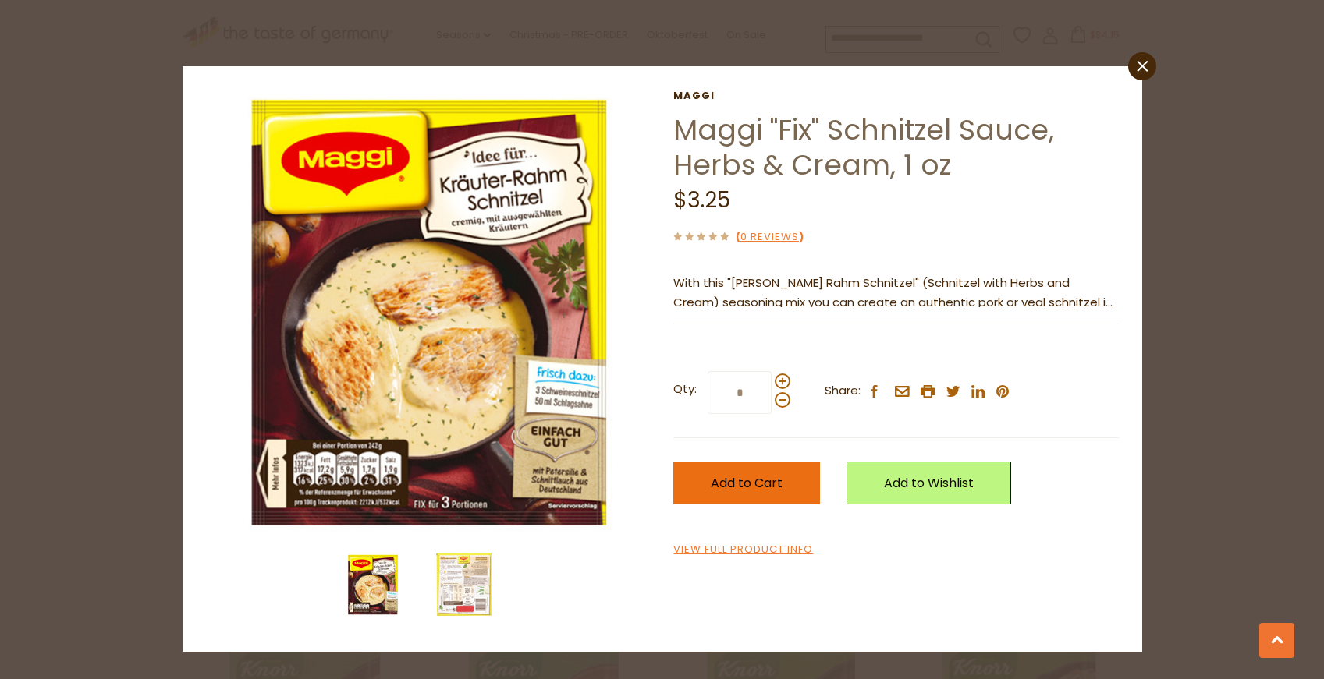
click at [771, 491] on span "Add to Cart" at bounding box center [747, 483] width 72 height 18
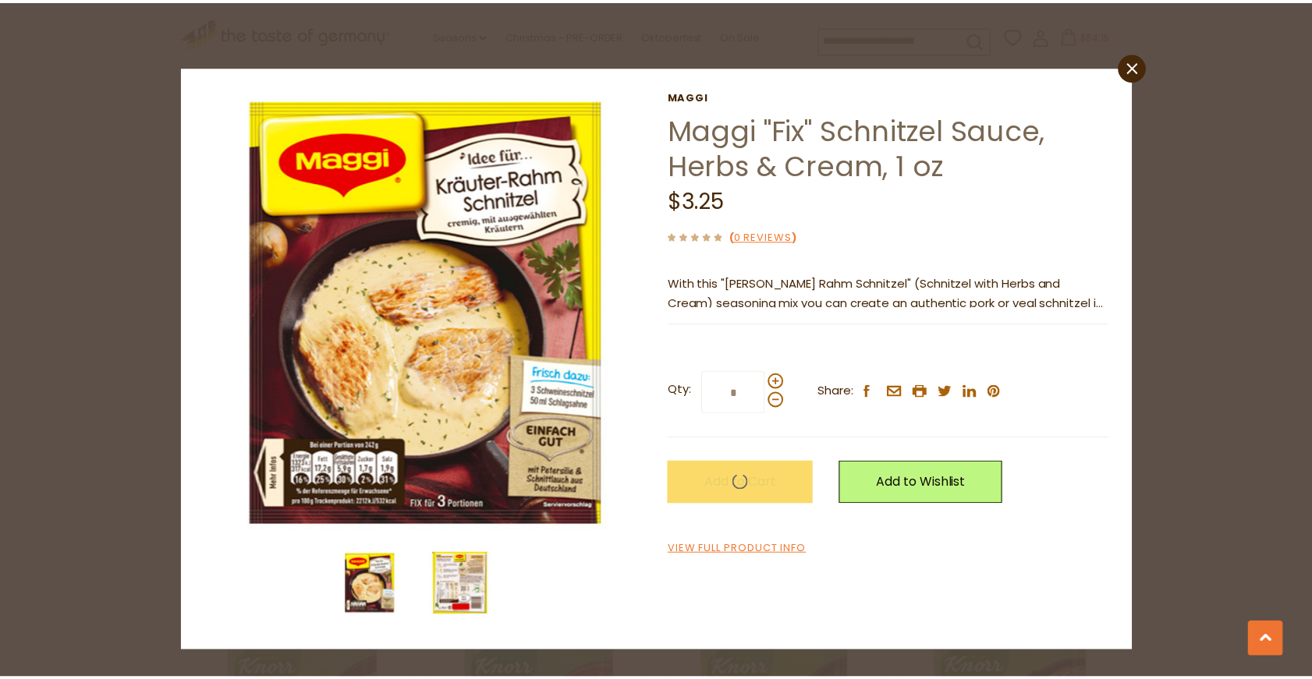
scroll to position [1975, 0]
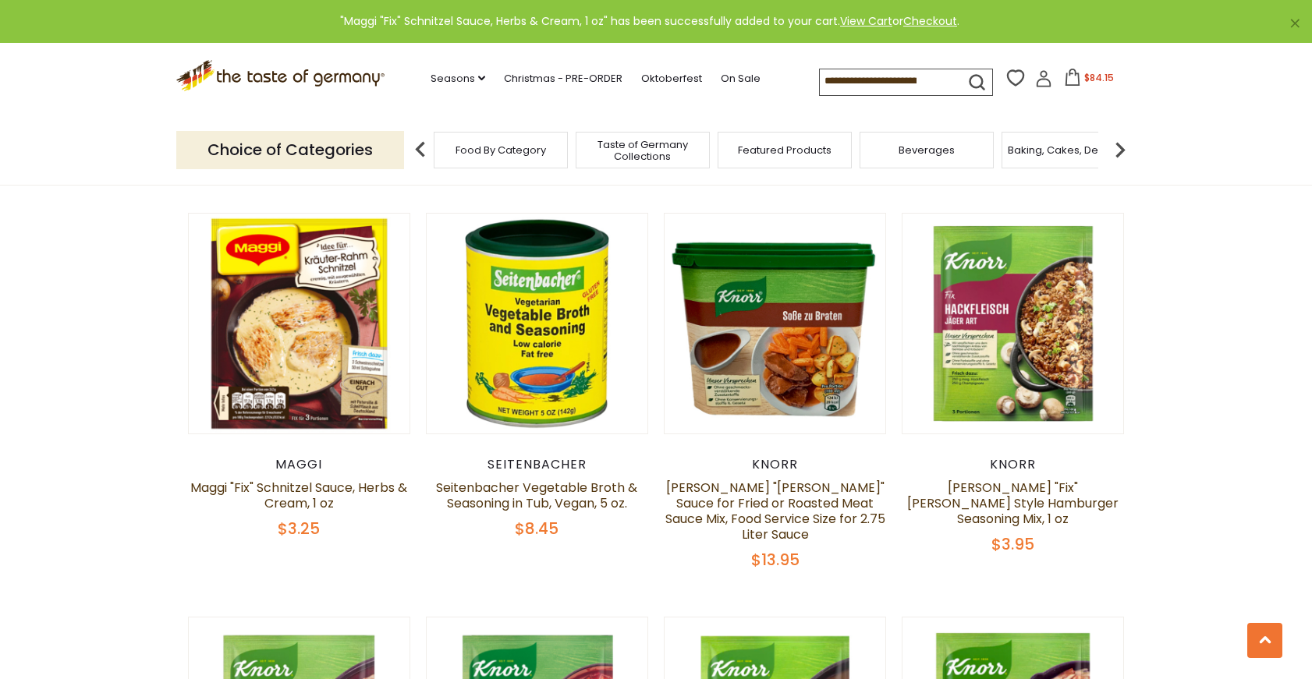
click at [475, 569] on div at bounding box center [656, 339] width 1312 height 679
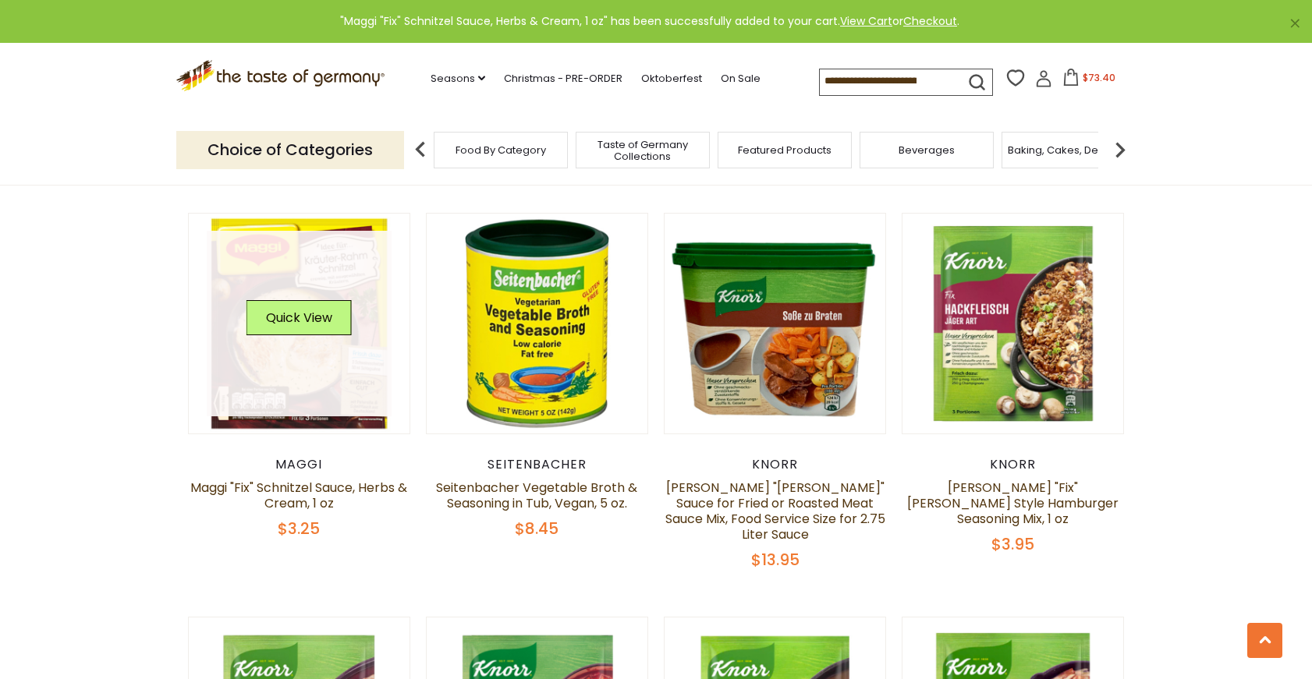
click at [351, 374] on link at bounding box center [300, 324] width 186 height 186
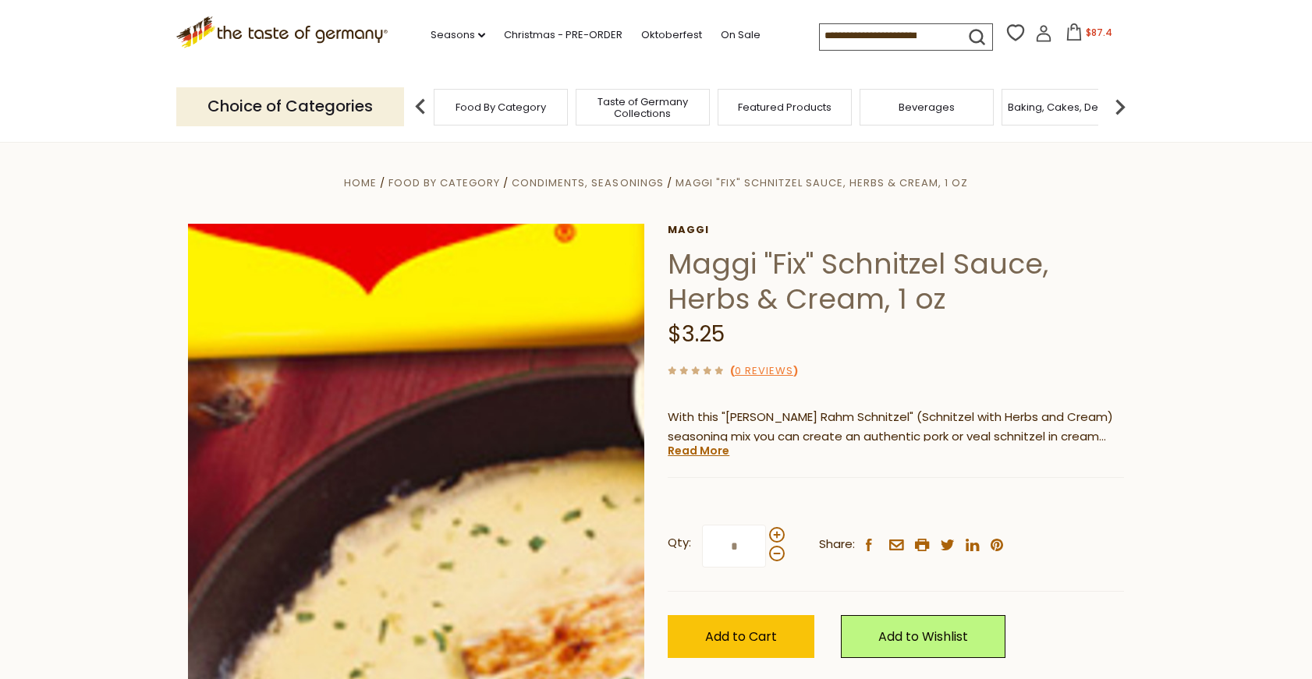
scroll to position [78, 0]
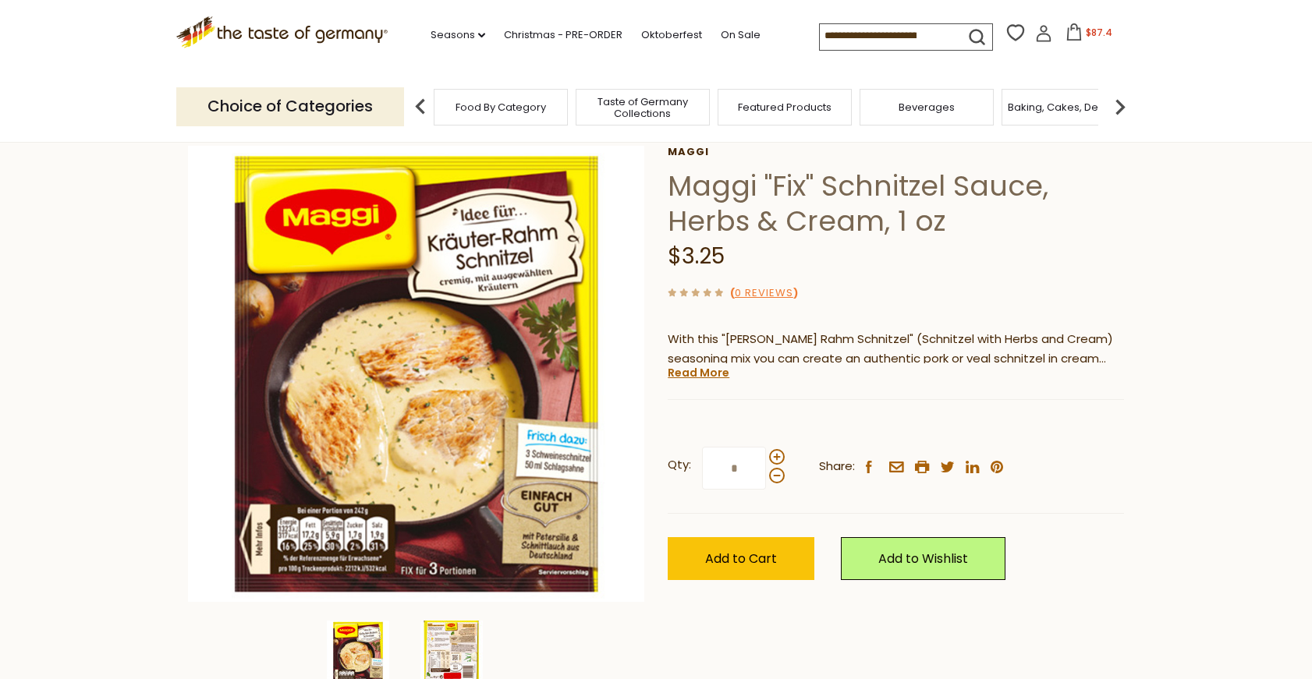
click at [473, 634] on img at bounding box center [451, 652] width 62 height 62
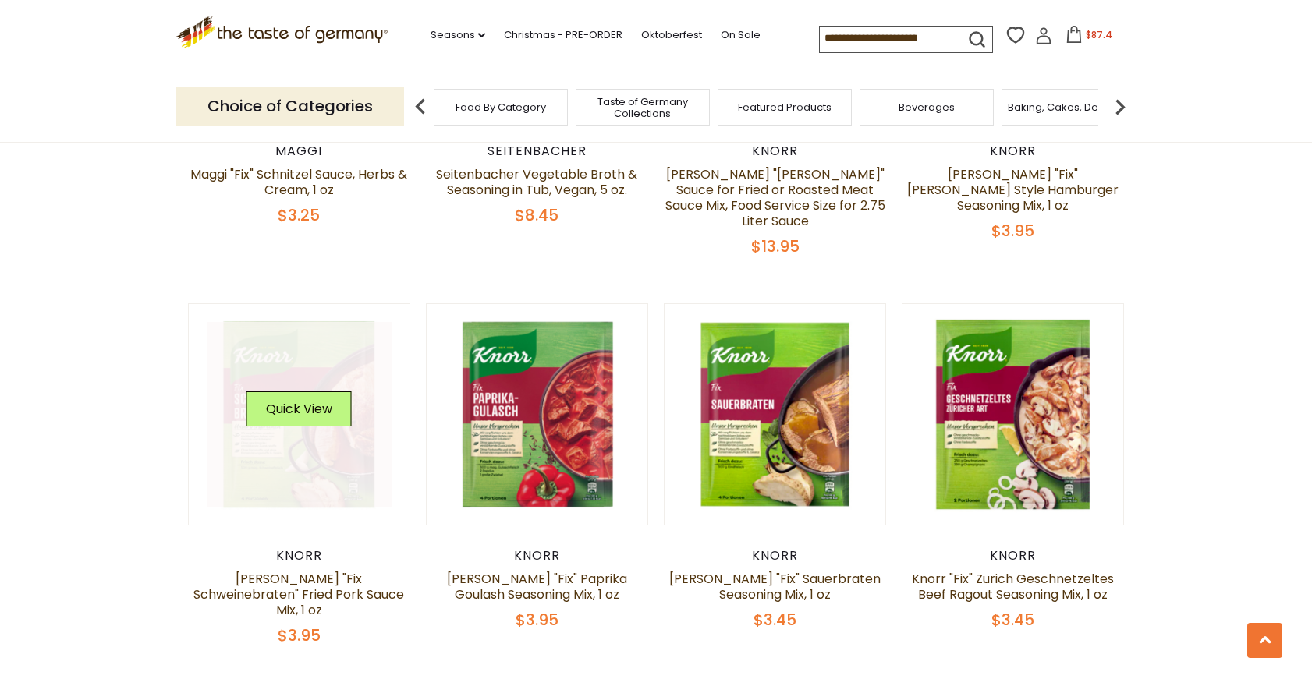
scroll to position [2287, 0]
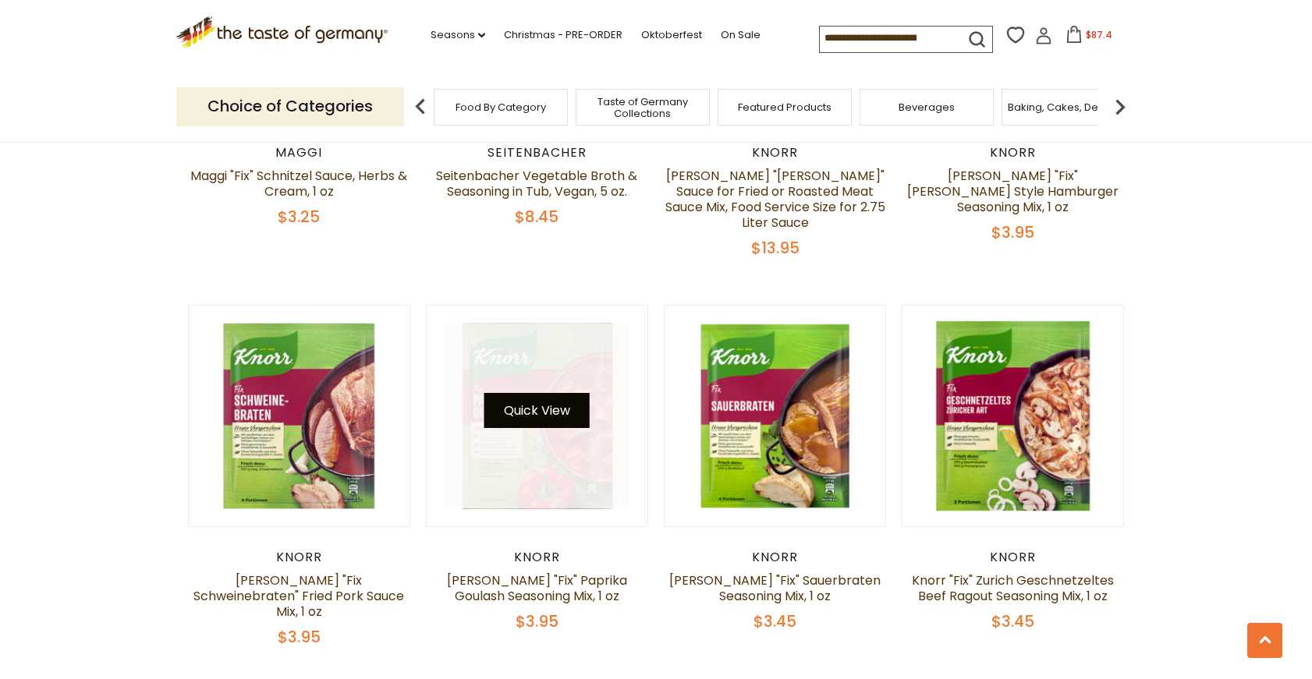
click at [549, 393] on button "Quick View" at bounding box center [536, 410] width 105 height 35
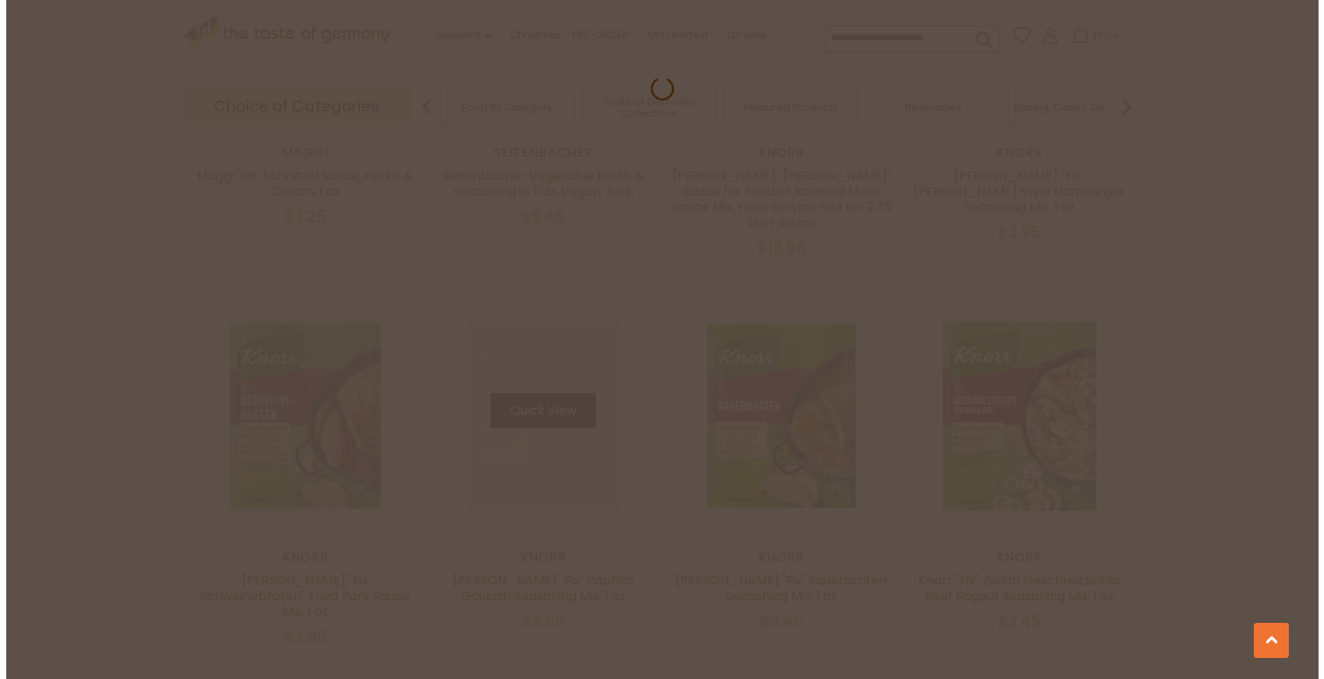
scroll to position [2289, 0]
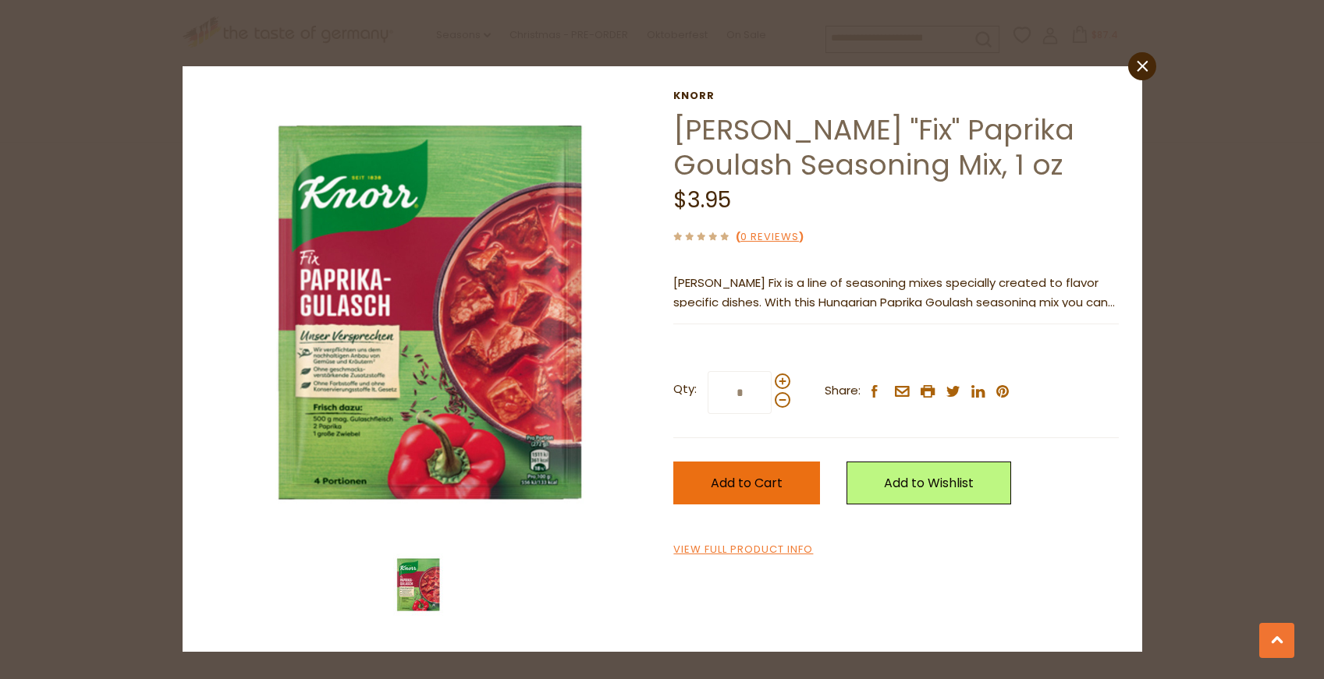
click at [803, 473] on button "Add to Cart" at bounding box center [746, 483] width 147 height 43
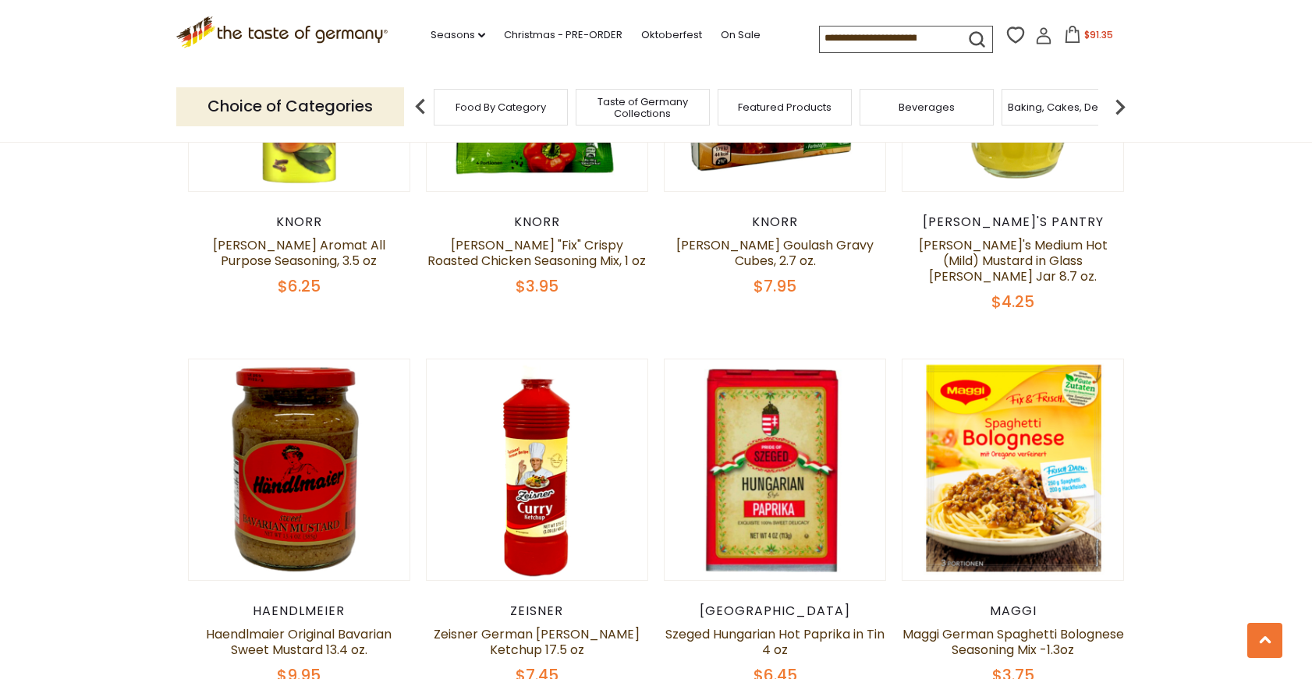
scroll to position [3067, 0]
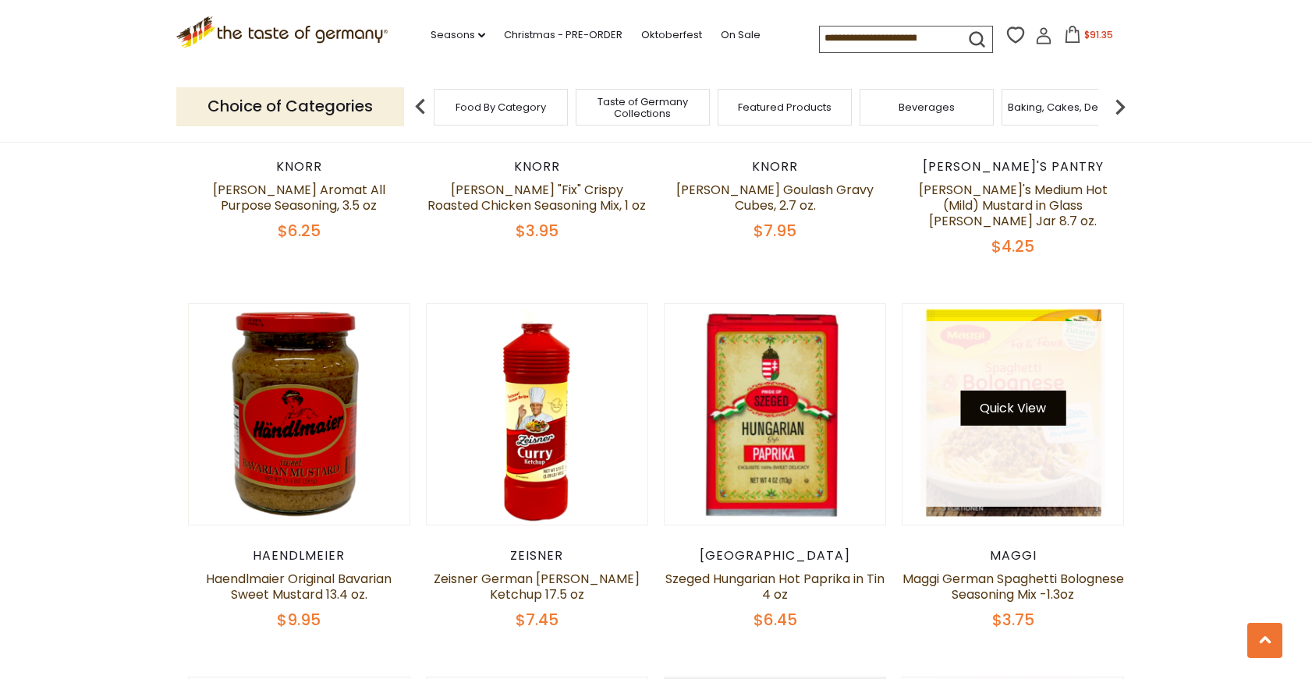
click at [1039, 391] on button "Quick View" at bounding box center [1012, 408] width 105 height 35
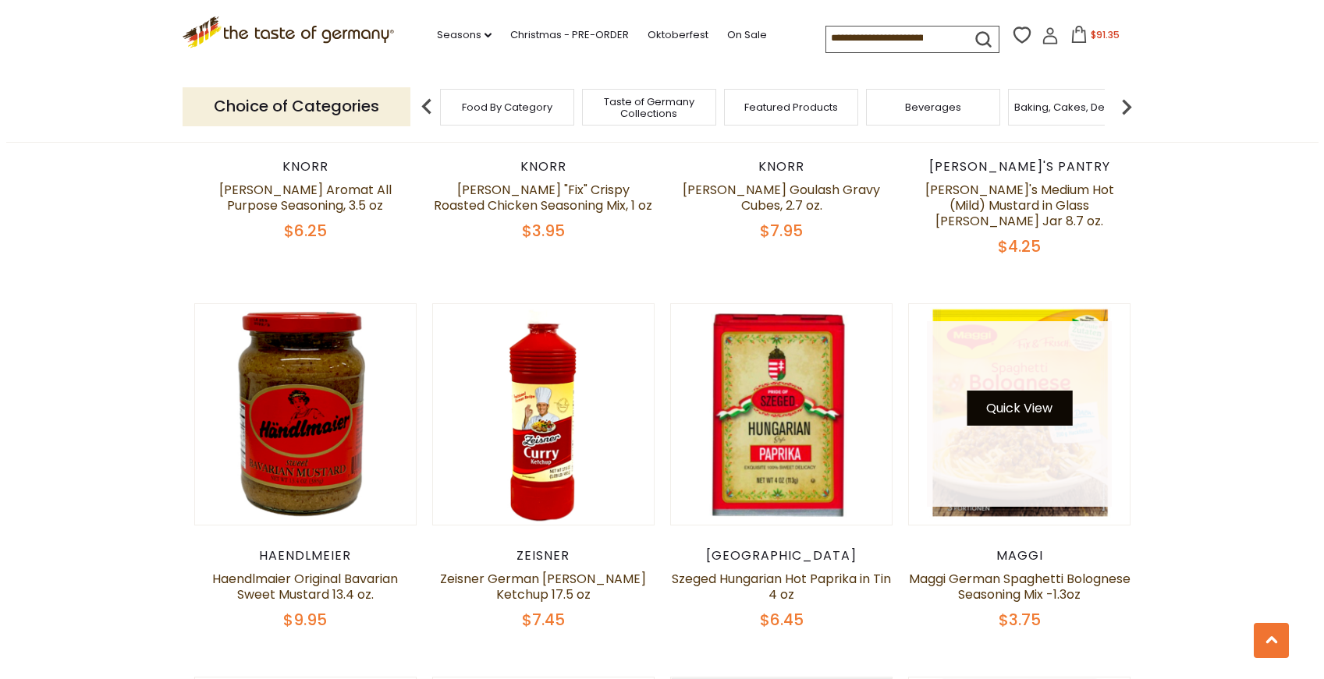
scroll to position [3070, 0]
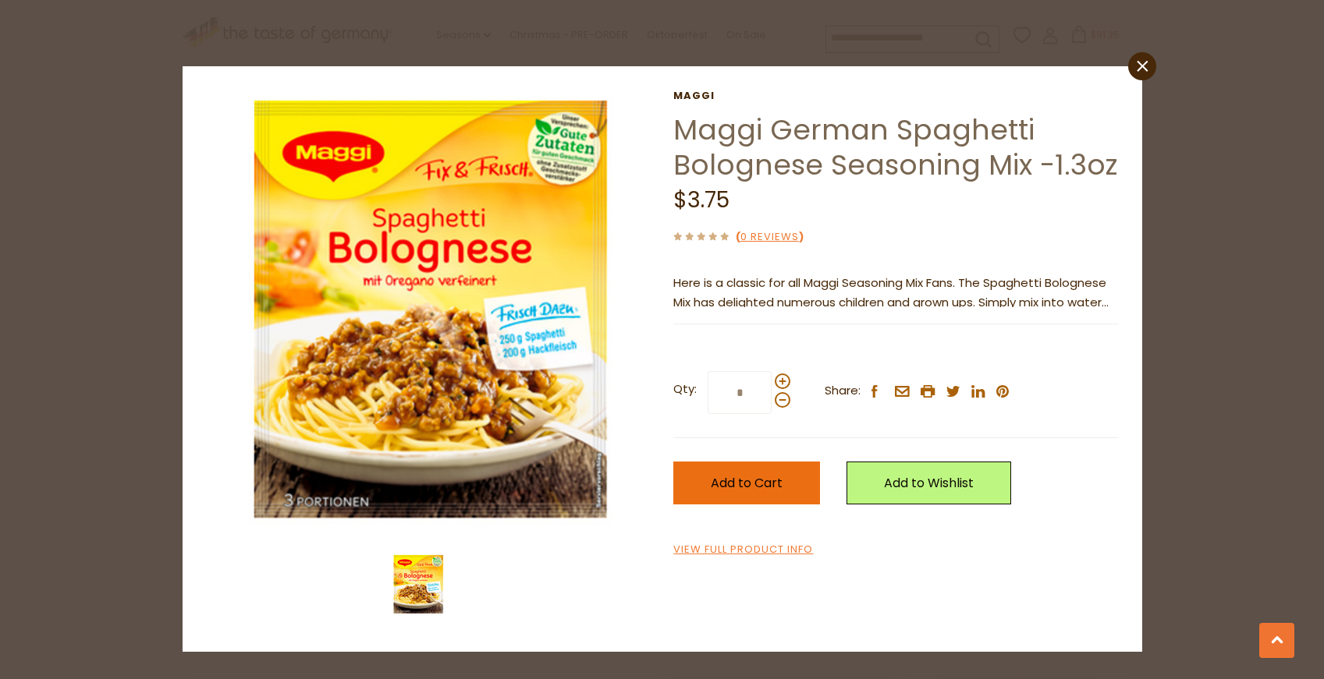
click at [745, 483] on span "Add to Cart" at bounding box center [747, 483] width 72 height 18
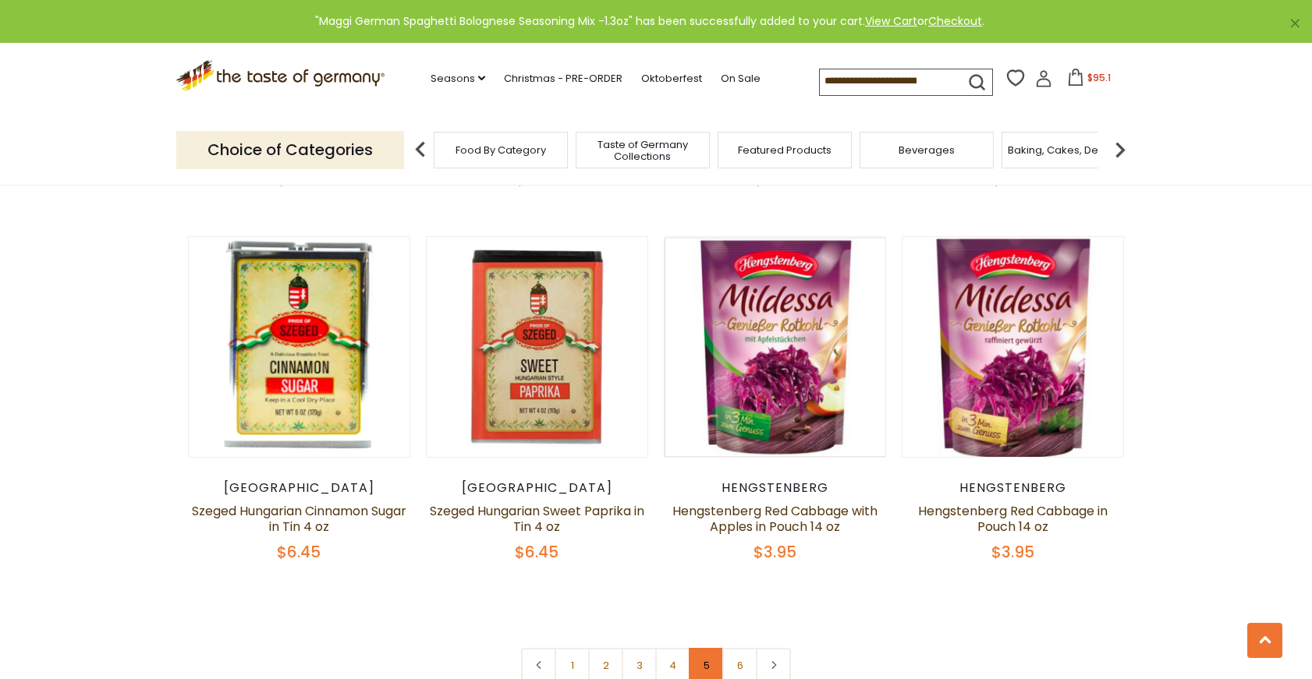
scroll to position [3535, 0]
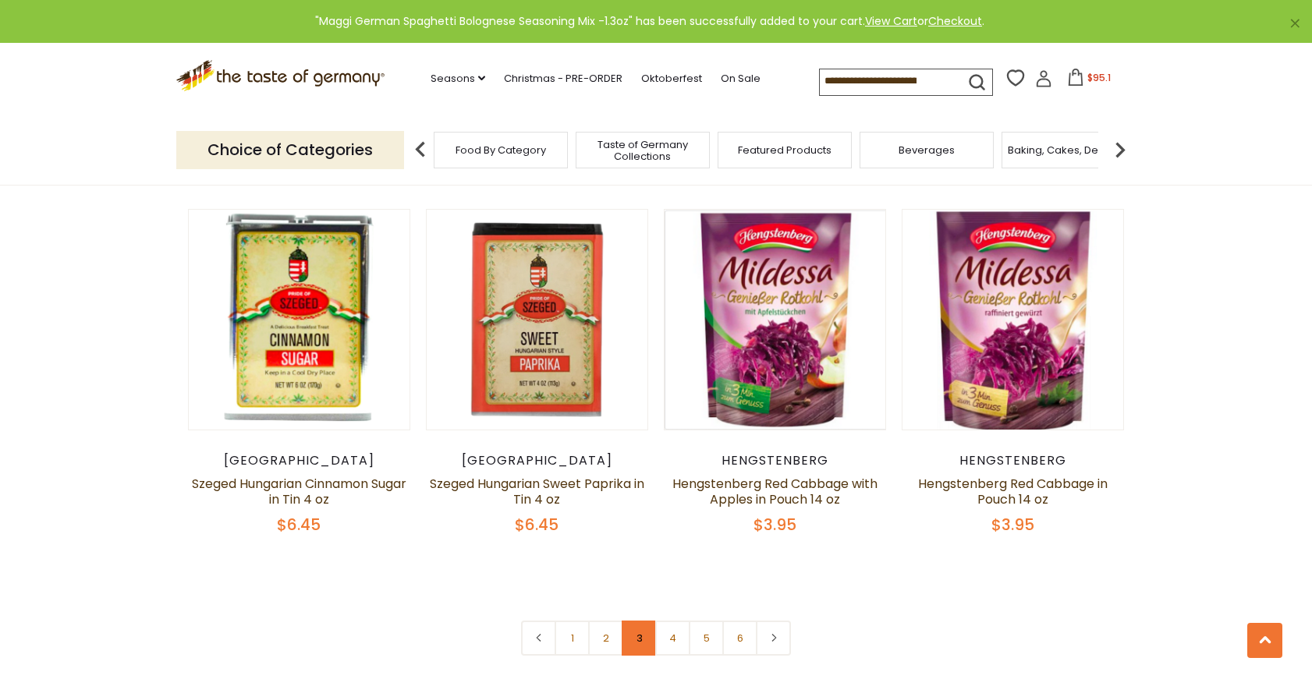
click at [644, 621] on link "3" at bounding box center [639, 638] width 35 height 35
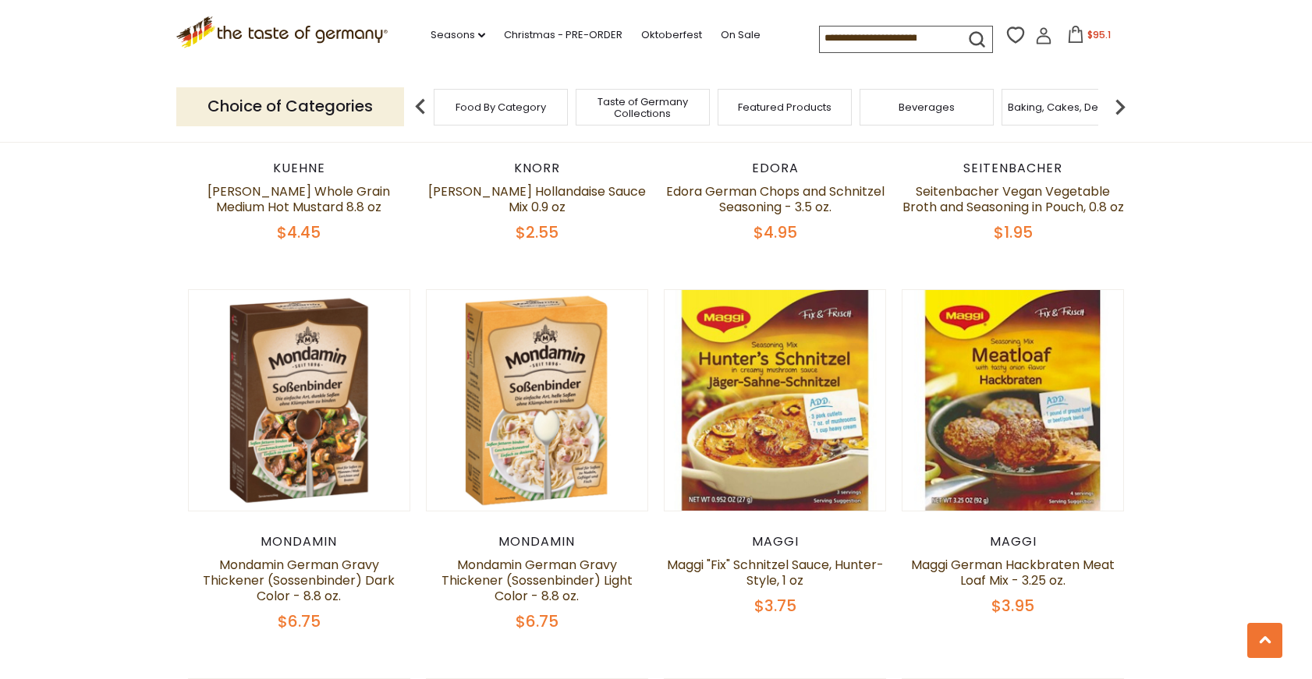
scroll to position [805, 0]
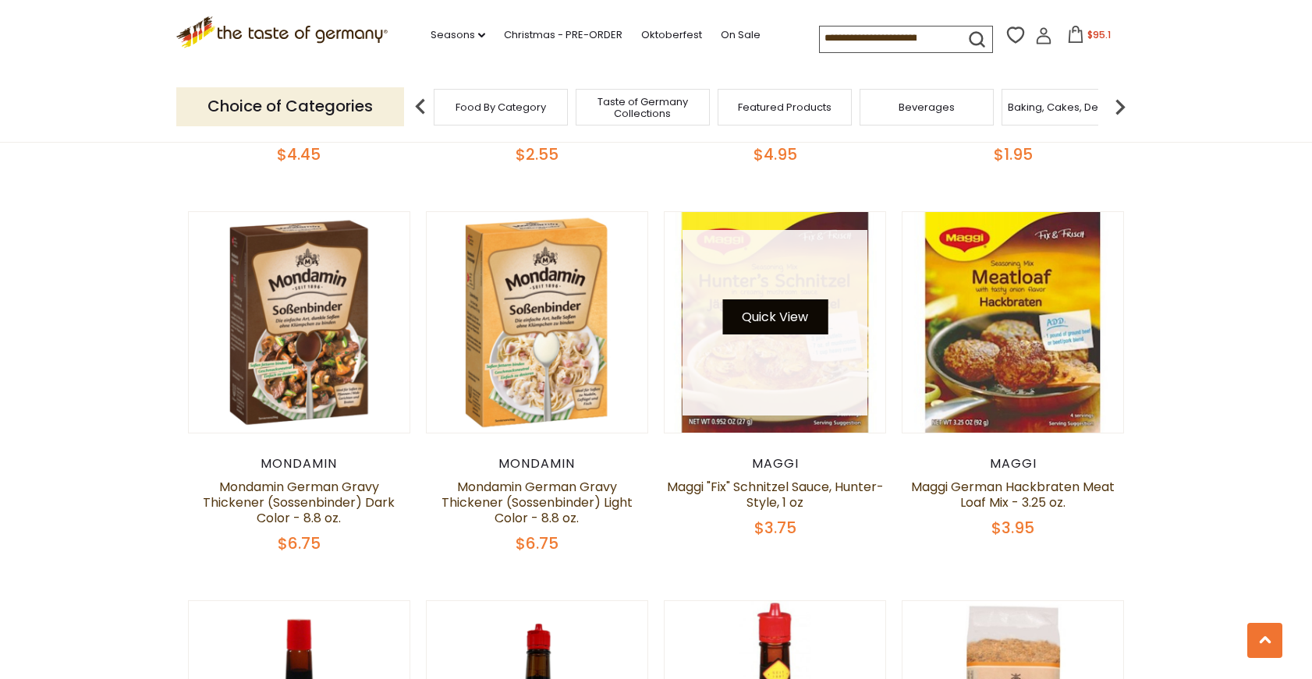
click at [807, 335] on button "Quick View" at bounding box center [774, 317] width 105 height 35
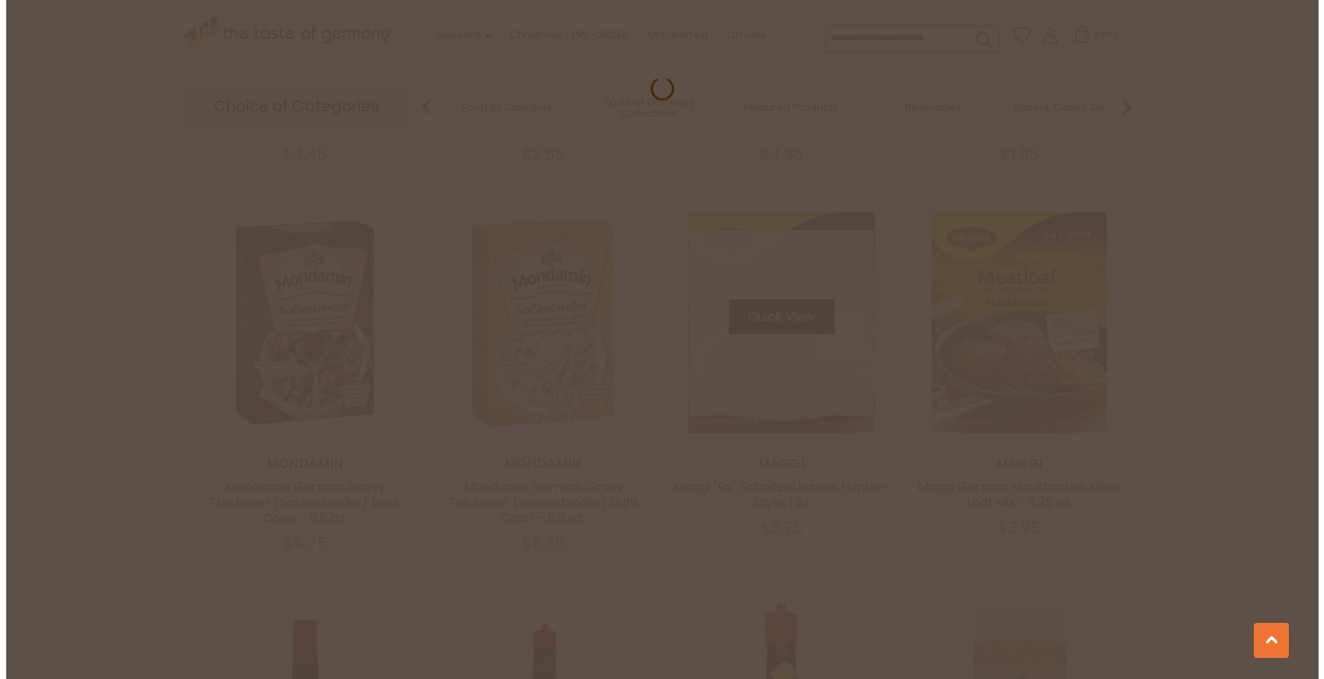
scroll to position [807, 0]
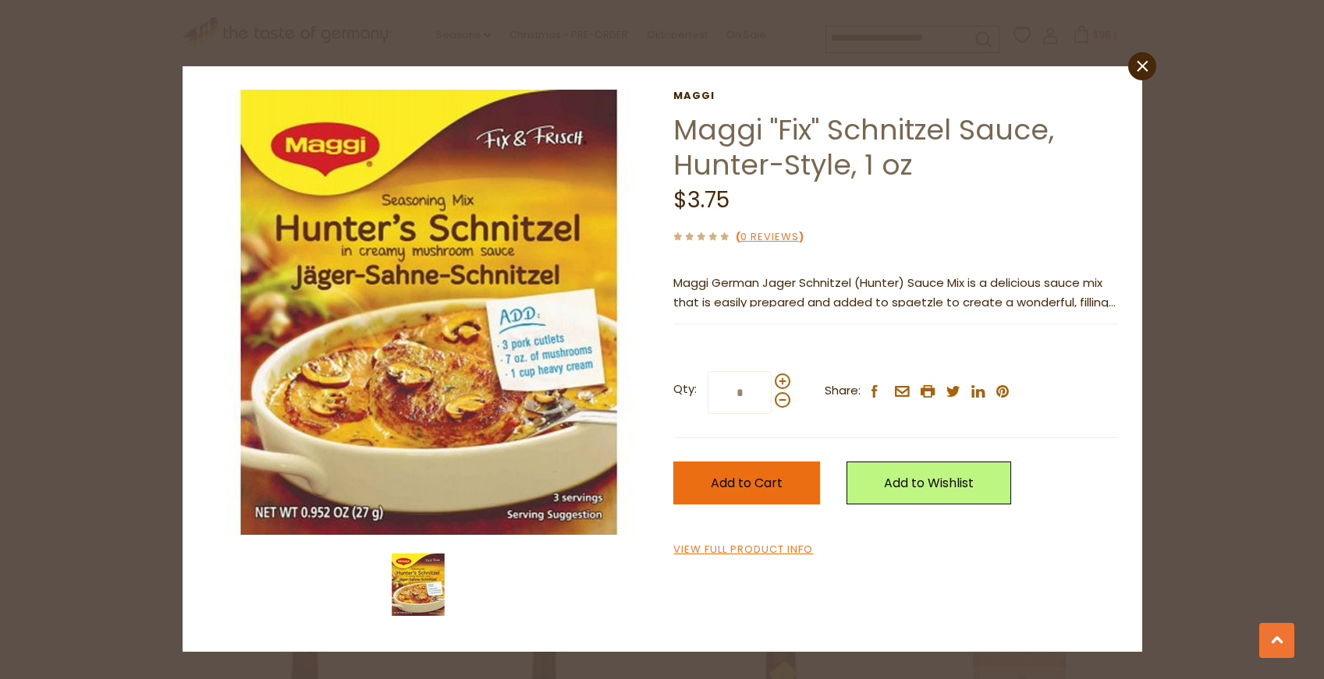
click at [749, 477] on span "Add to Cart" at bounding box center [747, 483] width 72 height 18
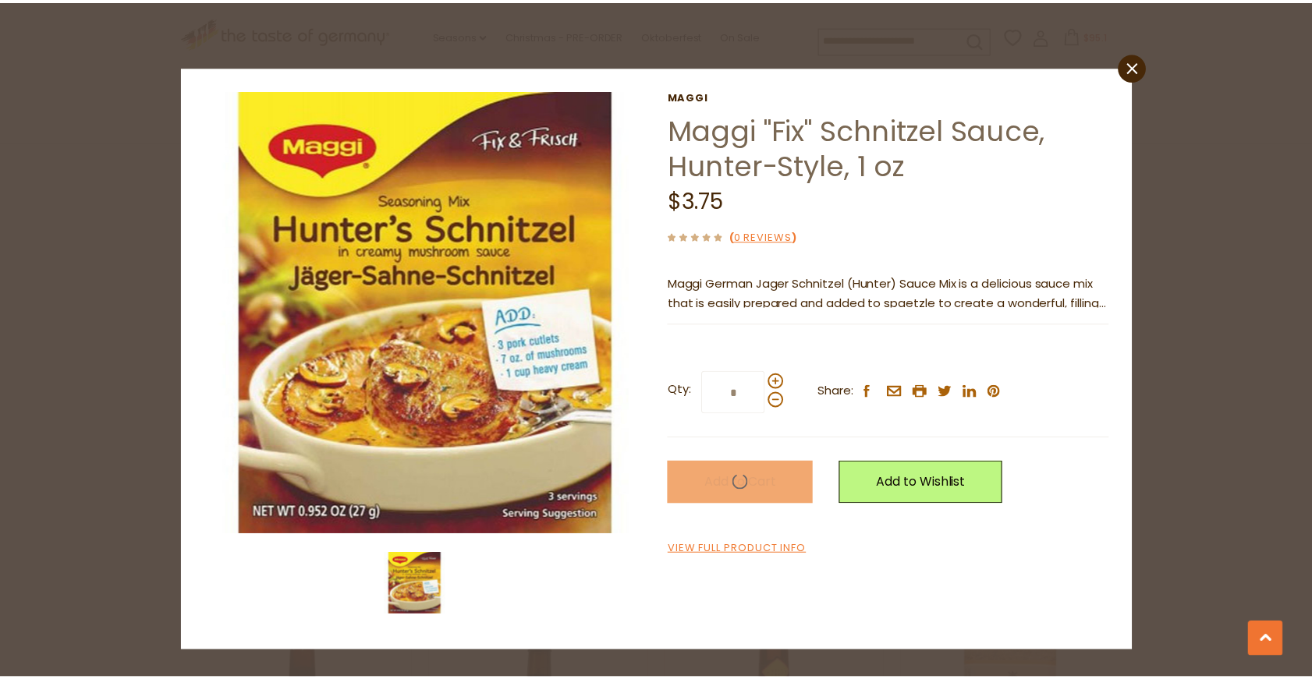
scroll to position [805, 0]
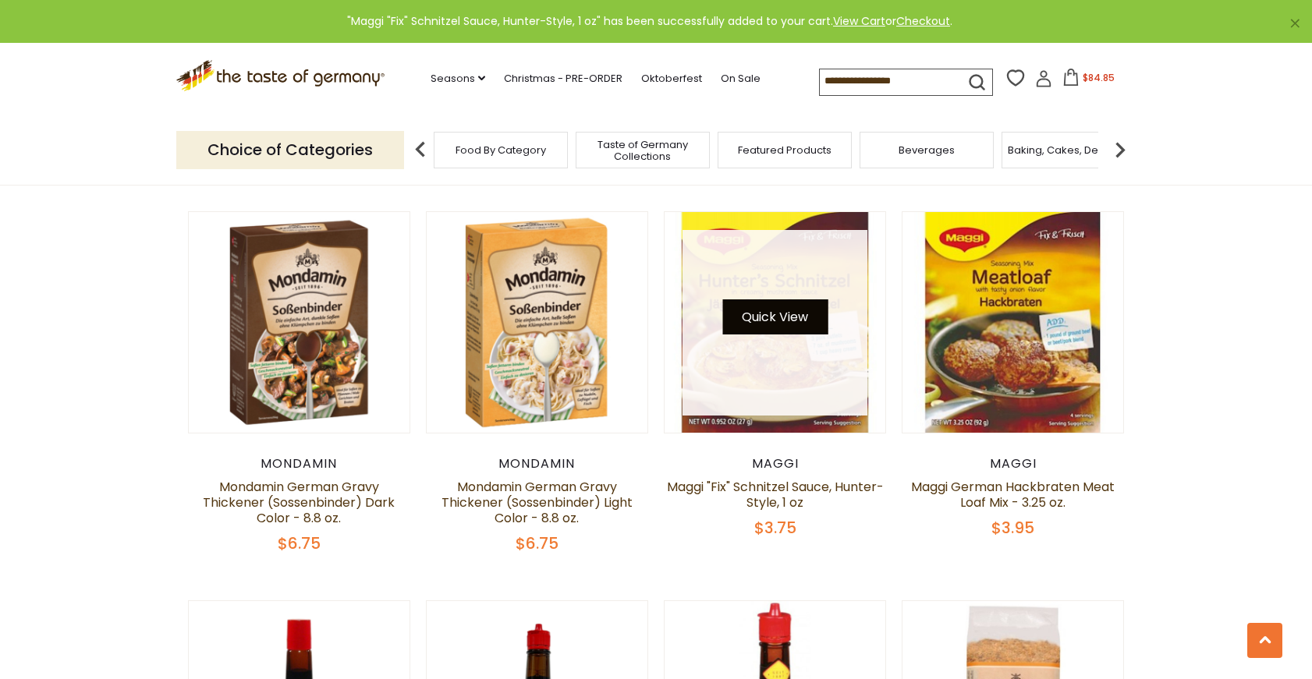
click at [809, 335] on button "Quick View" at bounding box center [774, 317] width 105 height 35
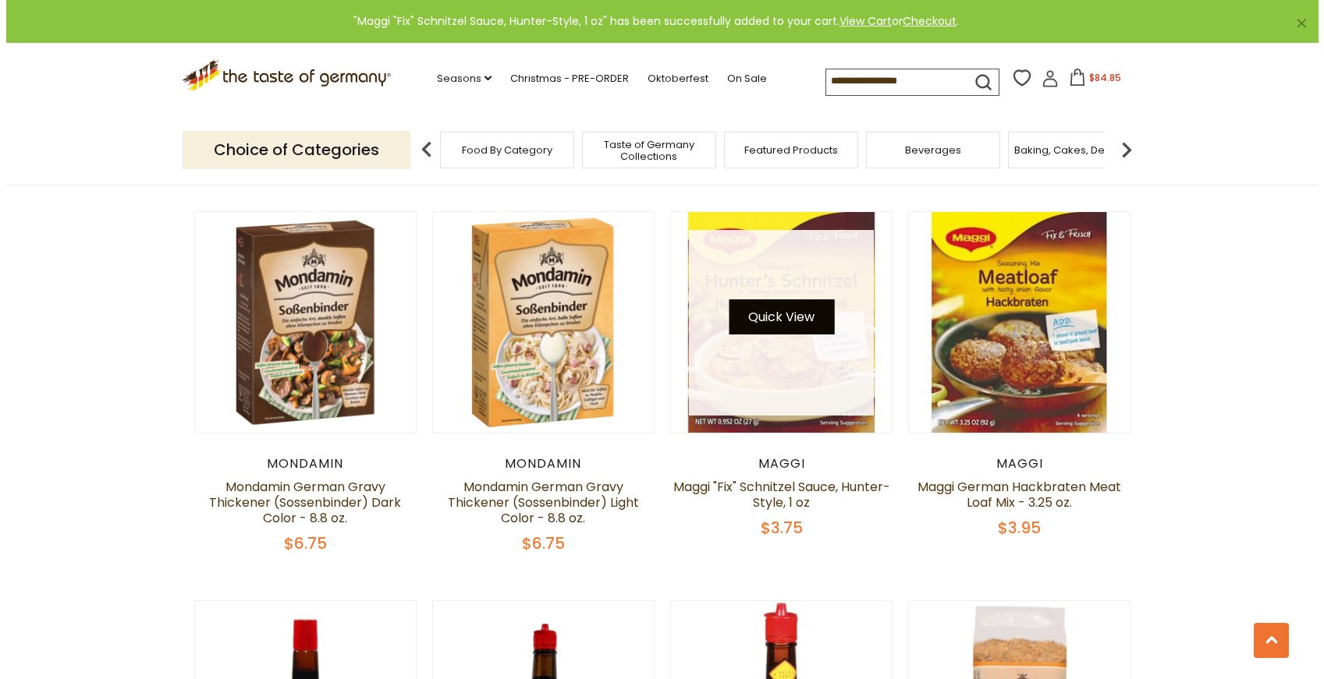
scroll to position [807, 0]
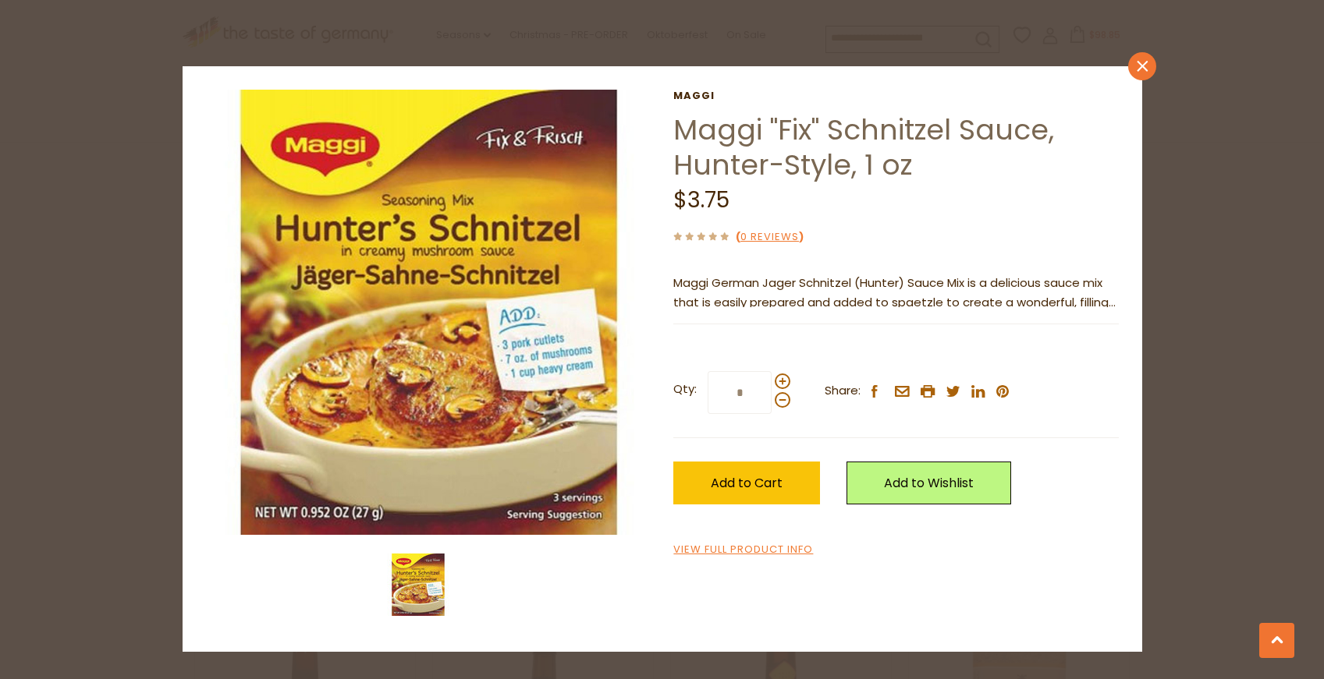
click at [1137, 66] on icon "close" at bounding box center [1142, 66] width 12 height 12
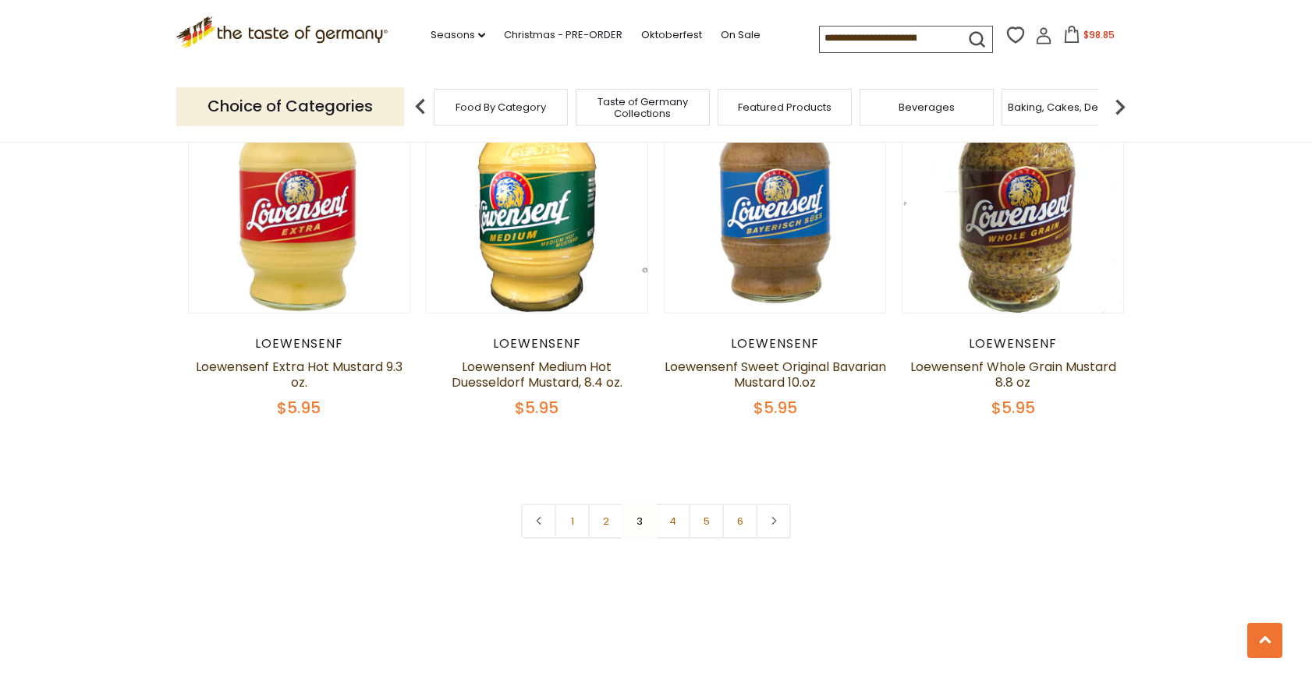
scroll to position [3613, 0]
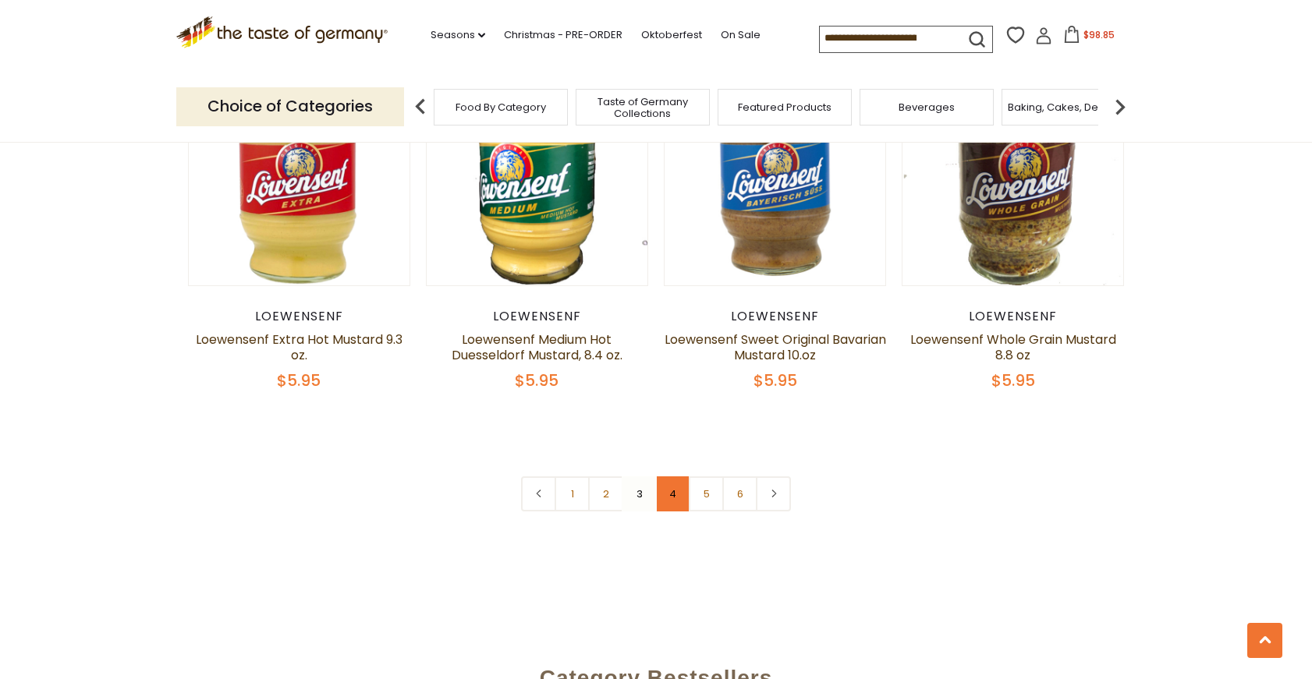
click at [671, 512] on link "4" at bounding box center [672, 494] width 35 height 35
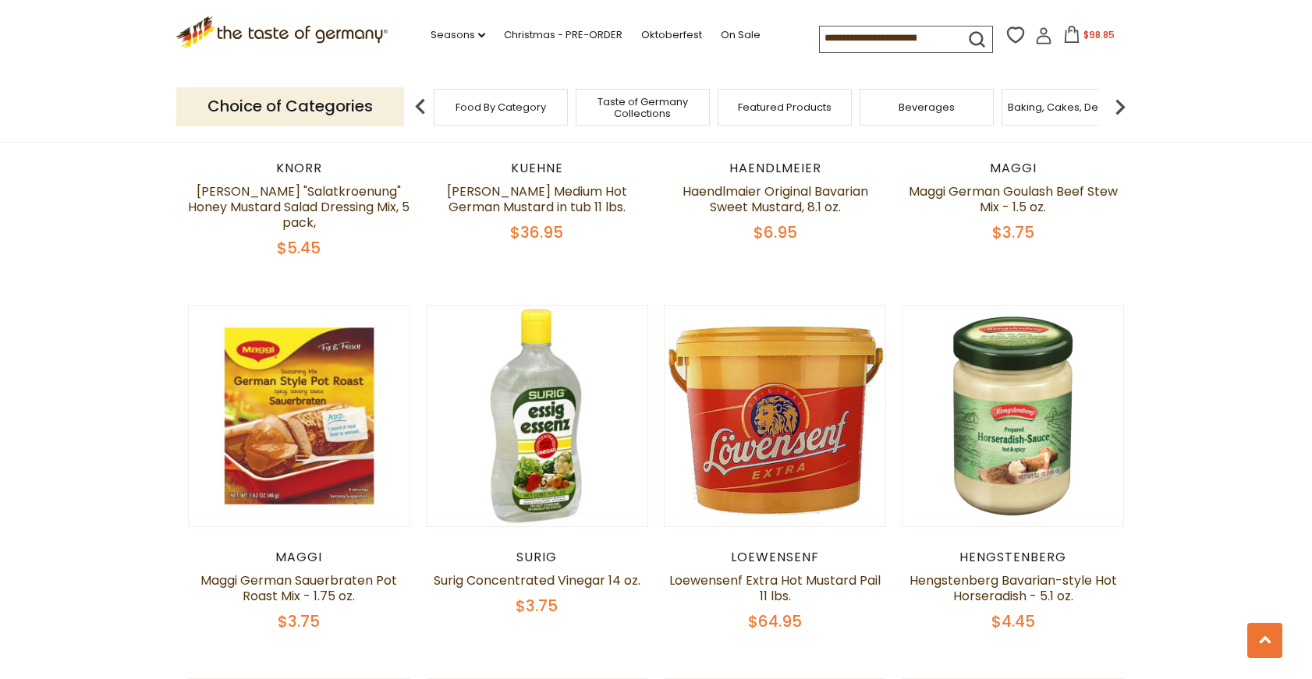
scroll to position [805, 0]
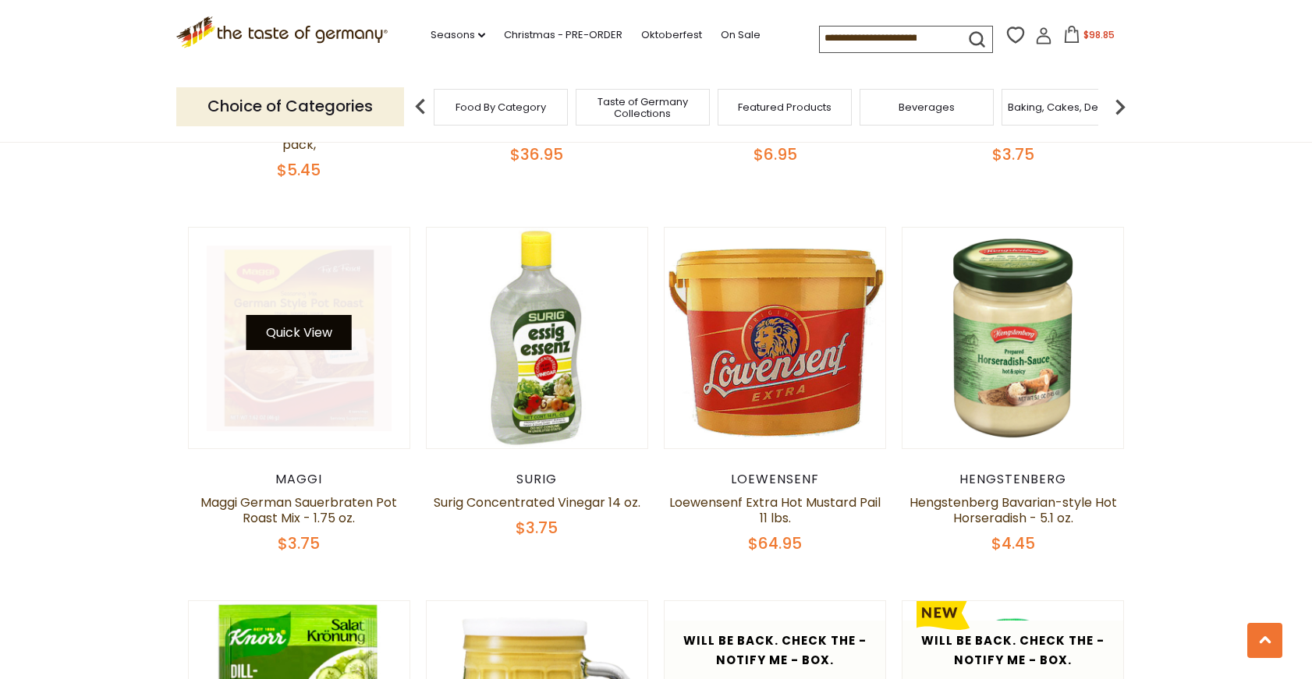
click at [332, 322] on button "Quick View" at bounding box center [298, 332] width 105 height 35
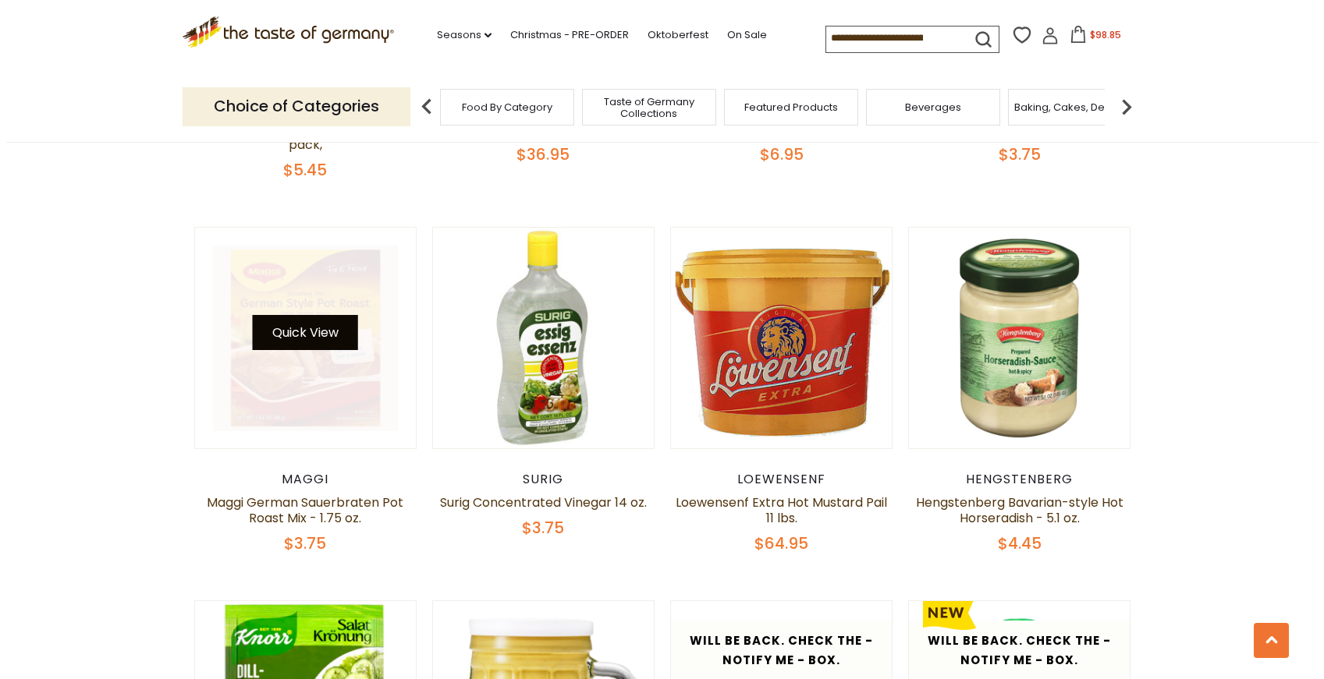
scroll to position [807, 0]
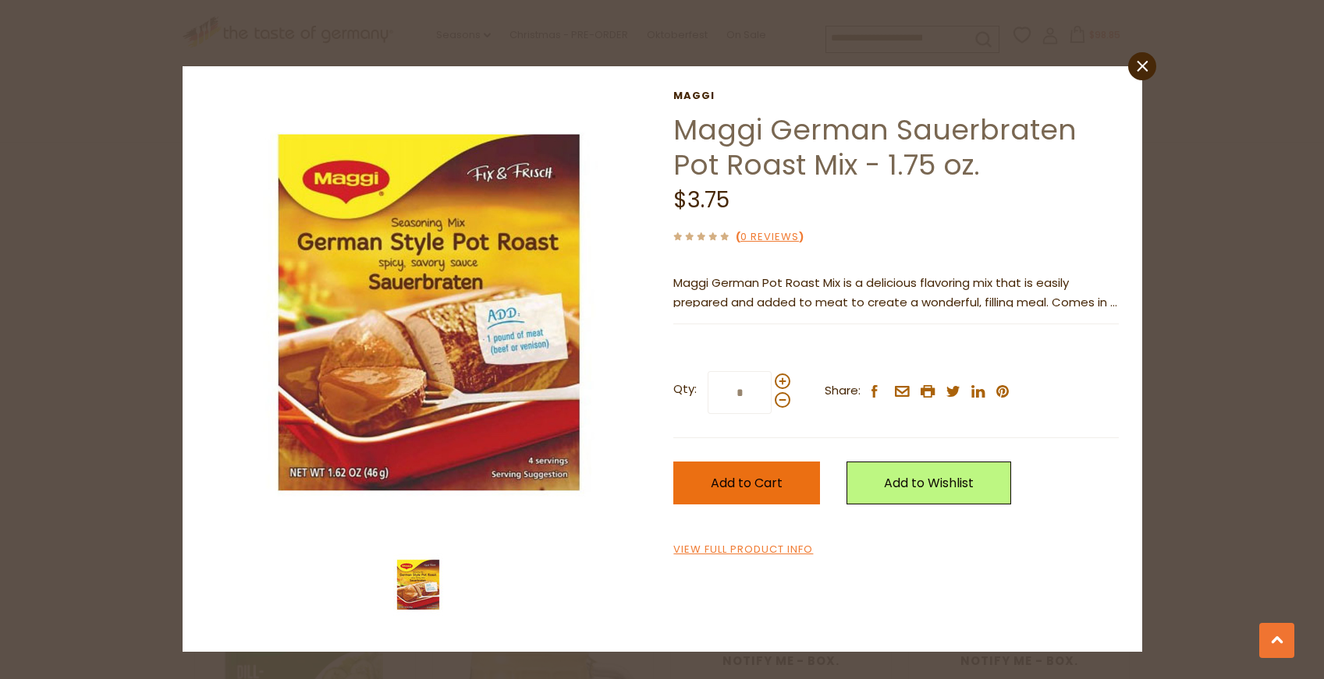
click at [750, 485] on span "Add to Cart" at bounding box center [747, 483] width 72 height 18
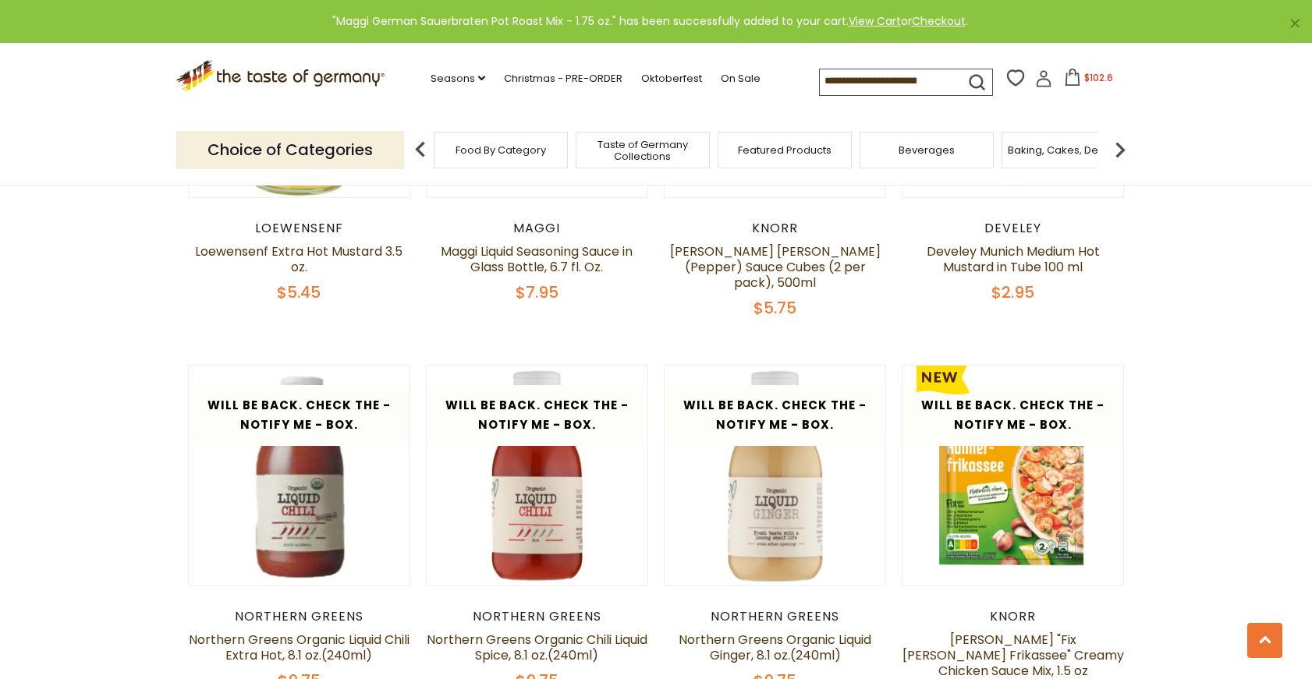
scroll to position [1897, 0]
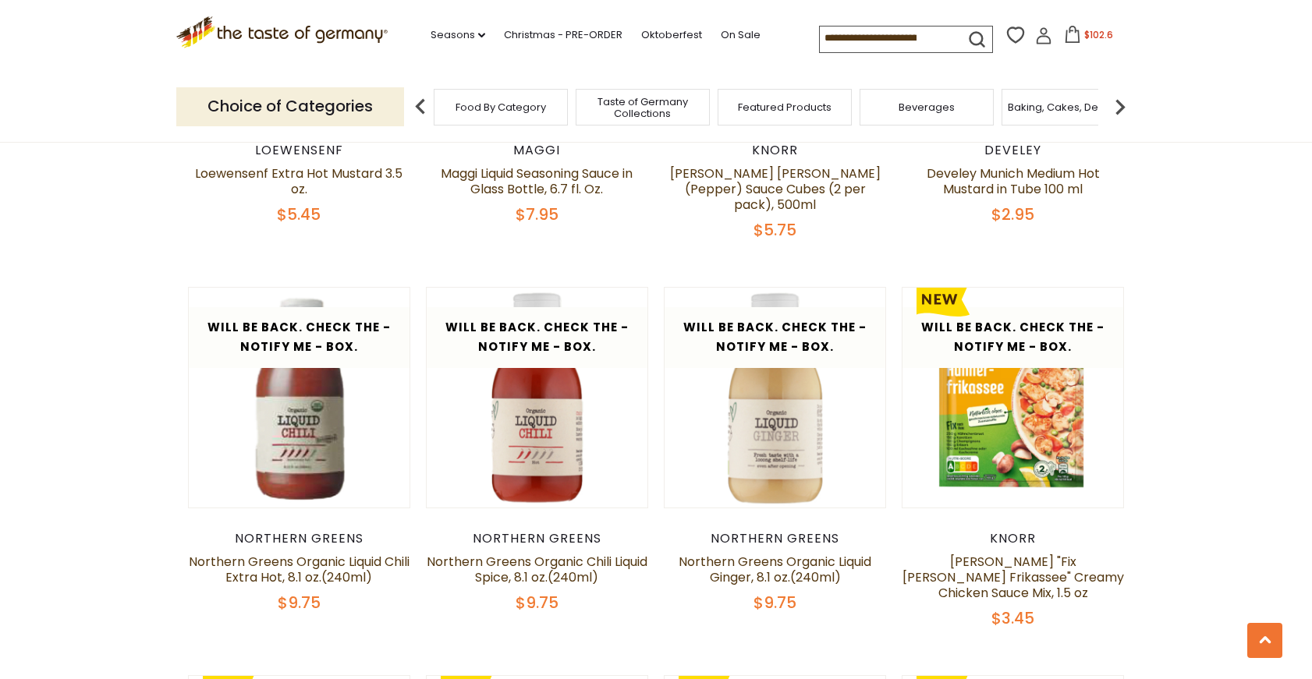
click at [1090, 30] on span "$102.6" at bounding box center [1098, 34] width 29 height 13
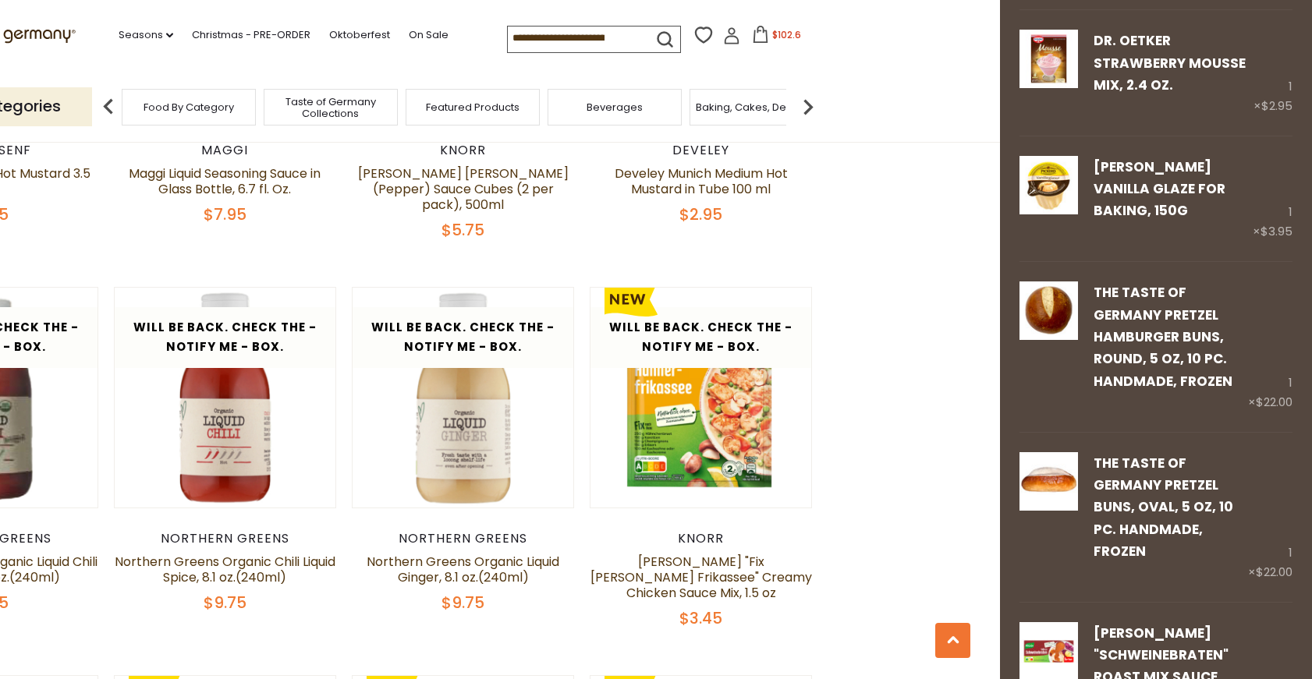
scroll to position [624, 0]
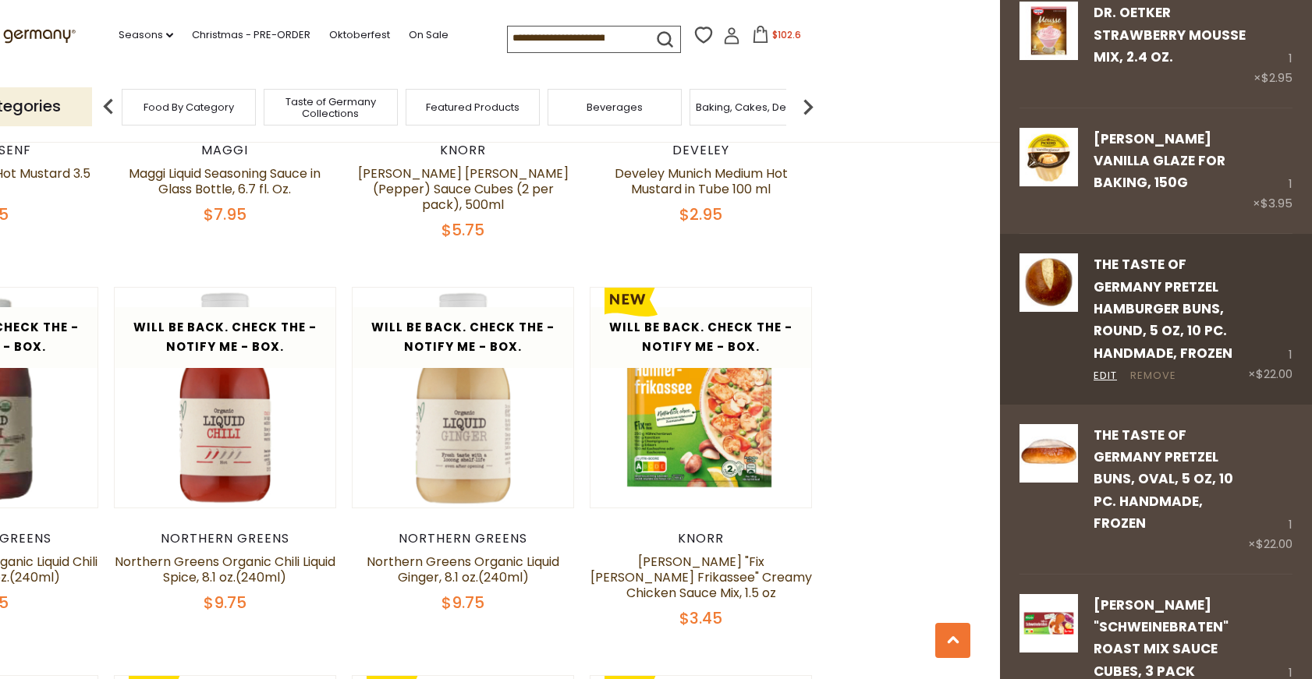
click at [1158, 374] on link "Remove" at bounding box center [1153, 376] width 46 height 16
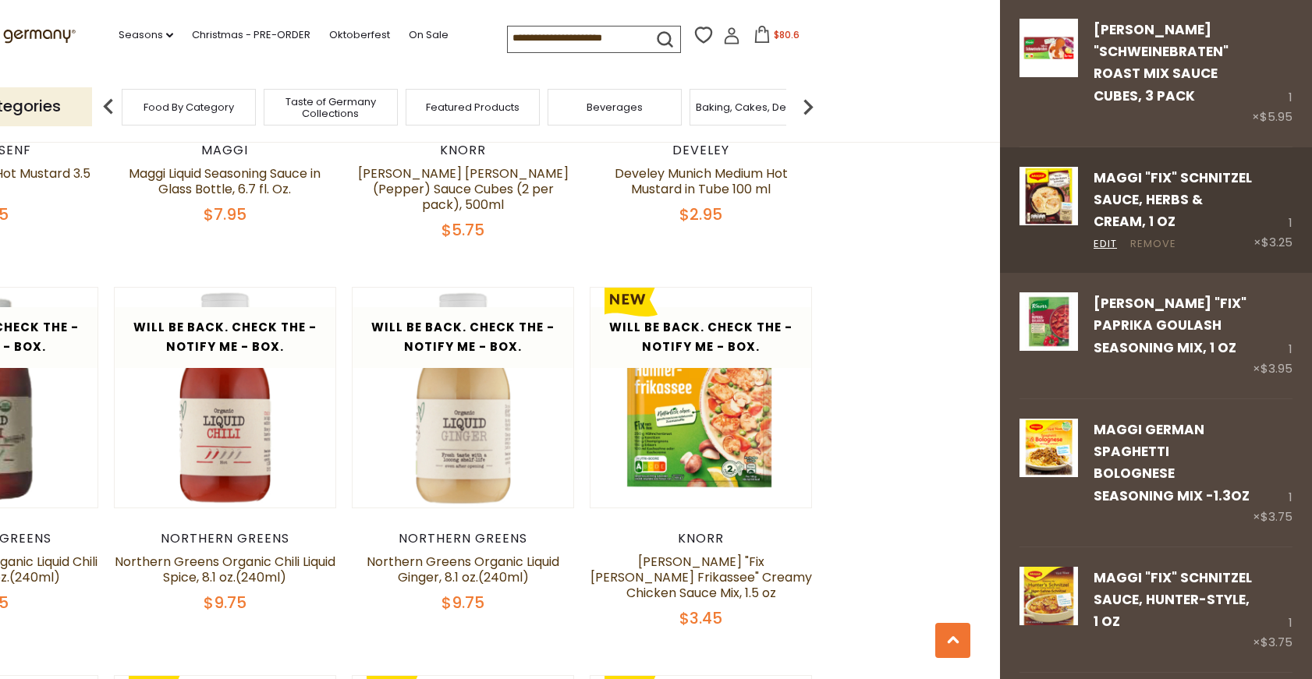
scroll to position [936, 0]
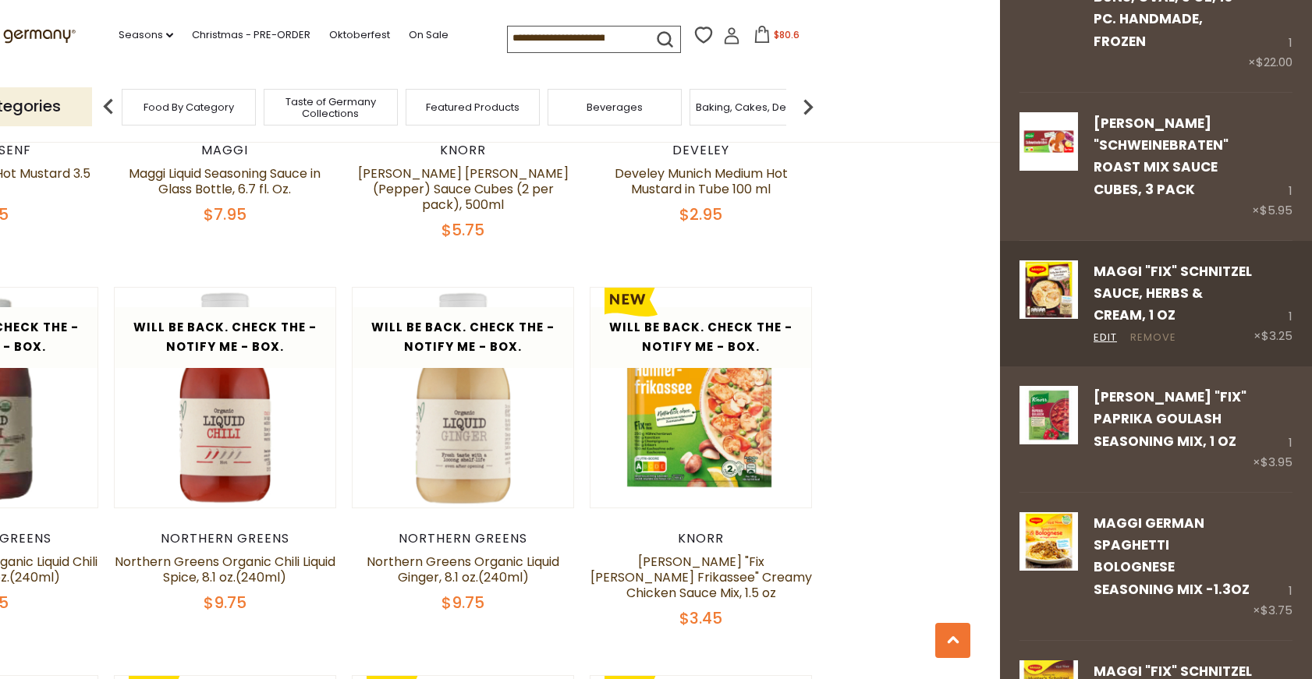
click at [1147, 334] on link "Remove" at bounding box center [1153, 338] width 46 height 16
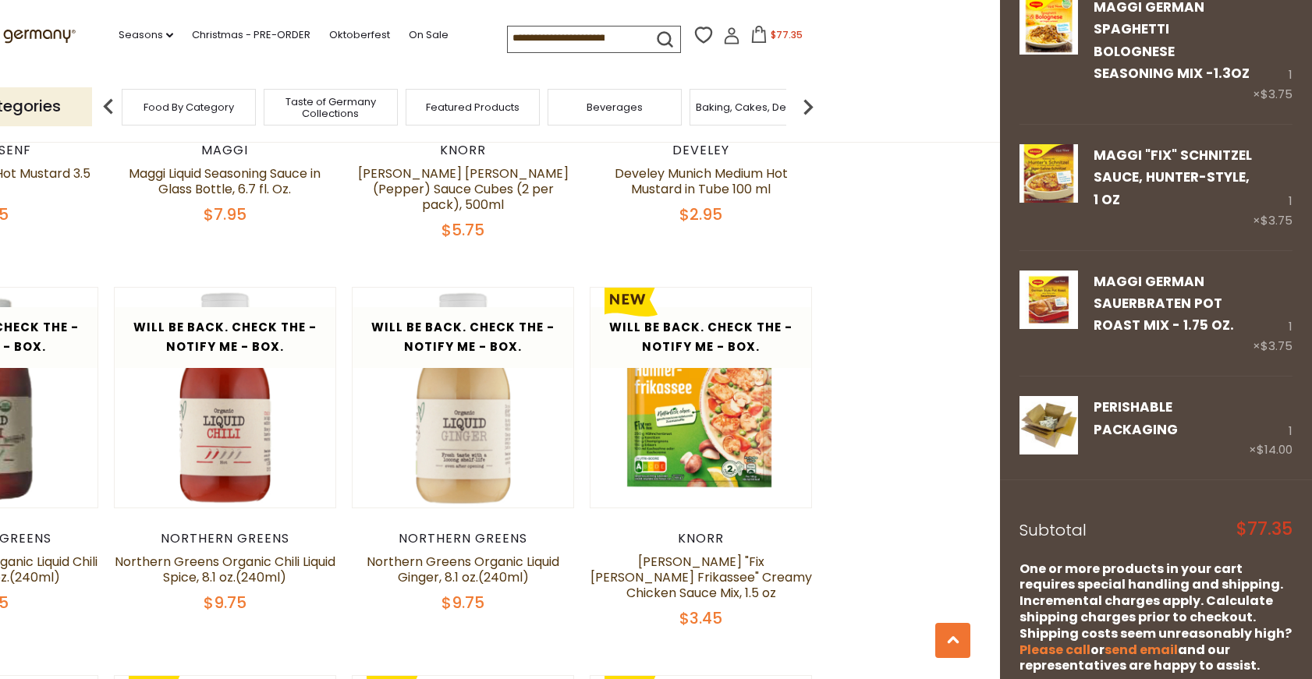
scroll to position [1370, 0]
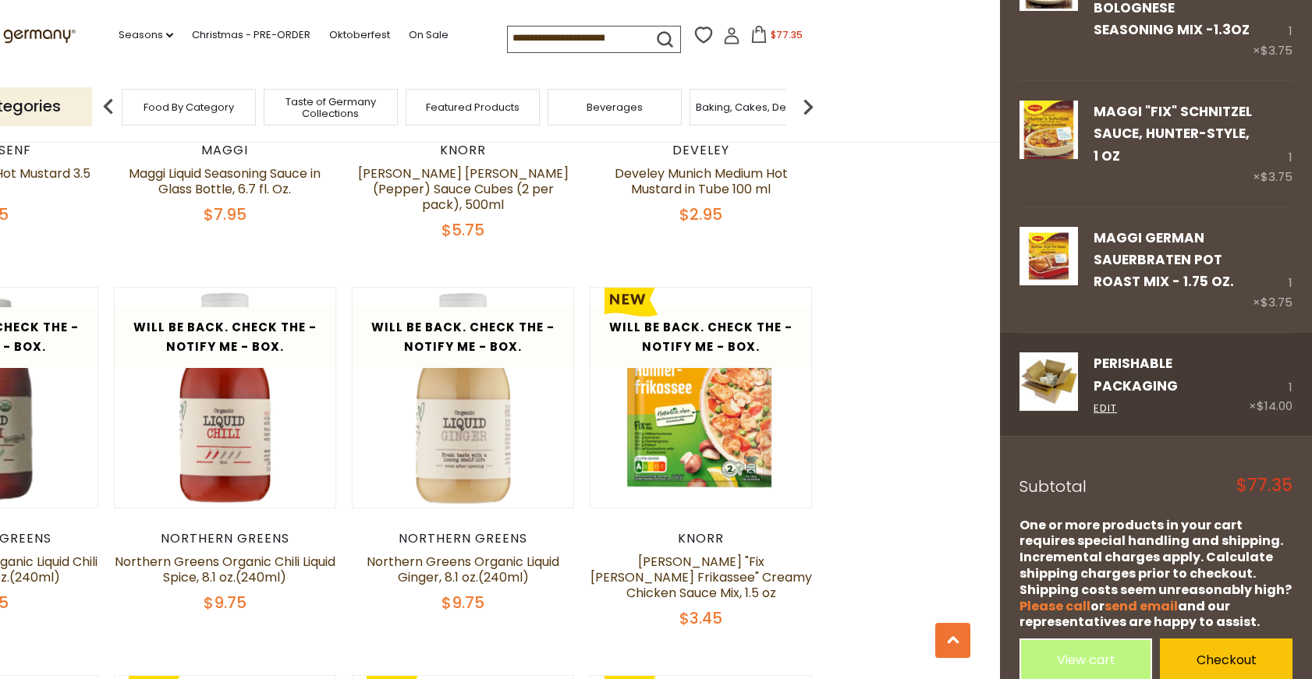
click at [1274, 367] on div "1 × $14.00" at bounding box center [1271, 385] width 44 height 64
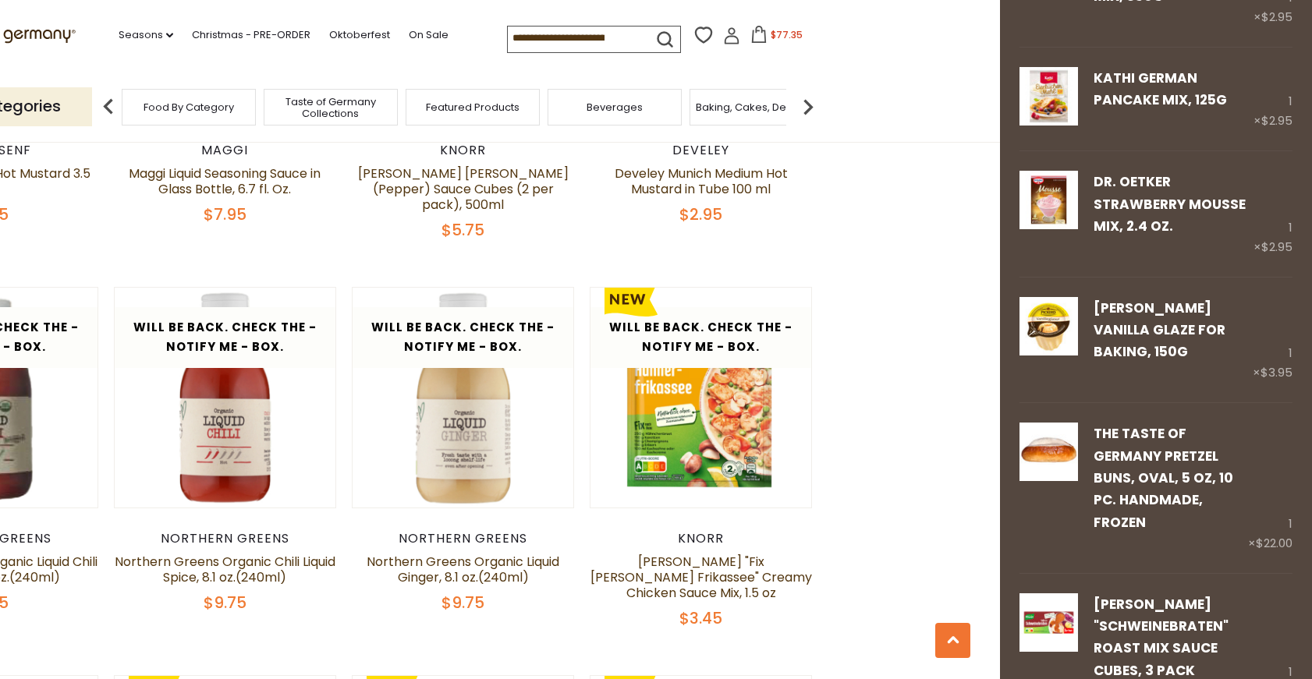
scroll to position [434, 0]
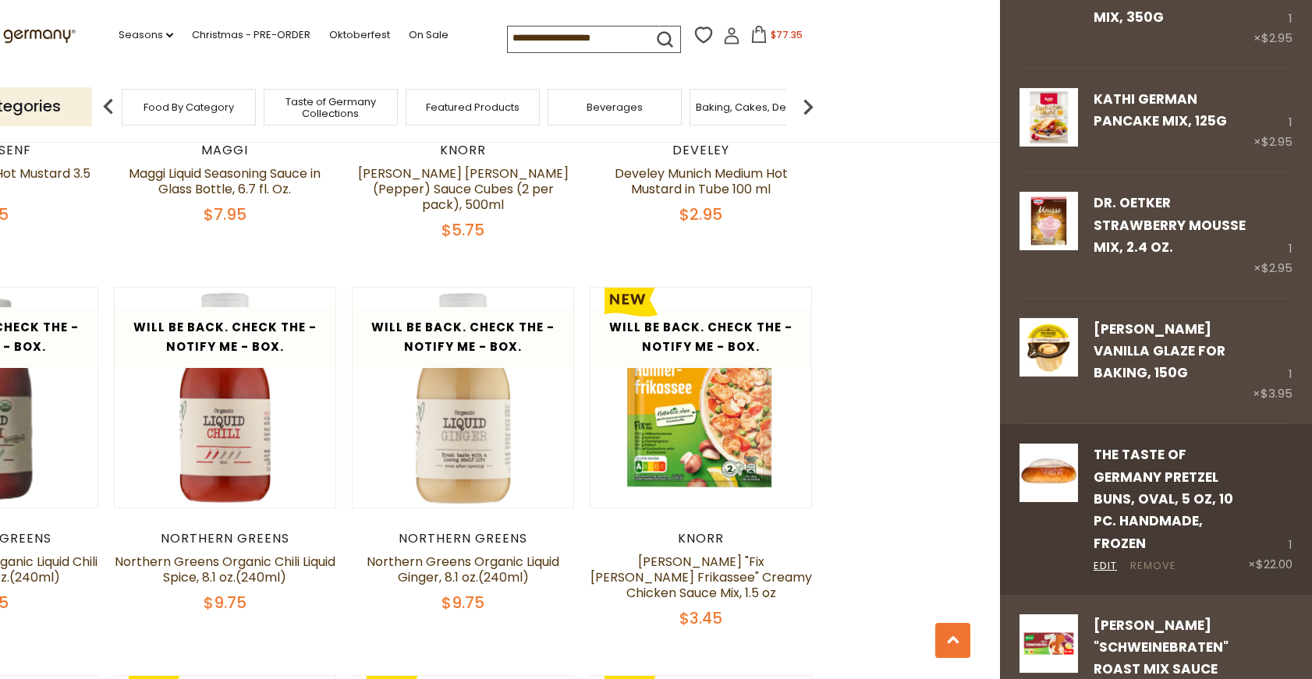
click at [1158, 567] on link "Remove" at bounding box center [1153, 567] width 46 height 16
